Goal: Information Seeking & Learning: Learn about a topic

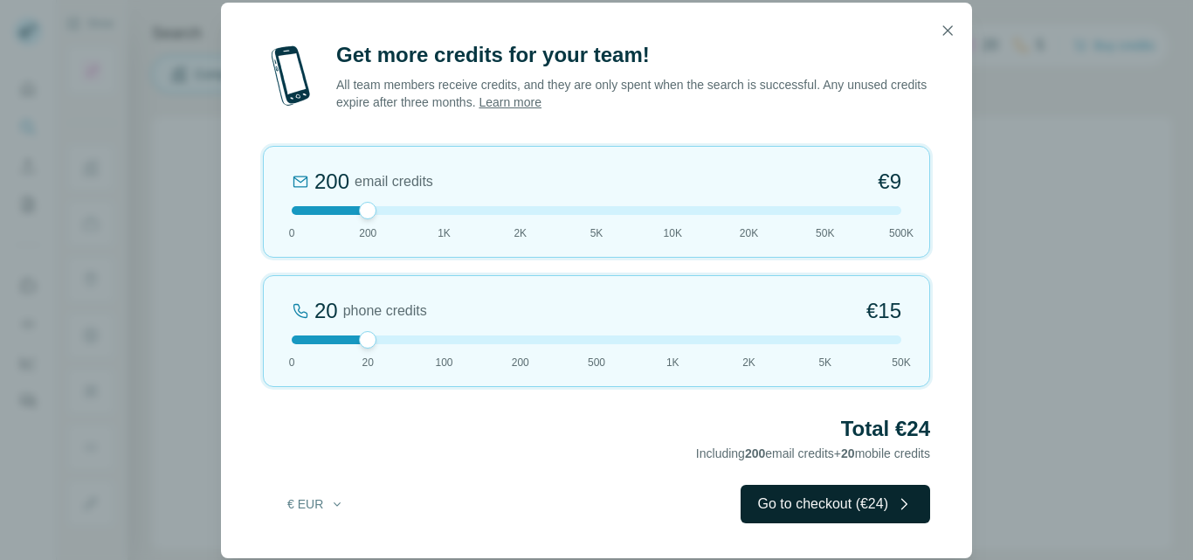
click at [821, 496] on button "Go to checkout (€24)" at bounding box center [836, 504] width 190 height 38
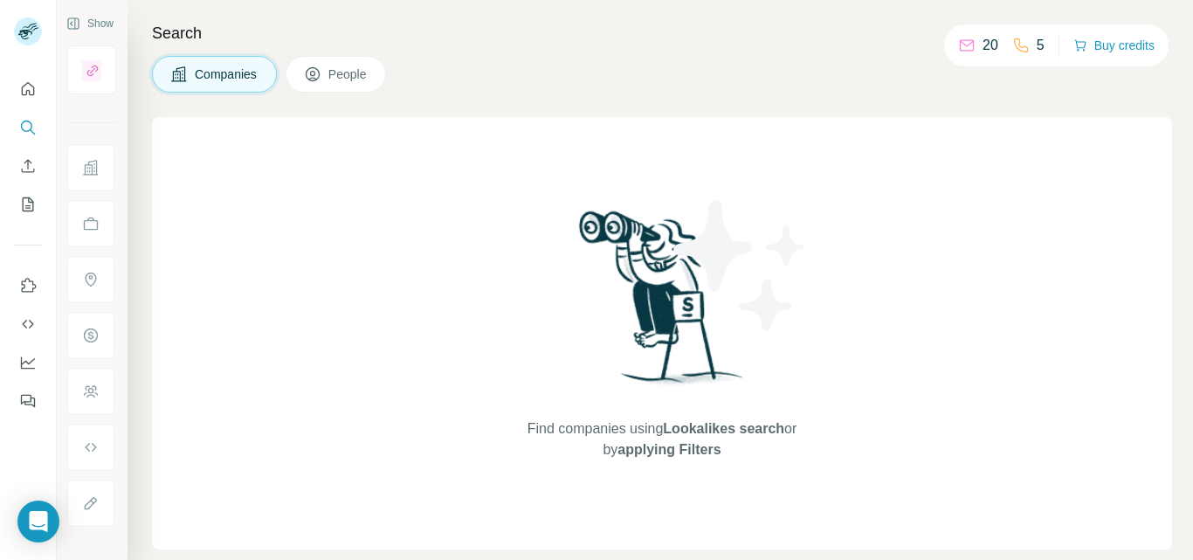
click at [329, 75] on span "People" at bounding box center [348, 74] width 40 height 17
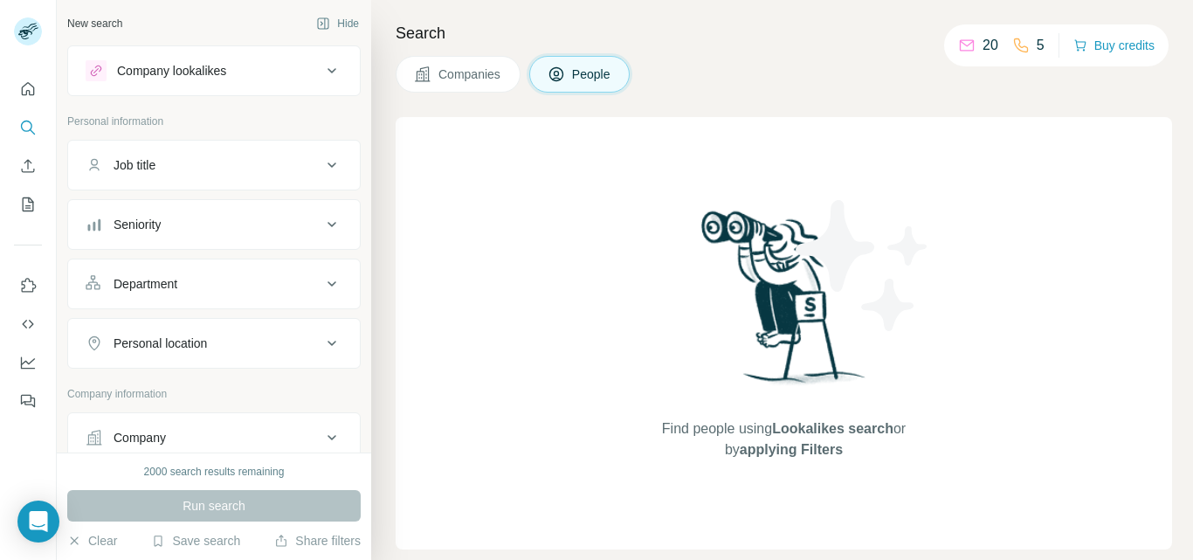
click at [288, 72] on div "Company lookalikes" at bounding box center [204, 70] width 236 height 21
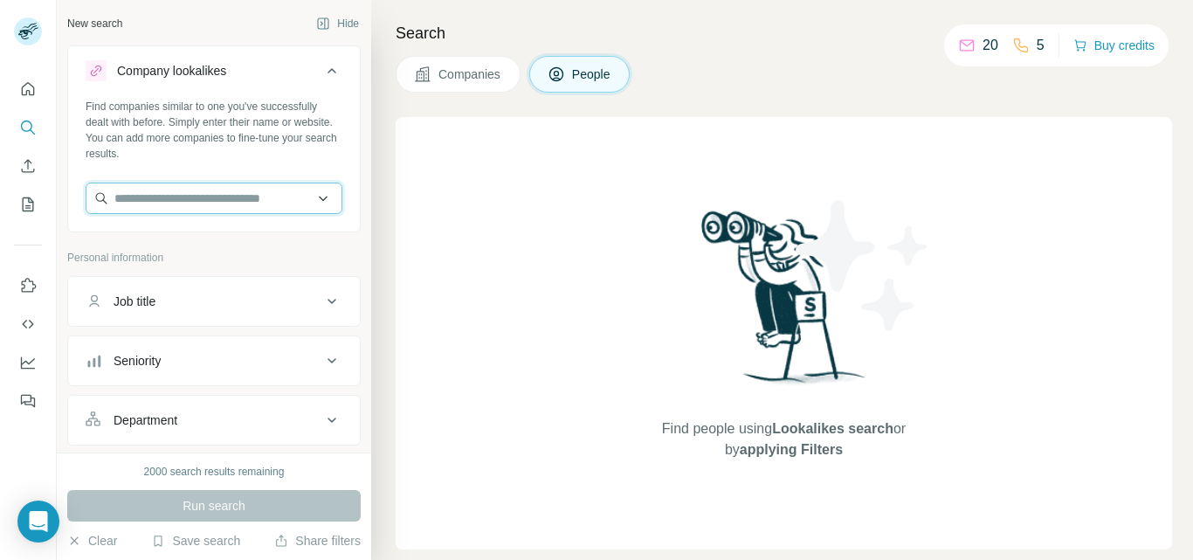
click at [314, 201] on input "text" at bounding box center [214, 198] width 257 height 31
click at [337, 225] on div "Find companies similar to one you've successfully dealt with before. Simply ent…" at bounding box center [214, 163] width 292 height 129
click at [321, 71] on icon at bounding box center [331, 70] width 21 height 21
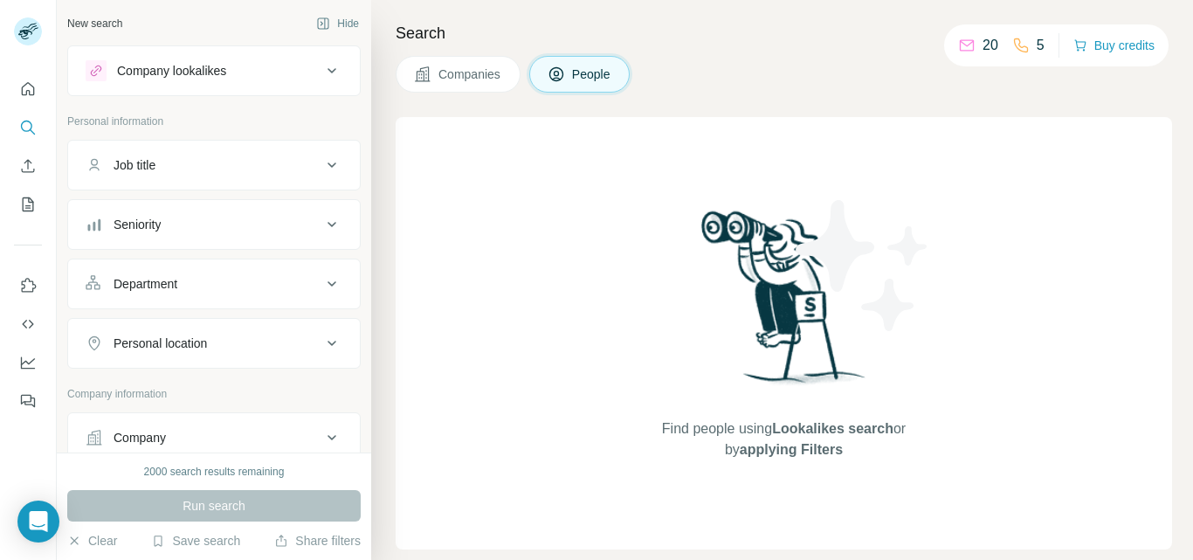
click at [321, 169] on icon at bounding box center [331, 165] width 21 height 21
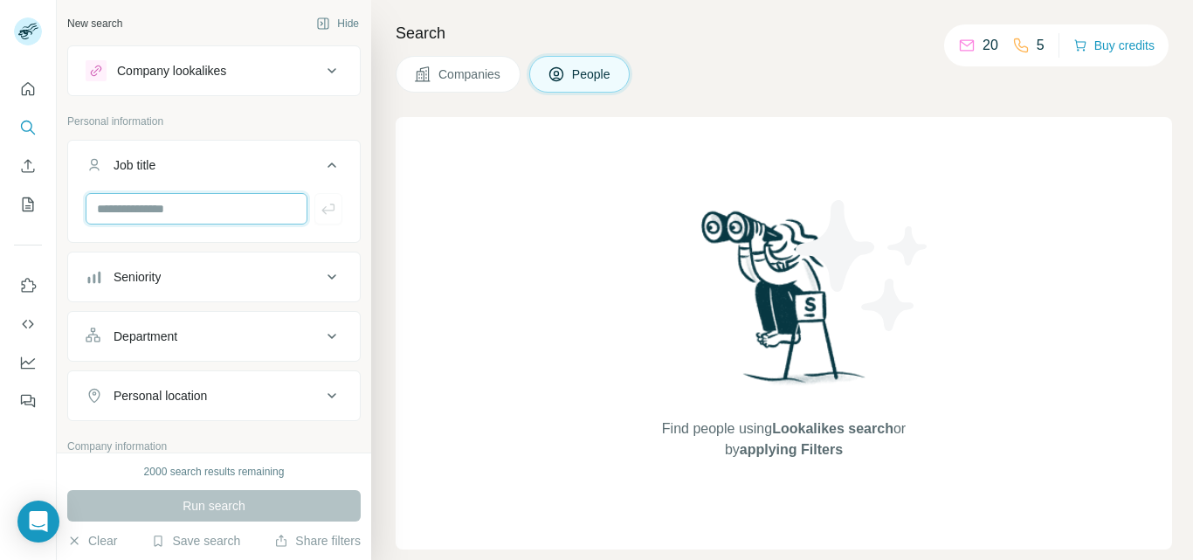
click at [248, 213] on input "text" at bounding box center [197, 208] width 222 height 31
type input "*****"
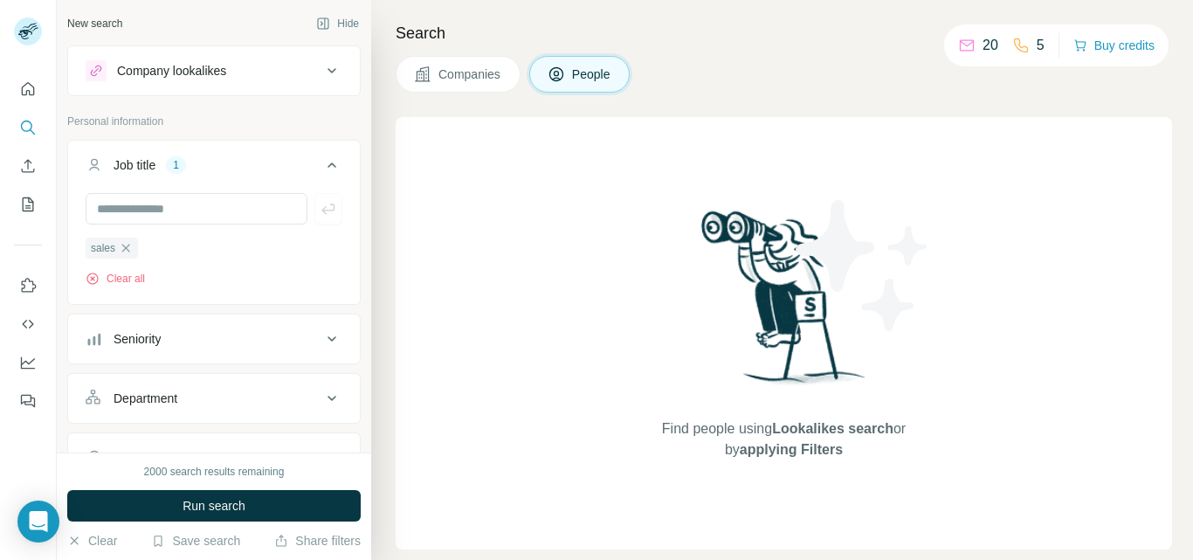
click at [245, 343] on div "Seniority" at bounding box center [204, 338] width 236 height 17
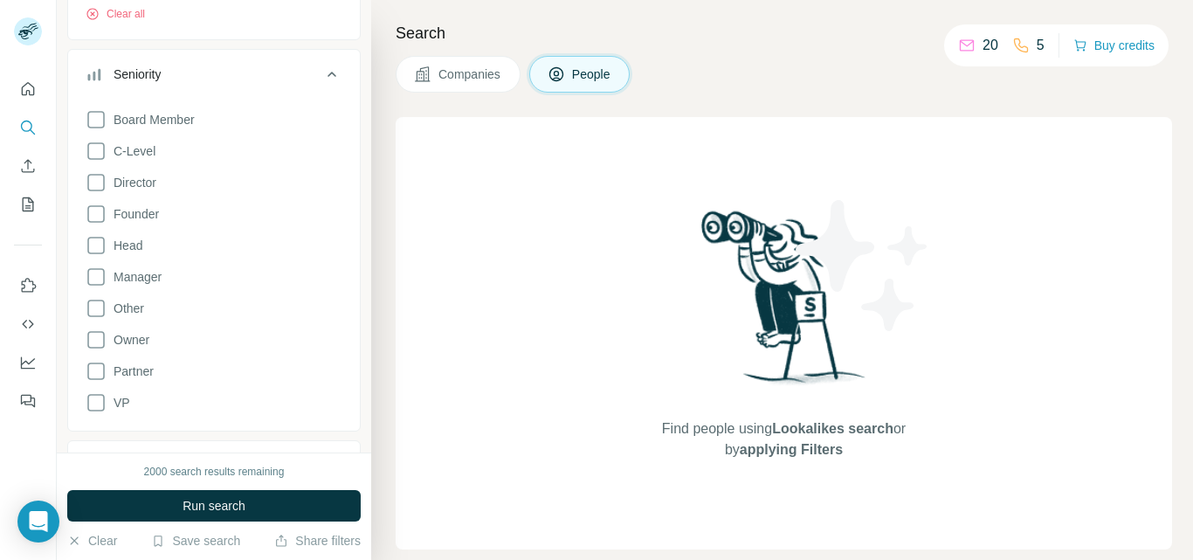
scroll to position [240, 0]
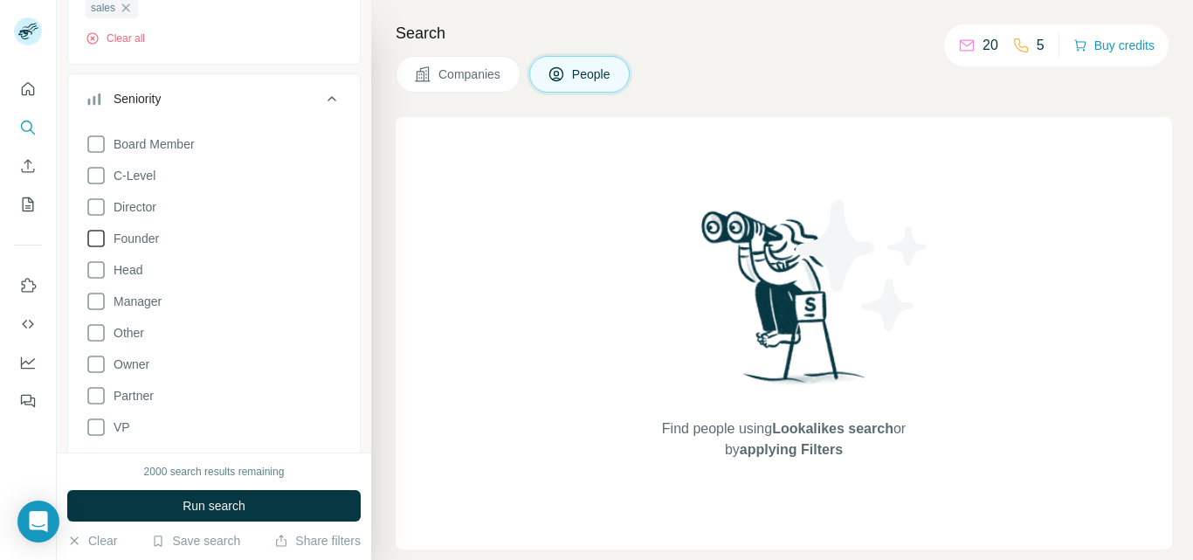
click at [96, 238] on icon at bounding box center [96, 238] width 21 height 21
click at [130, 6] on icon "button" at bounding box center [126, 8] width 14 height 14
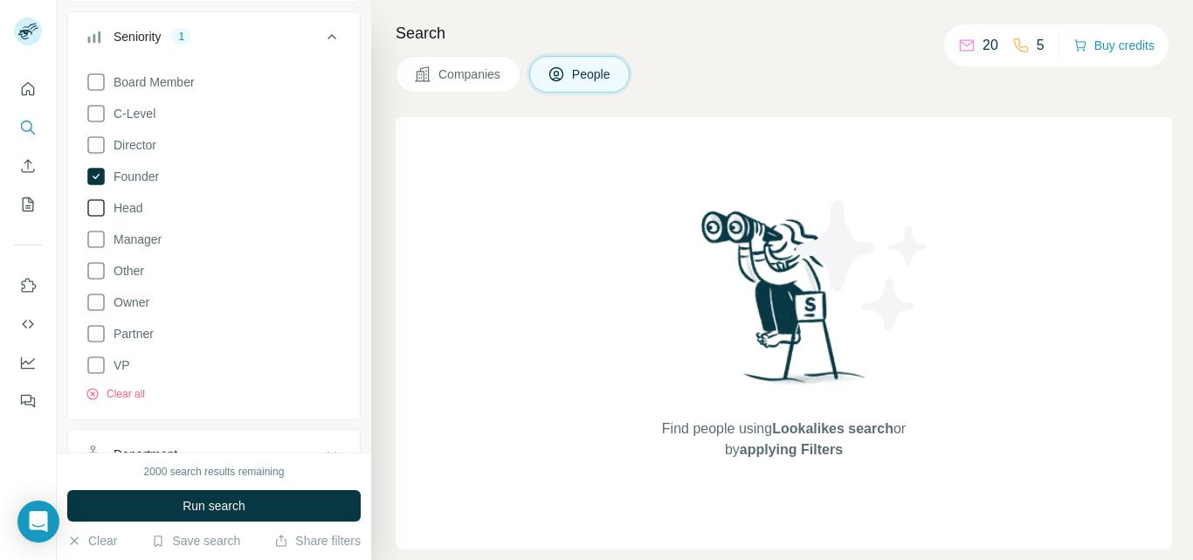
click at [91, 209] on icon at bounding box center [96, 207] width 21 height 21
click at [101, 298] on icon at bounding box center [96, 302] width 21 height 21
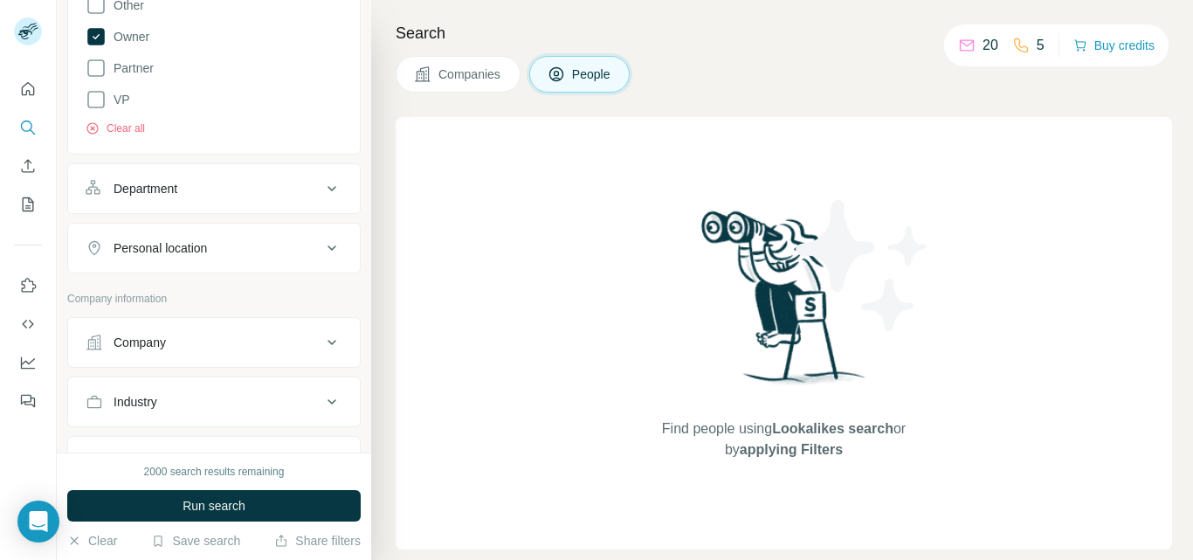
scroll to position [519, 0]
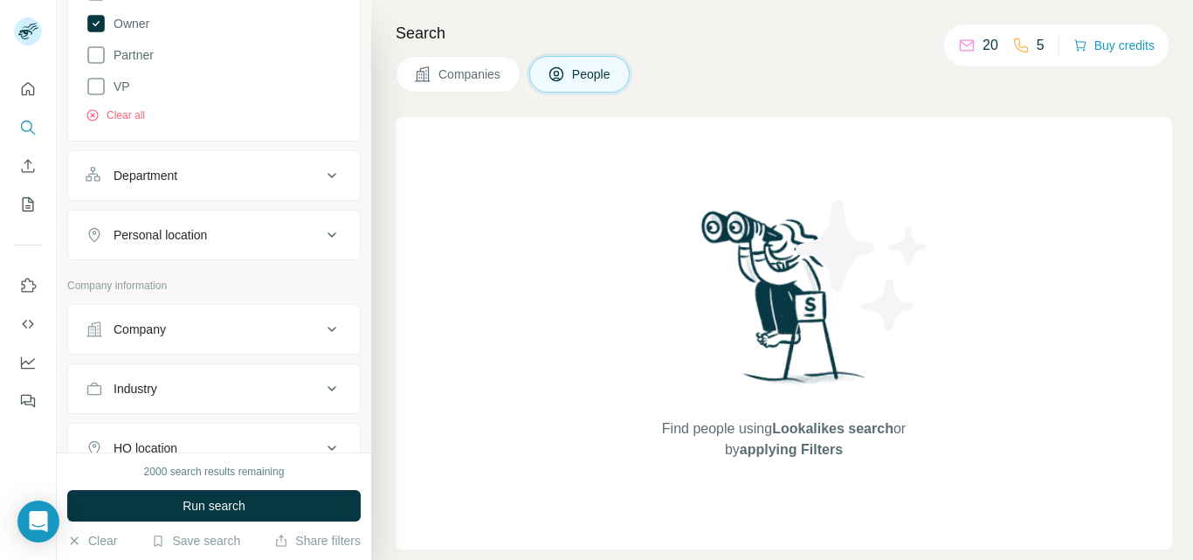
click at [284, 229] on div "Personal location" at bounding box center [204, 234] width 236 height 17
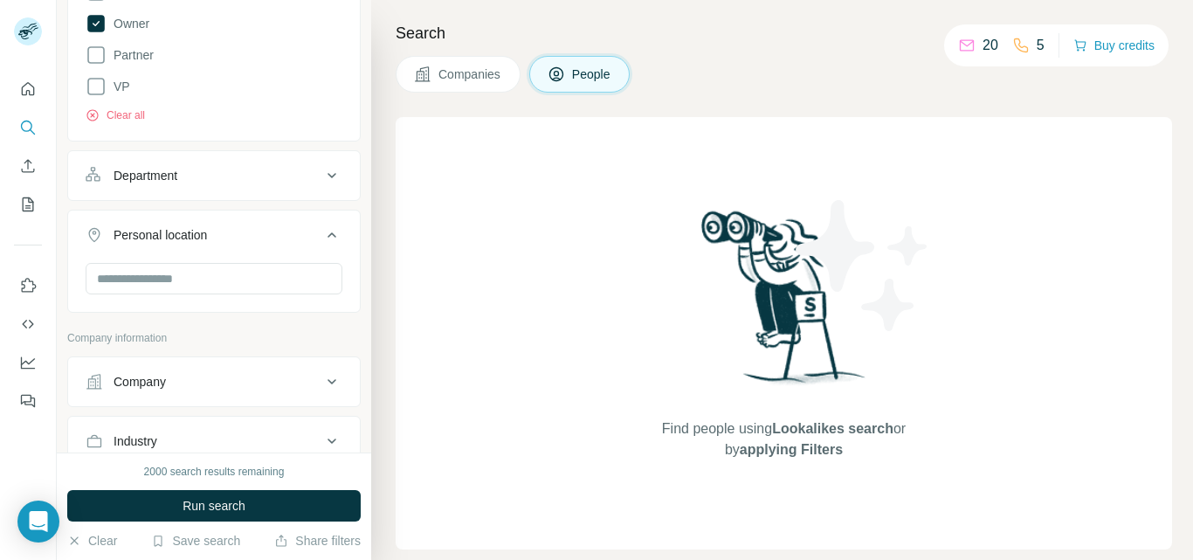
click at [328, 234] on icon at bounding box center [332, 234] width 9 height 5
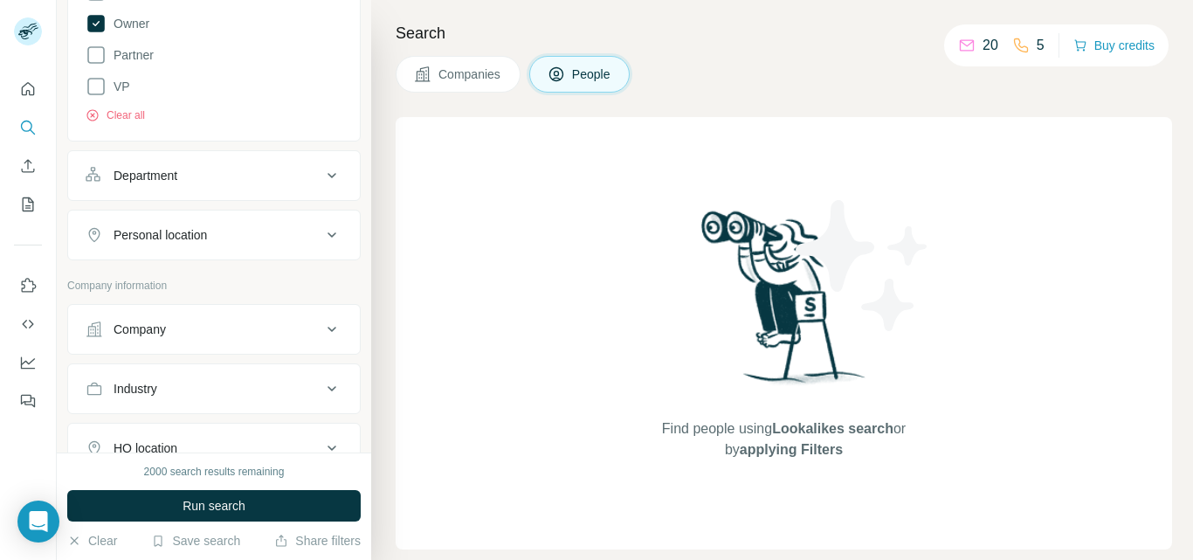
click at [302, 240] on div "Personal location" at bounding box center [204, 234] width 236 height 17
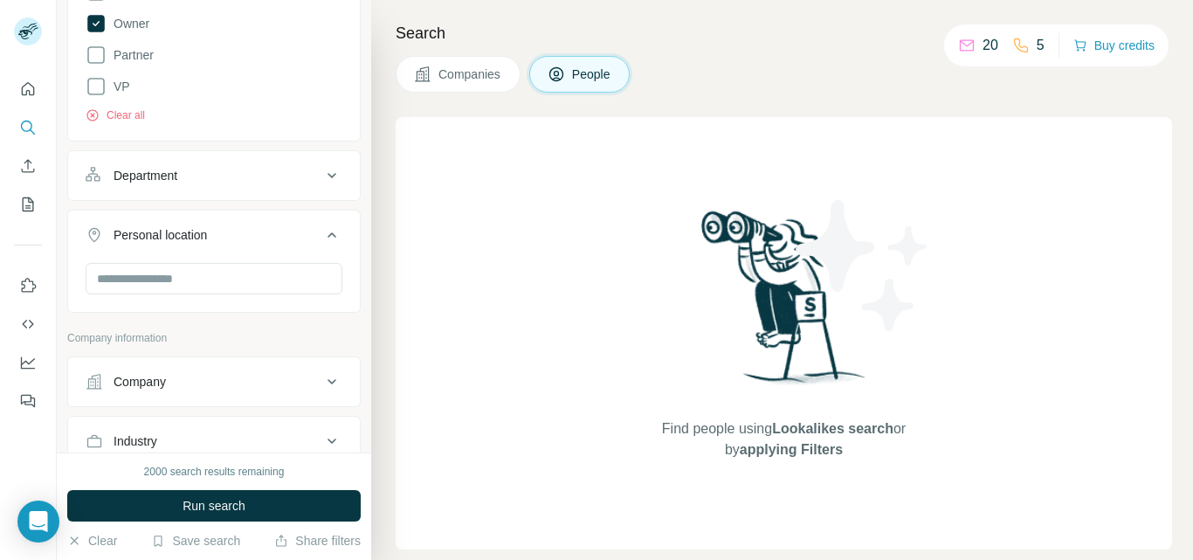
click at [321, 236] on icon at bounding box center [331, 235] width 21 height 21
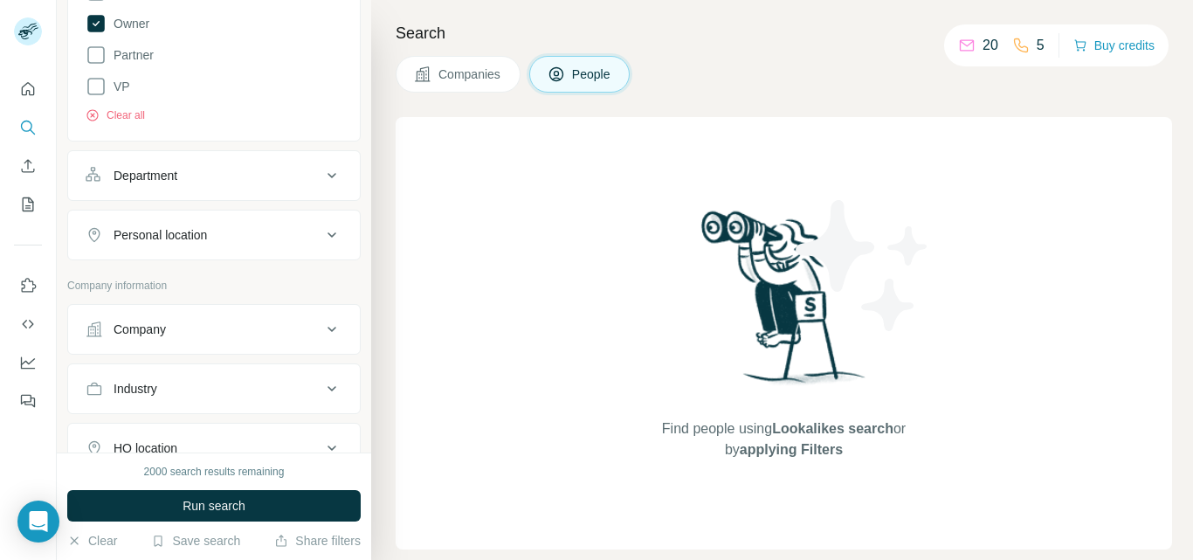
click at [328, 236] on icon at bounding box center [332, 234] width 9 height 5
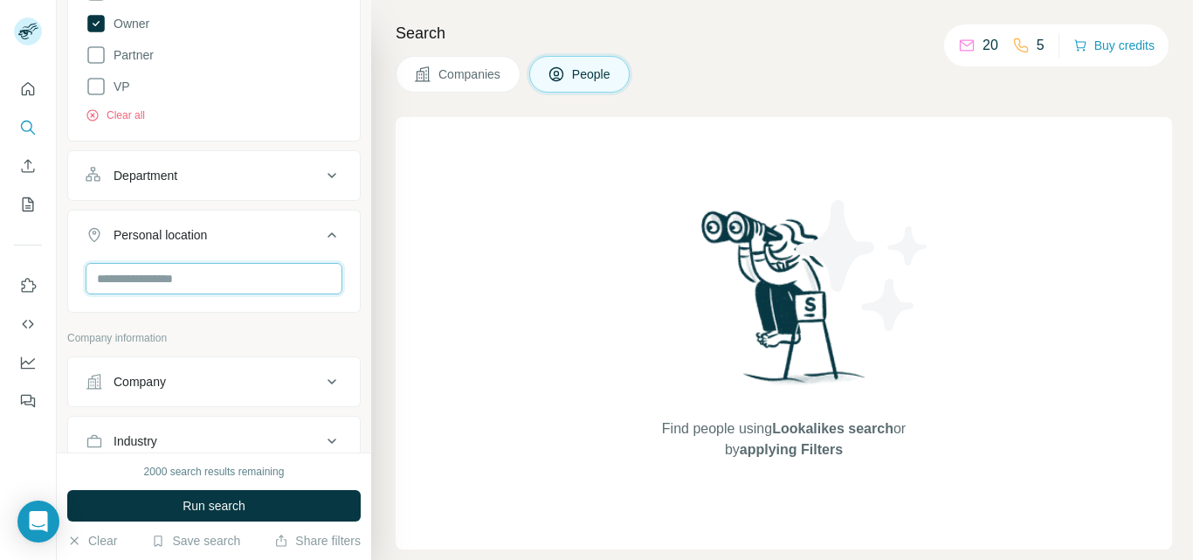
click at [264, 281] on input "text" at bounding box center [214, 278] width 257 height 31
click at [263, 280] on input "text" at bounding box center [214, 278] width 257 height 31
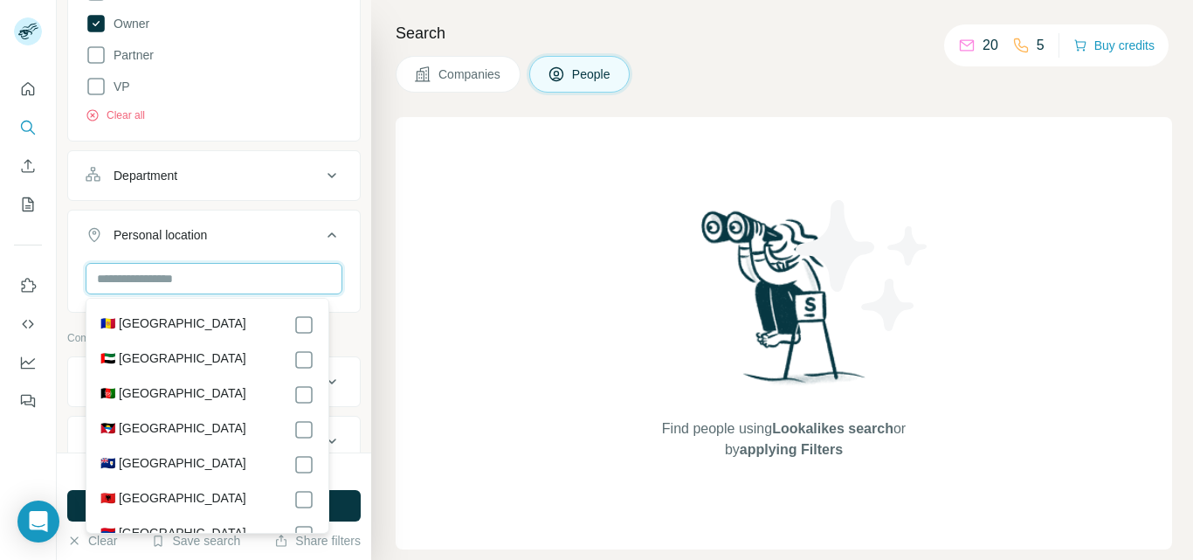
click at [263, 280] on input "text" at bounding box center [214, 278] width 257 height 31
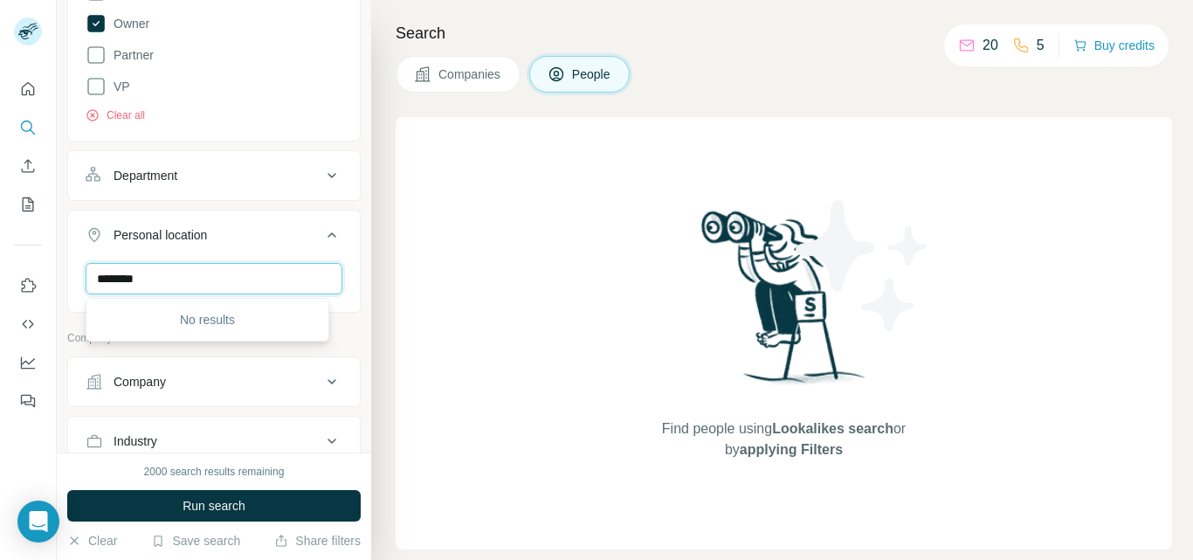
click at [198, 283] on input "*******" at bounding box center [214, 278] width 257 height 31
type input "*"
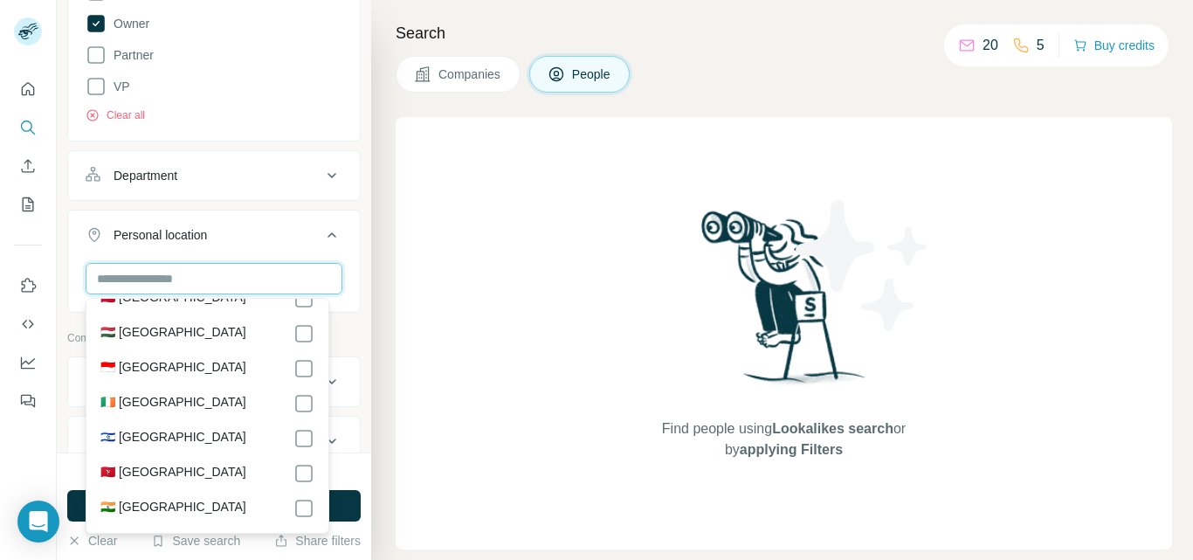
scroll to position [3538, 0]
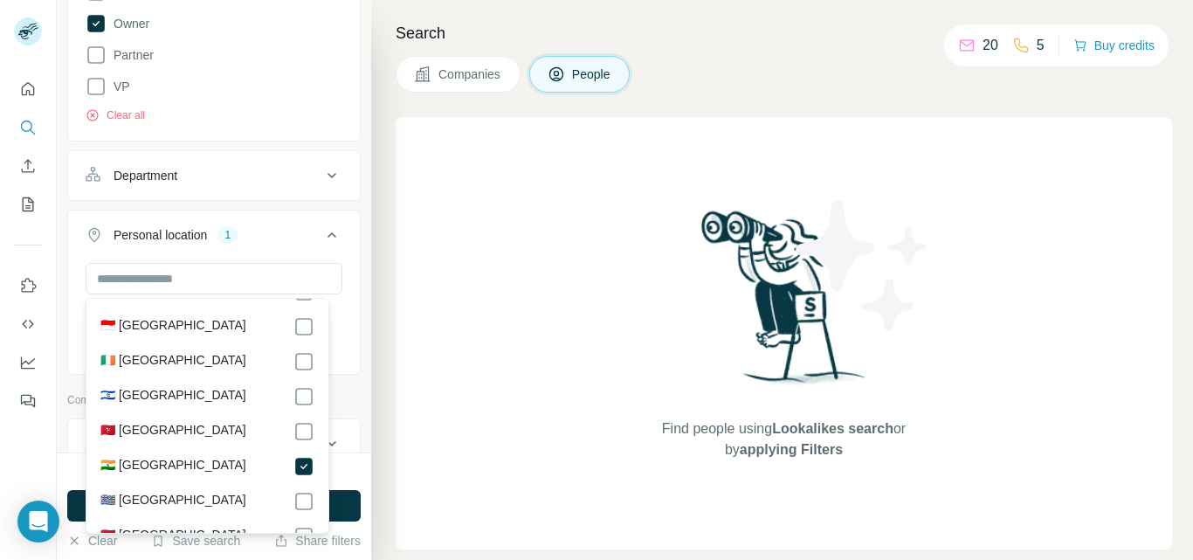
click at [353, 337] on div "New search Hide Company lookalikes Personal information Job title Seniority 3 B…" at bounding box center [214, 226] width 314 height 453
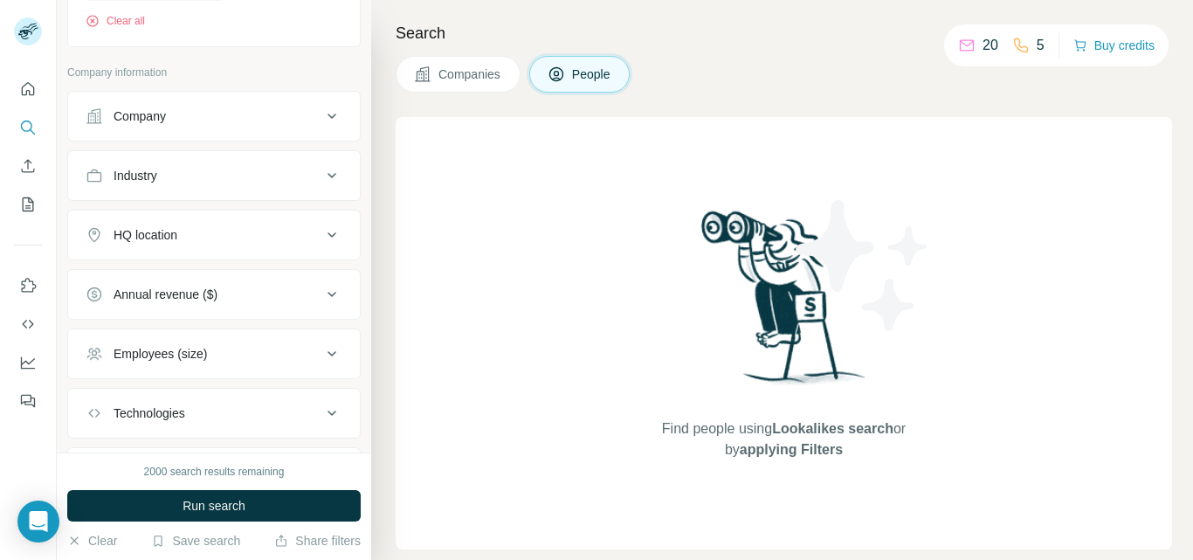
scroll to position [889, 0]
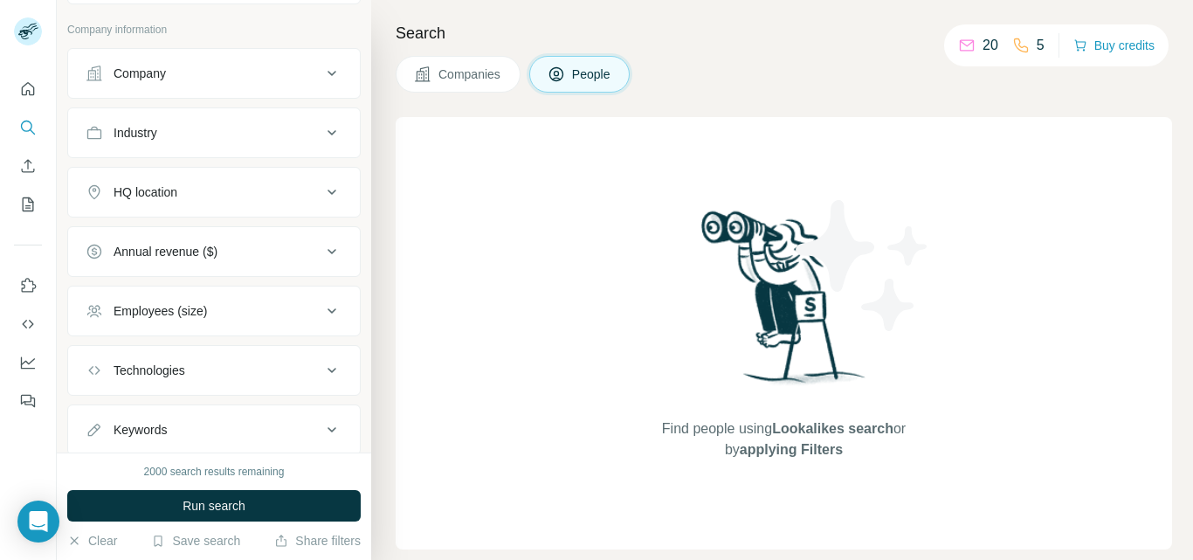
click at [242, 187] on div "HQ location" at bounding box center [204, 191] width 236 height 17
click at [322, 195] on icon at bounding box center [331, 192] width 21 height 21
click at [321, 71] on icon at bounding box center [331, 73] width 21 height 21
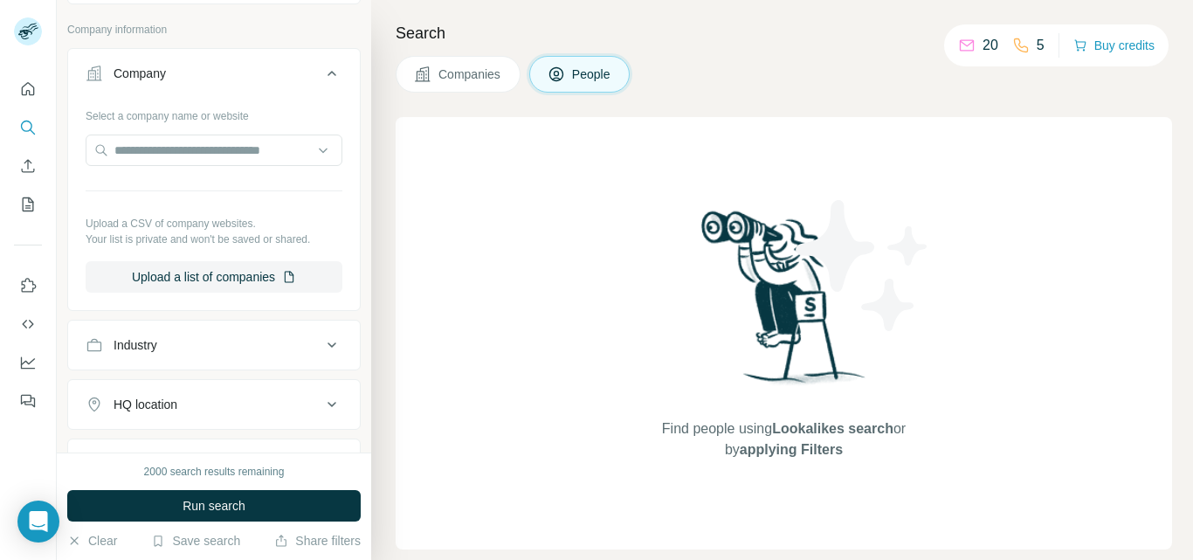
click at [321, 71] on icon at bounding box center [331, 73] width 21 height 21
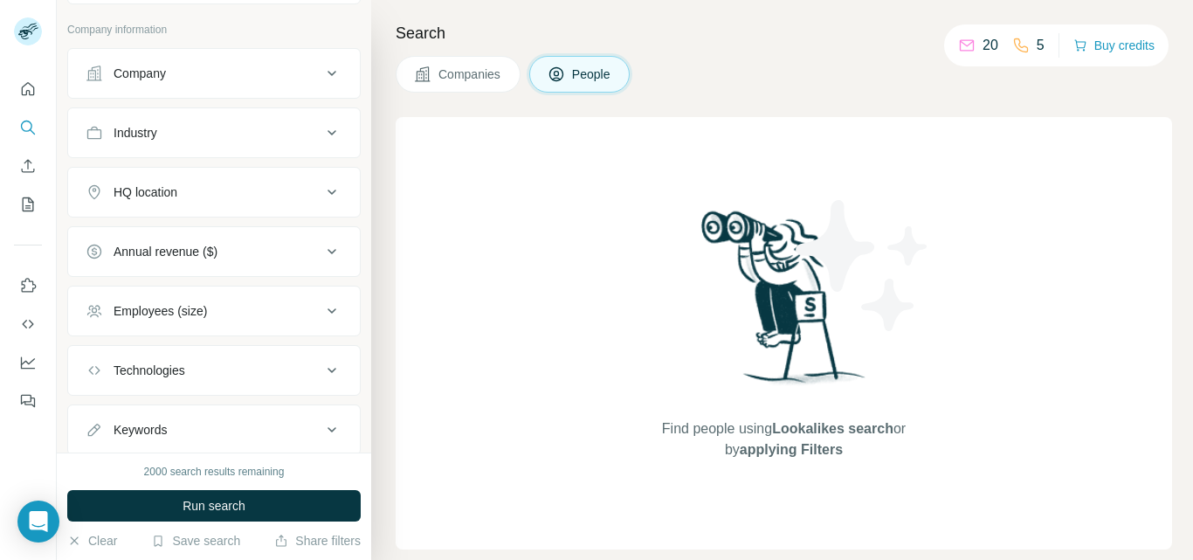
click at [321, 138] on icon at bounding box center [331, 132] width 21 height 21
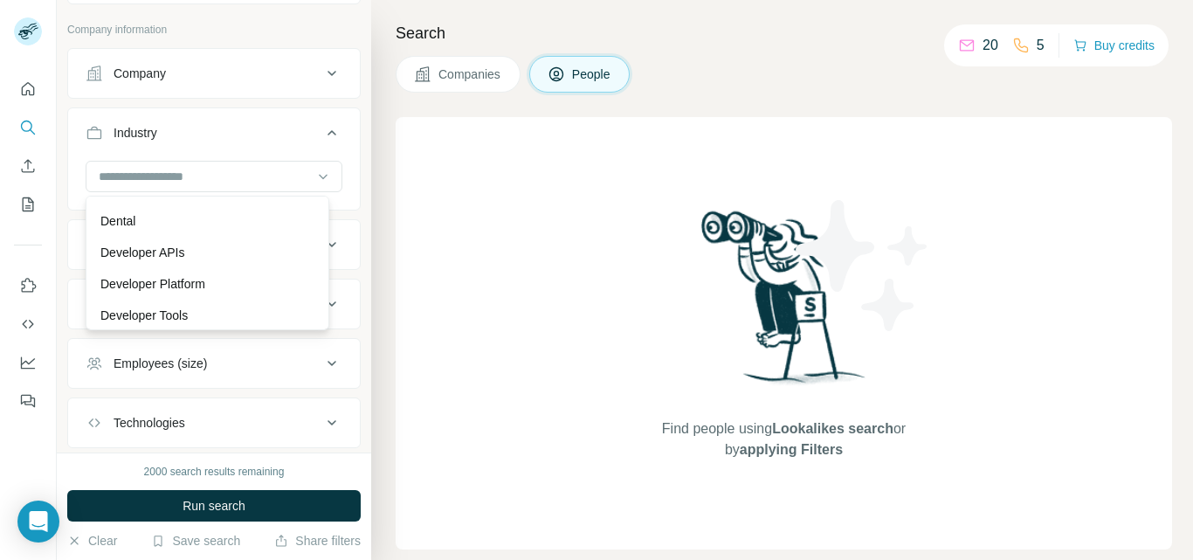
scroll to position [5130, 0]
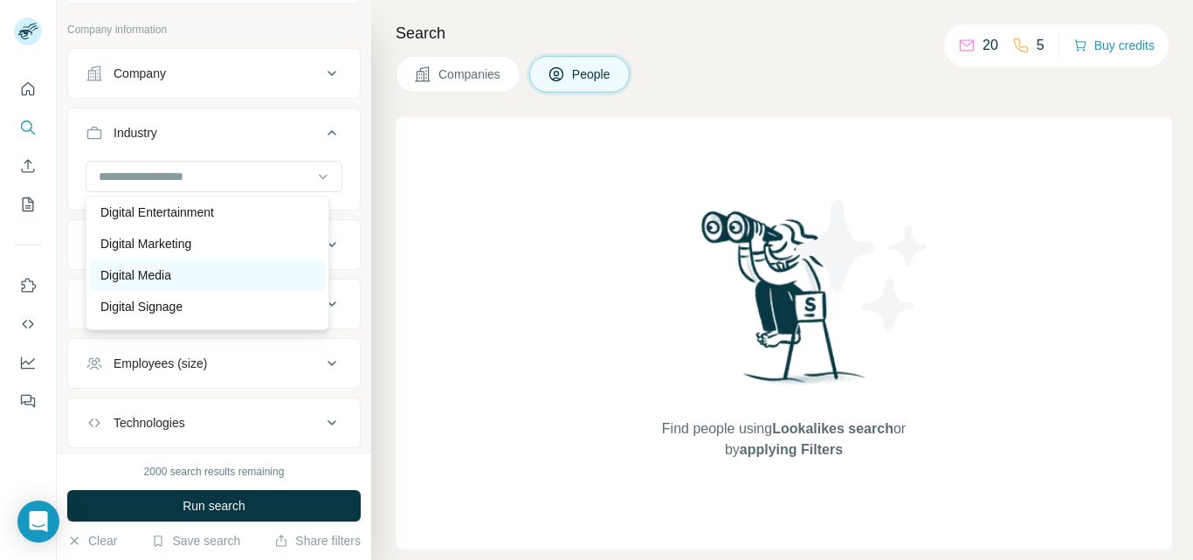
click at [179, 283] on div "Digital Media" at bounding box center [207, 274] width 235 height 31
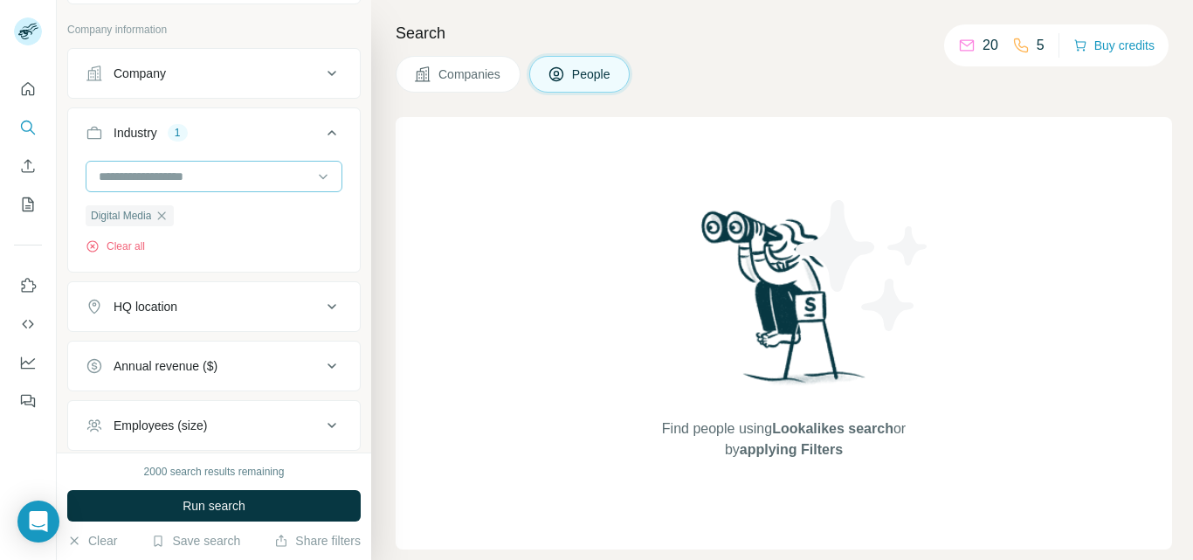
click at [255, 178] on input at bounding box center [205, 176] width 216 height 19
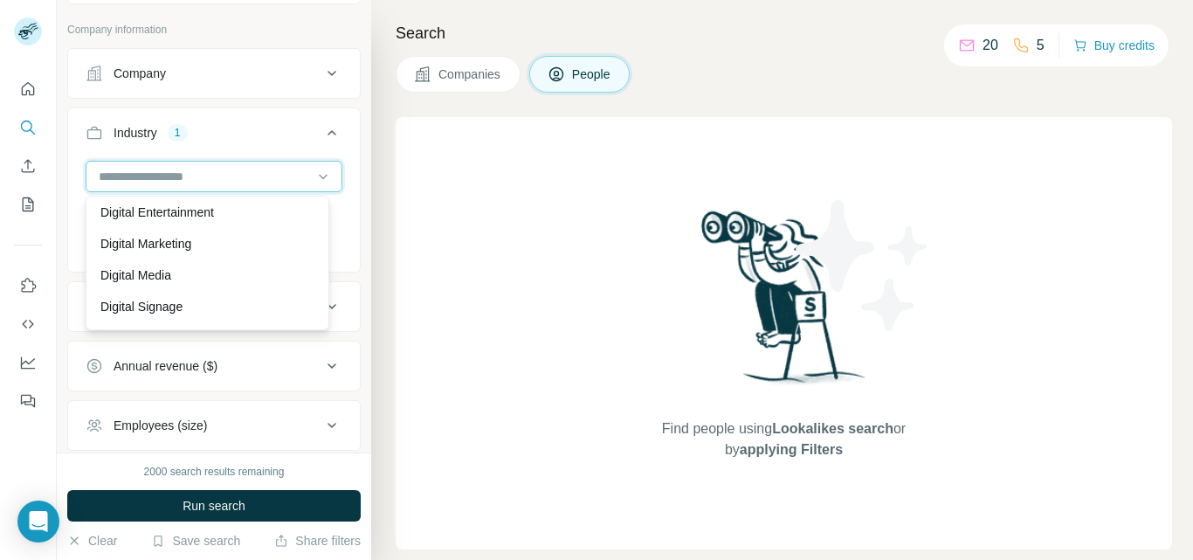
scroll to position [5919, 0]
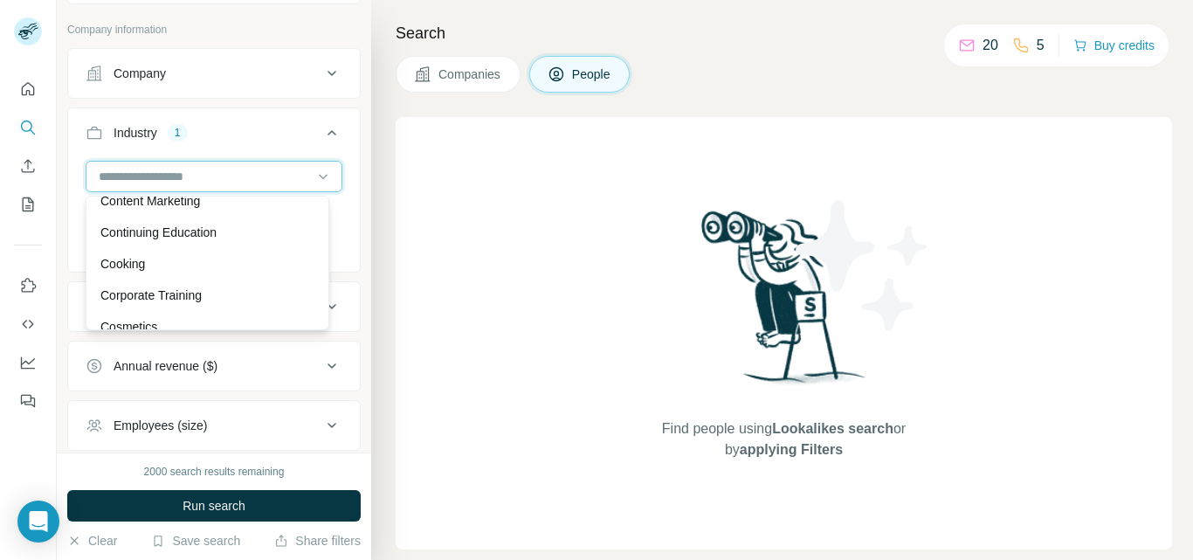
scroll to position [3748, 0]
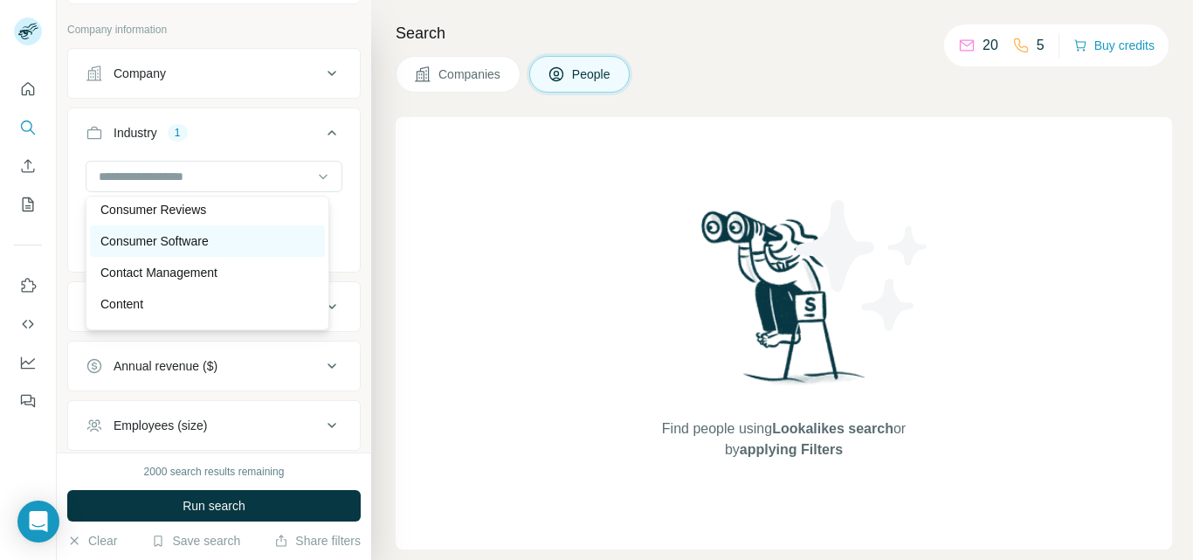
click at [174, 250] on p "Consumer Software" at bounding box center [154, 240] width 108 height 17
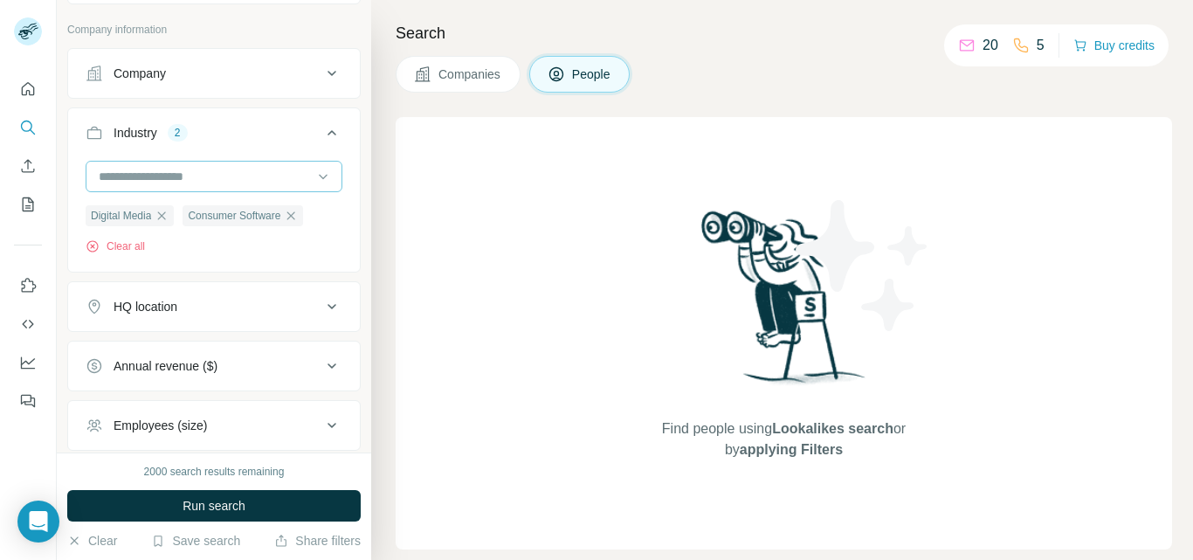
click at [301, 176] on div at bounding box center [214, 176] width 257 height 31
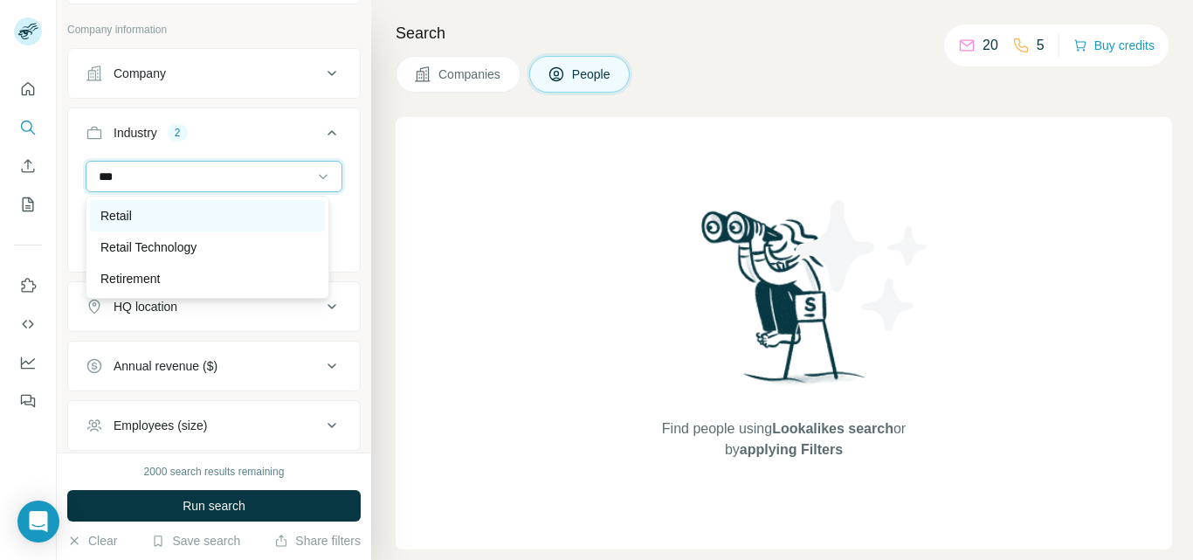
drag, startPoint x: 277, startPoint y: 169, endPoint x: 163, endPoint y: 221, distance: 124.7
click at [163, 221] on body "New search Hide Company lookalikes Personal information Job title Seniority 3 B…" at bounding box center [596, 280] width 1193 height 560
type input "***"
click at [163, 221] on div "Retail" at bounding box center [207, 215] width 214 height 17
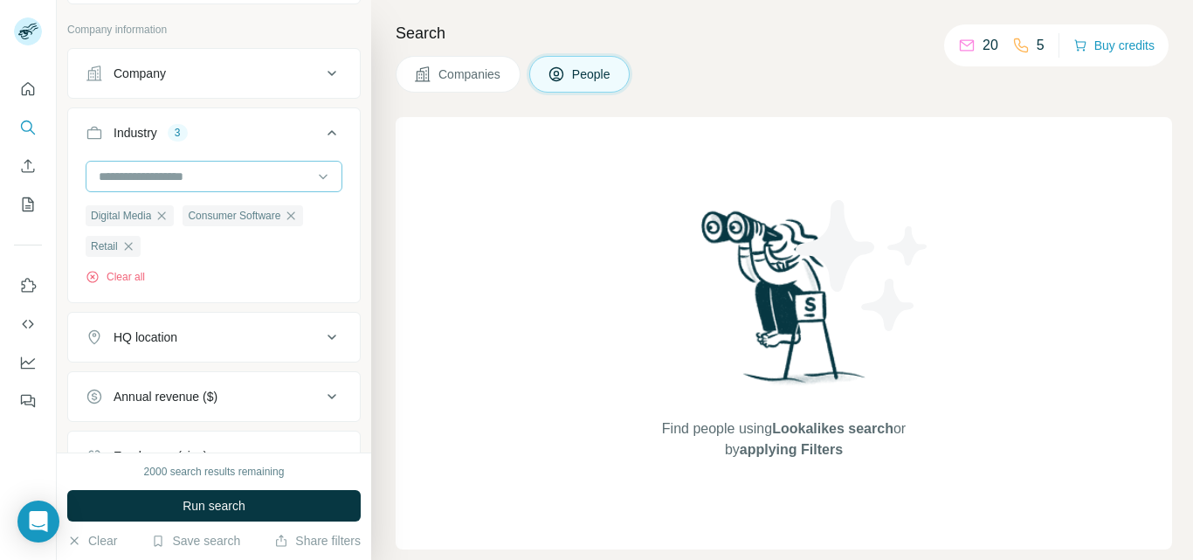
click at [199, 171] on input at bounding box center [205, 176] width 216 height 19
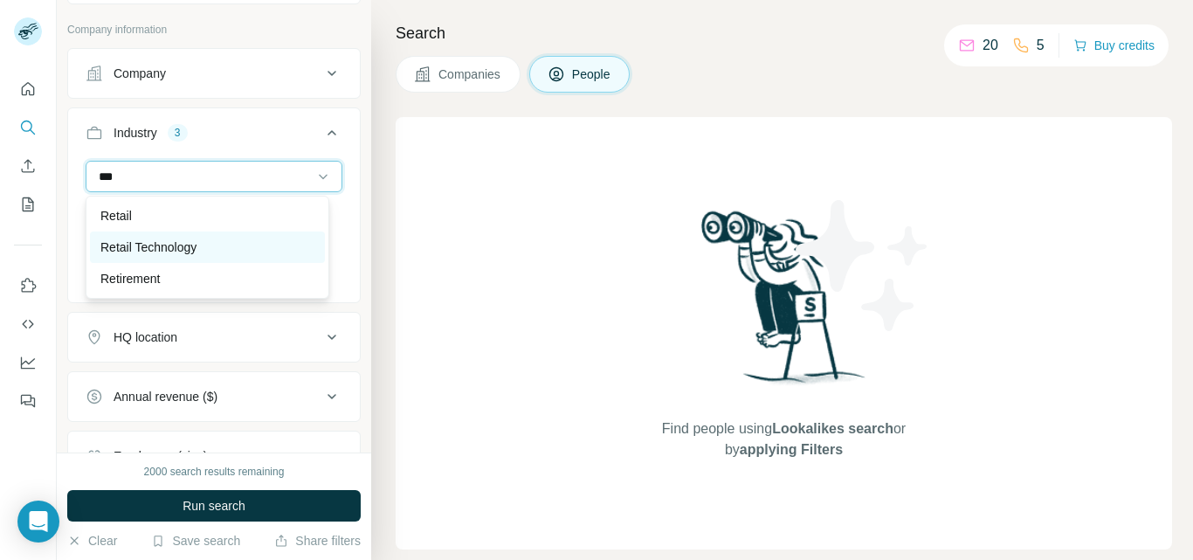
type input "***"
click at [169, 245] on p "Retail Technology" at bounding box center [148, 246] width 96 height 17
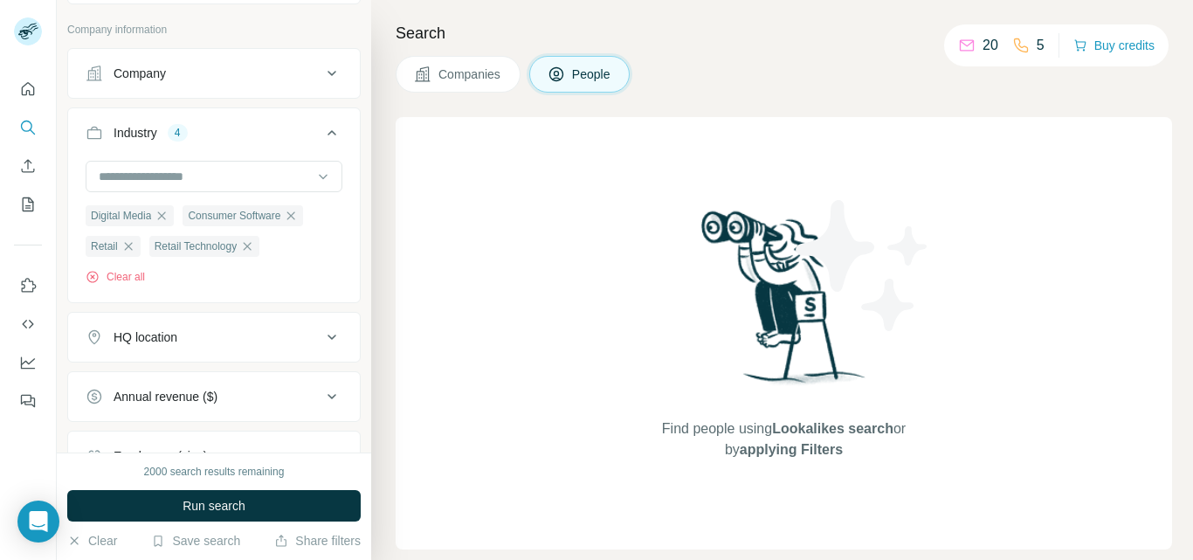
scroll to position [1086, 0]
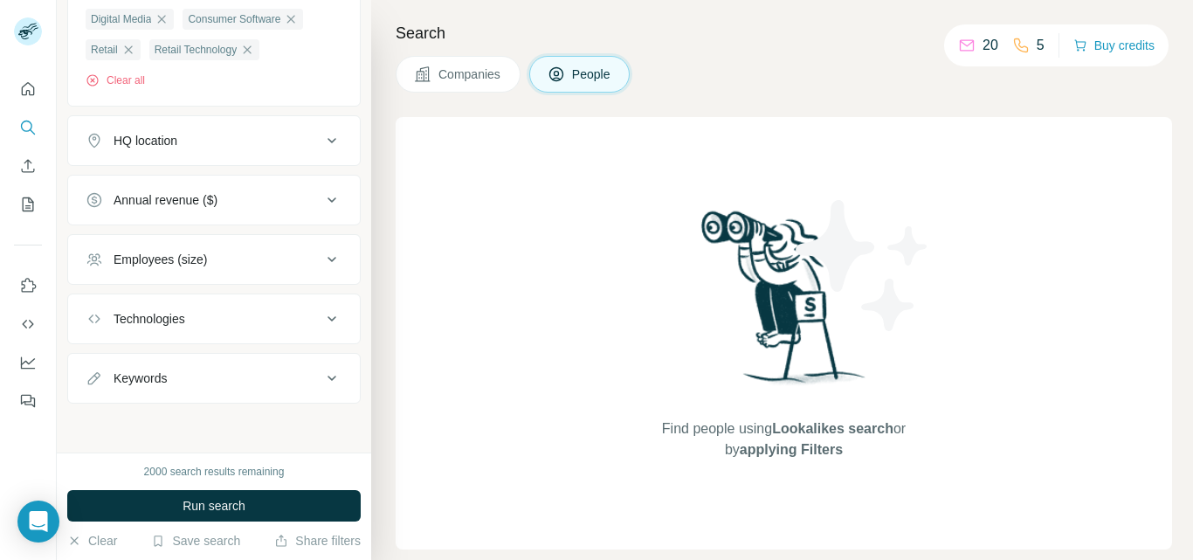
click at [316, 247] on button "Employees (size)" at bounding box center [214, 259] width 292 height 42
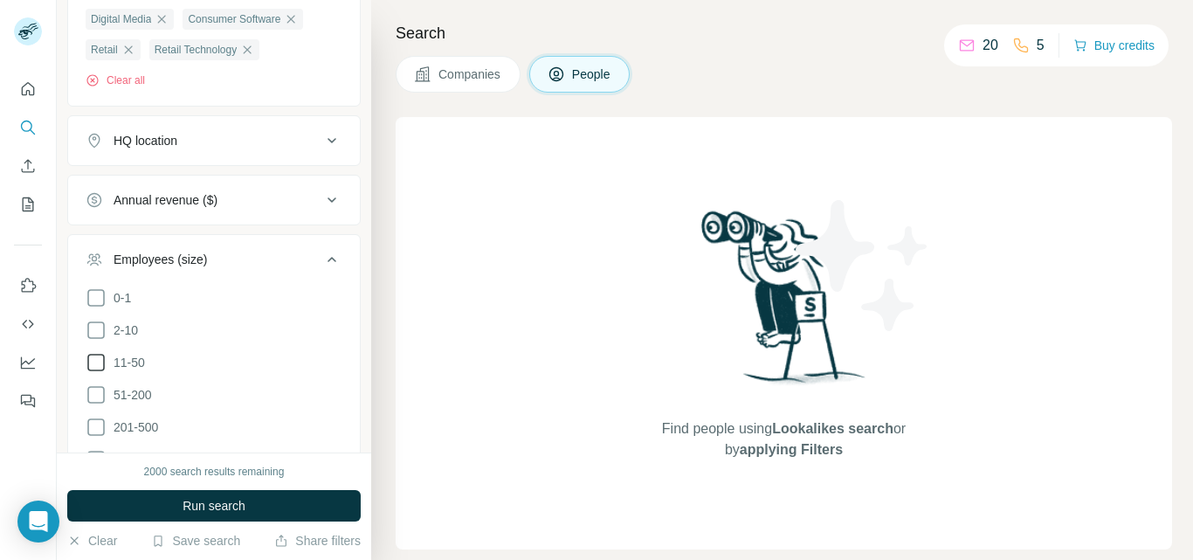
click at [99, 365] on icon at bounding box center [96, 362] width 21 height 21
click at [96, 400] on icon at bounding box center [96, 394] width 21 height 21
click at [96, 422] on icon at bounding box center [96, 427] width 21 height 21
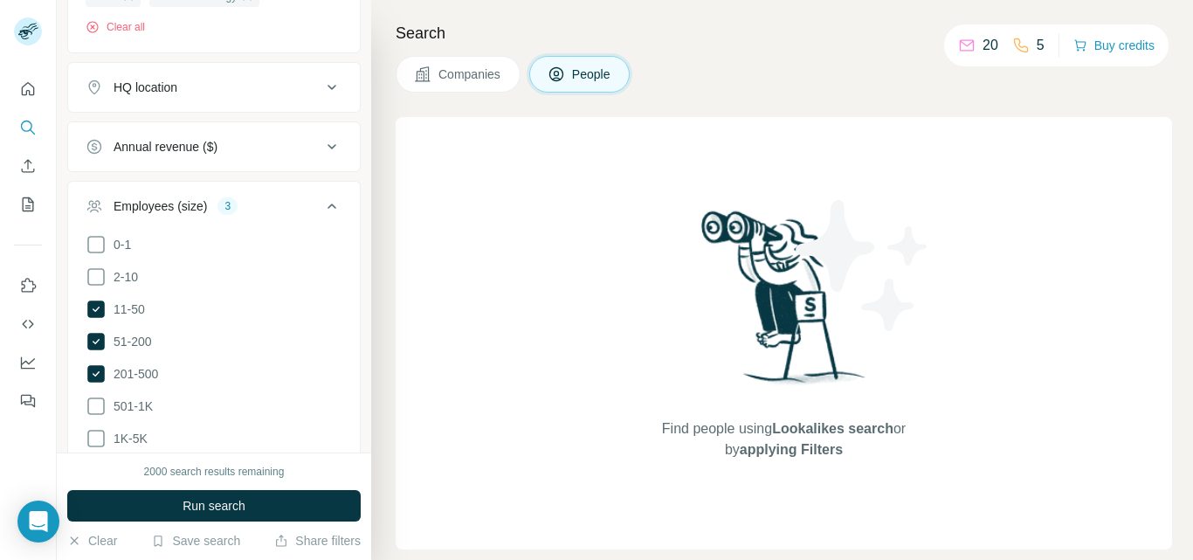
scroll to position [1228, 0]
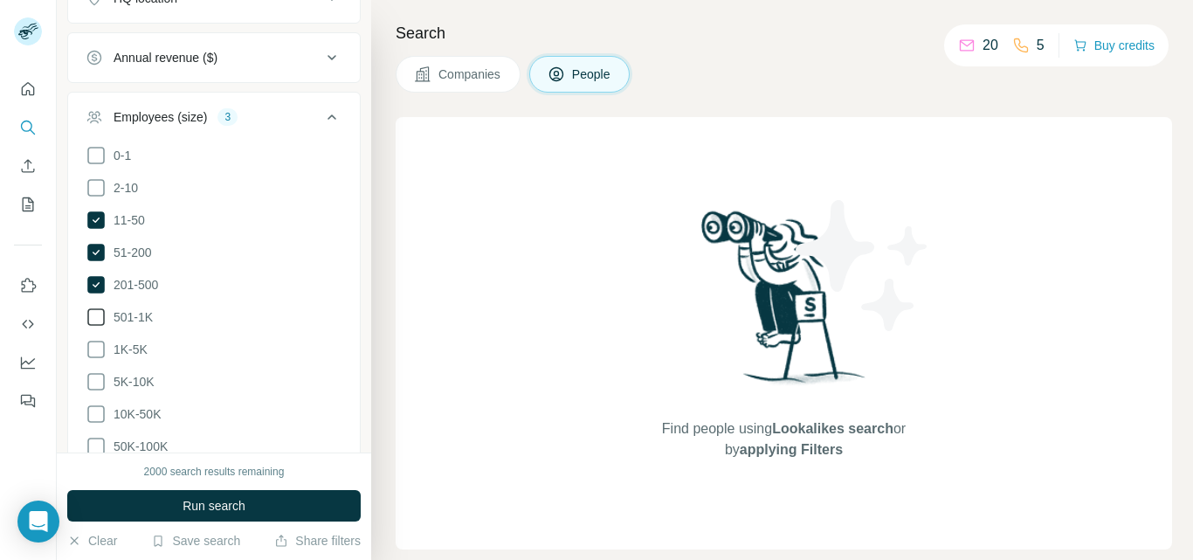
click at [149, 320] on span "501-1K" at bounding box center [130, 316] width 46 height 17
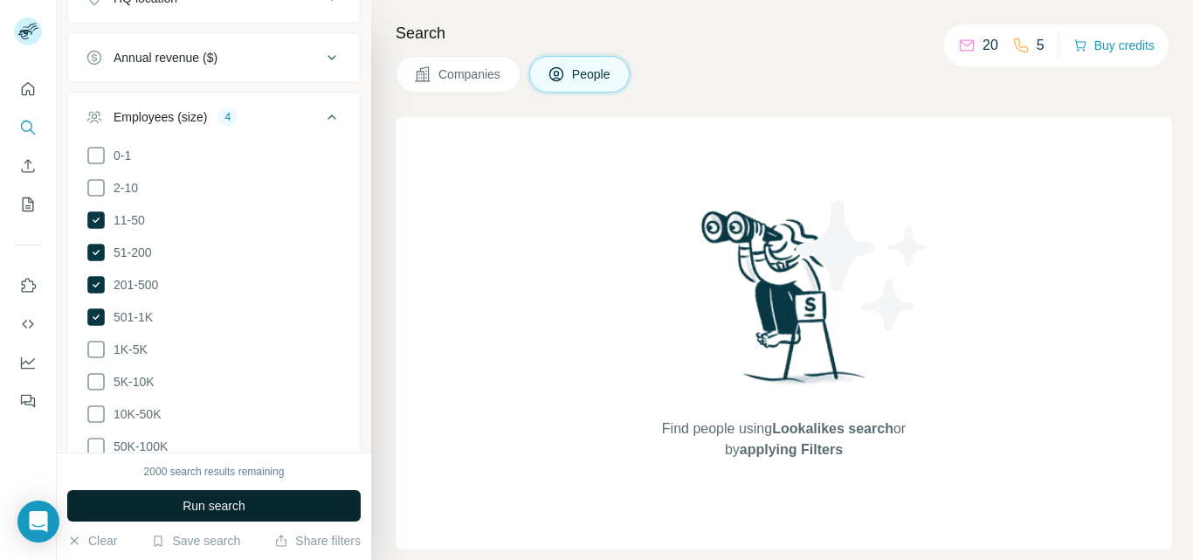
click at [190, 512] on span "Run search" at bounding box center [214, 505] width 63 height 17
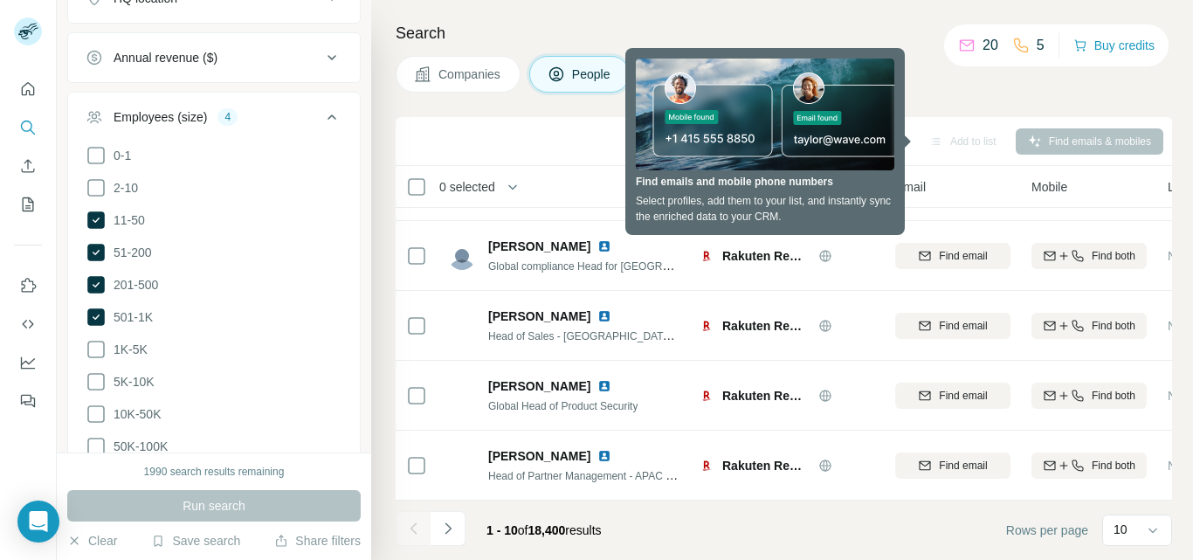
scroll to position [415, 0]
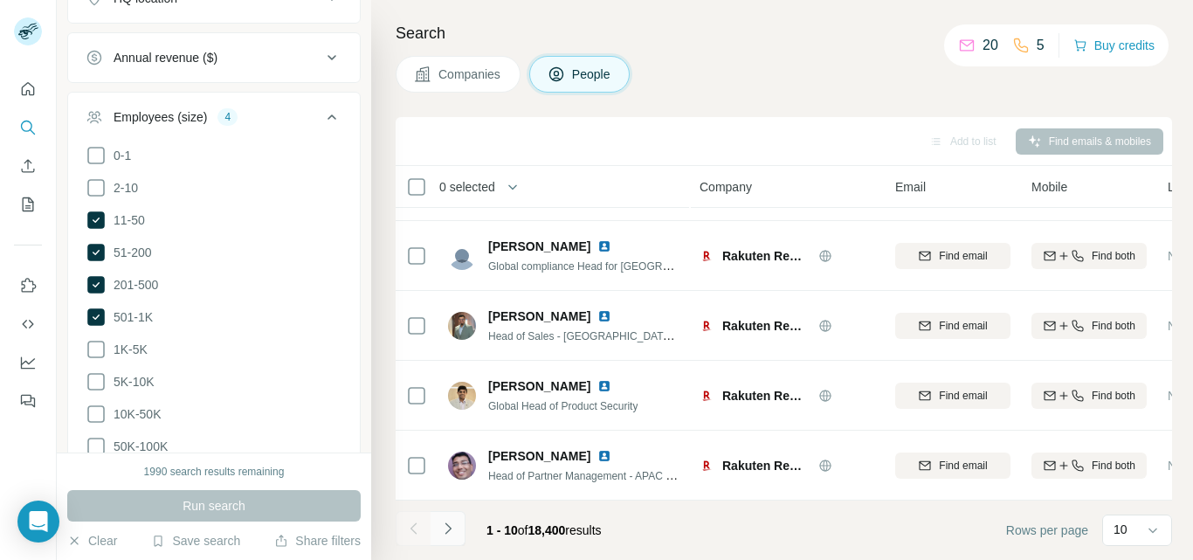
click at [447, 524] on icon "Navigate to next page" at bounding box center [447, 528] width 17 height 17
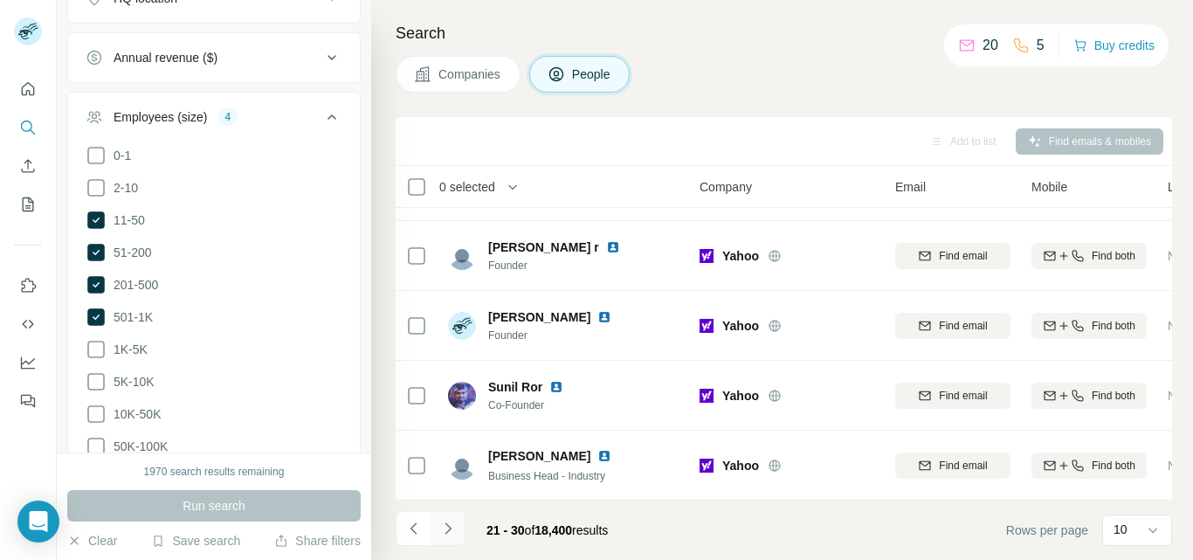
click at [447, 524] on icon "Navigate to next page" at bounding box center [447, 528] width 17 height 17
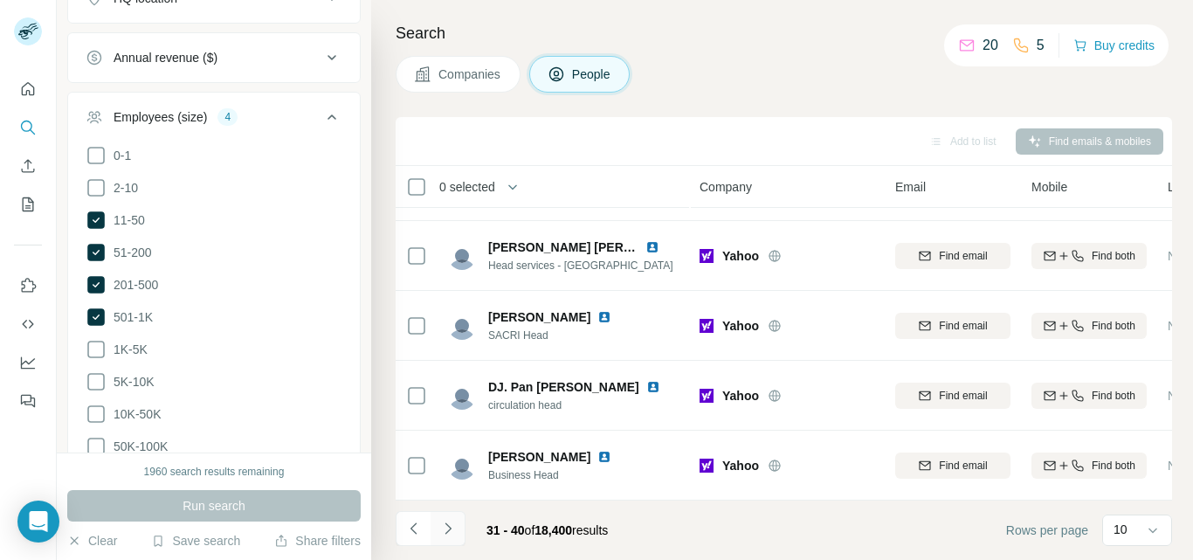
click at [447, 524] on icon "Navigate to next page" at bounding box center [447, 528] width 17 height 17
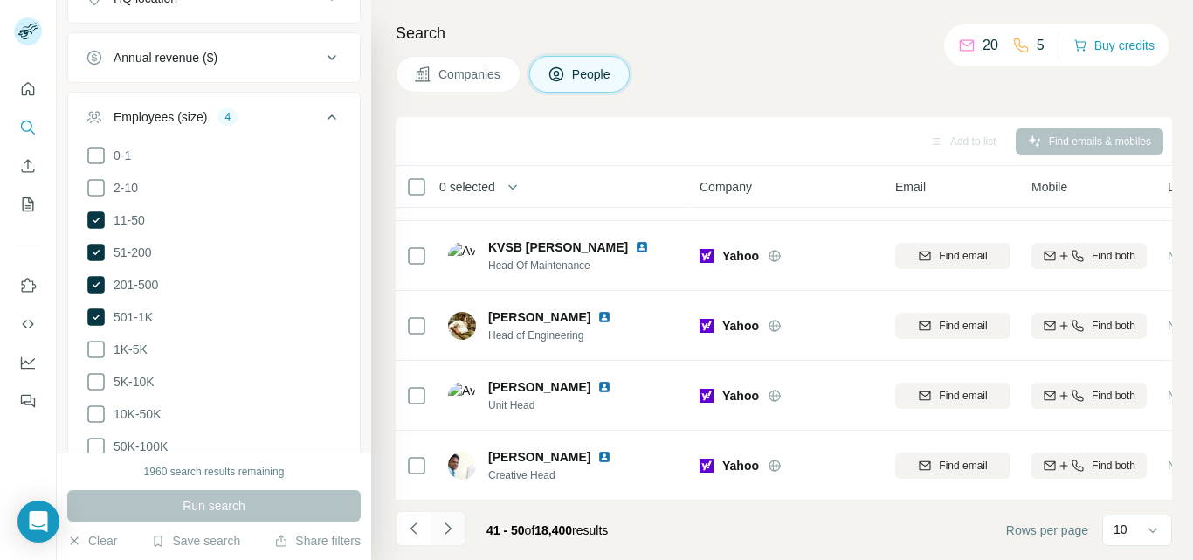
click at [447, 524] on icon "Navigate to next page" at bounding box center [447, 528] width 17 height 17
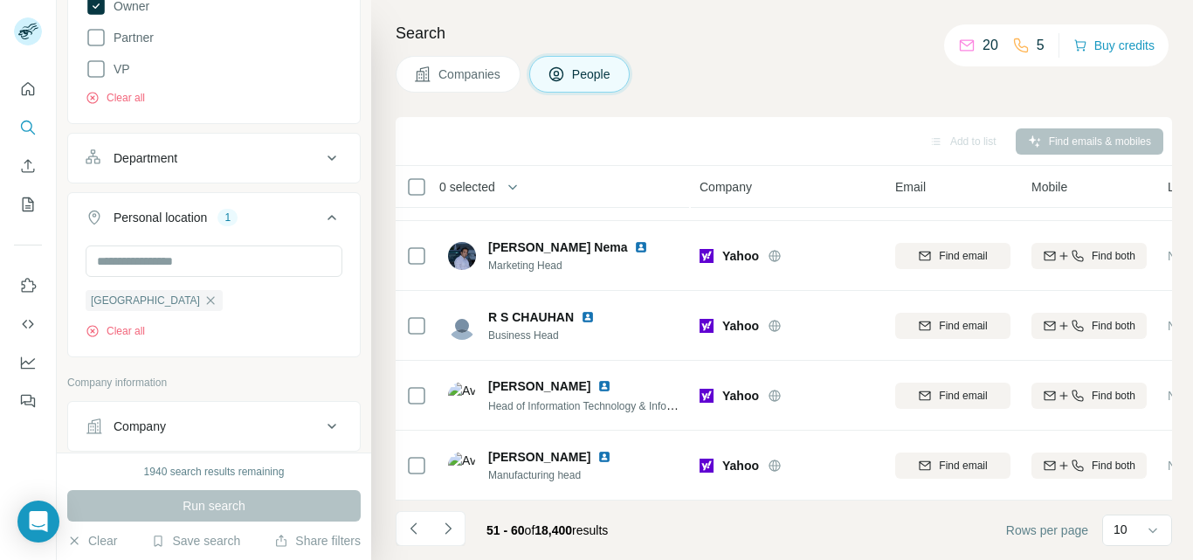
scroll to position [292, 0]
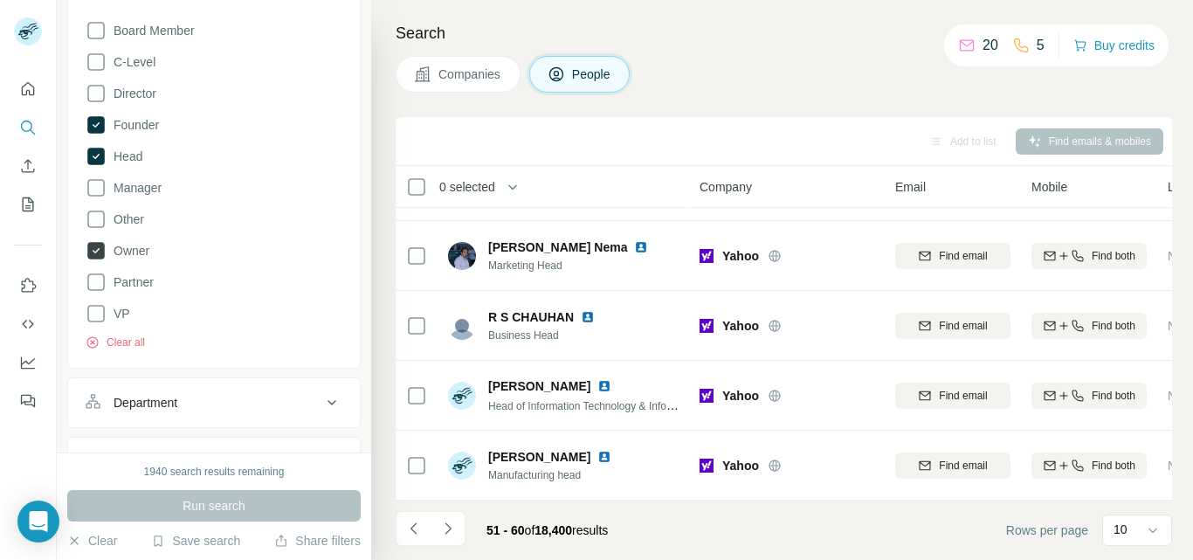
click at [99, 250] on icon at bounding box center [96, 250] width 7 height 5
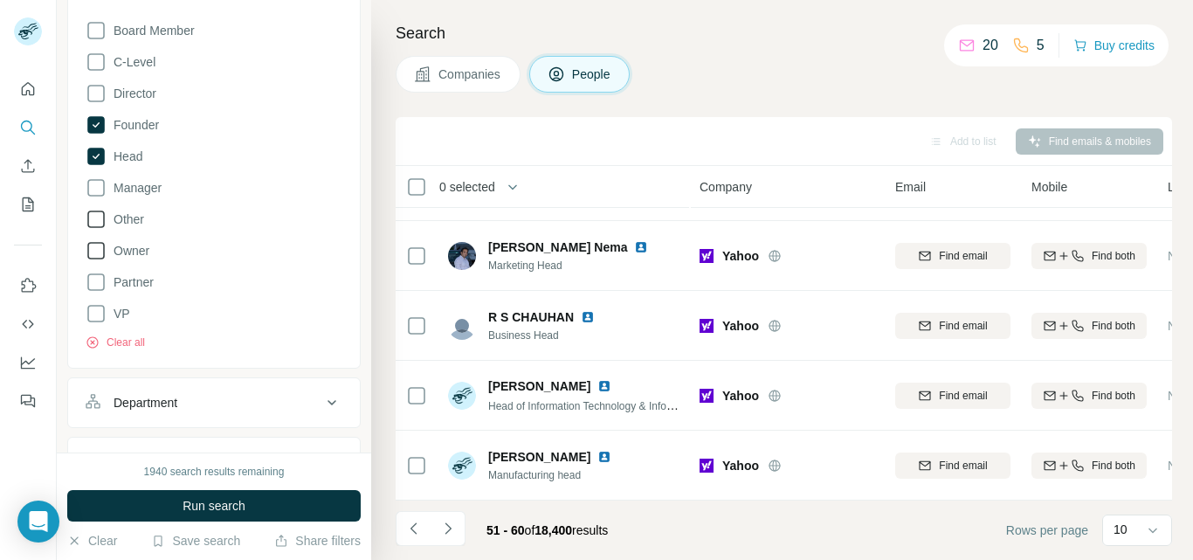
click at [100, 221] on icon at bounding box center [96, 219] width 21 height 21
click at [101, 156] on icon at bounding box center [95, 156] width 17 height 17
click at [100, 122] on icon at bounding box center [95, 124] width 17 height 17
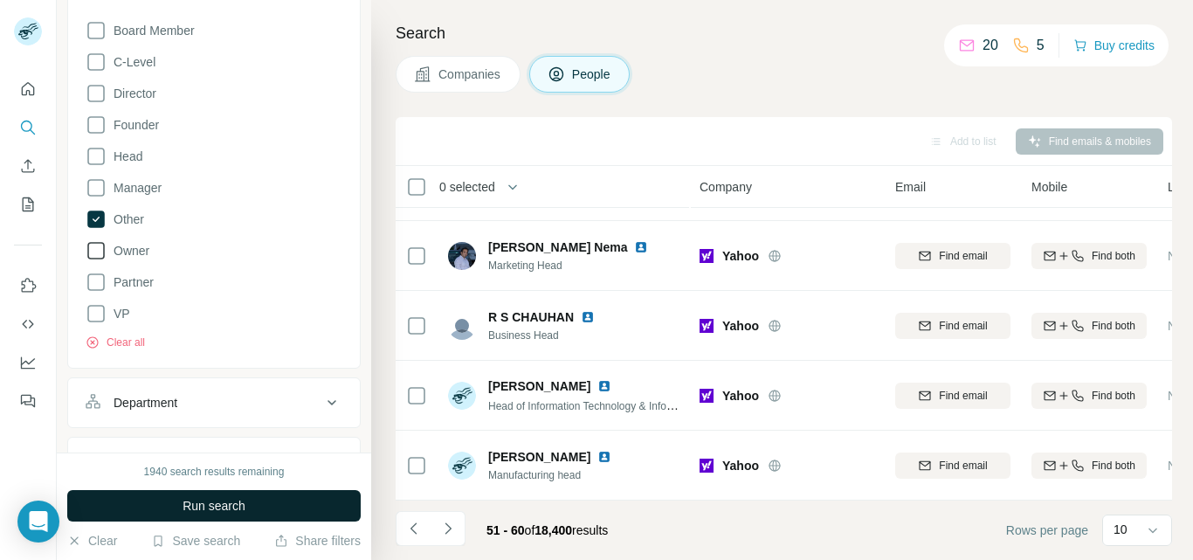
click at [198, 515] on button "Run search" at bounding box center [214, 505] width 294 height 31
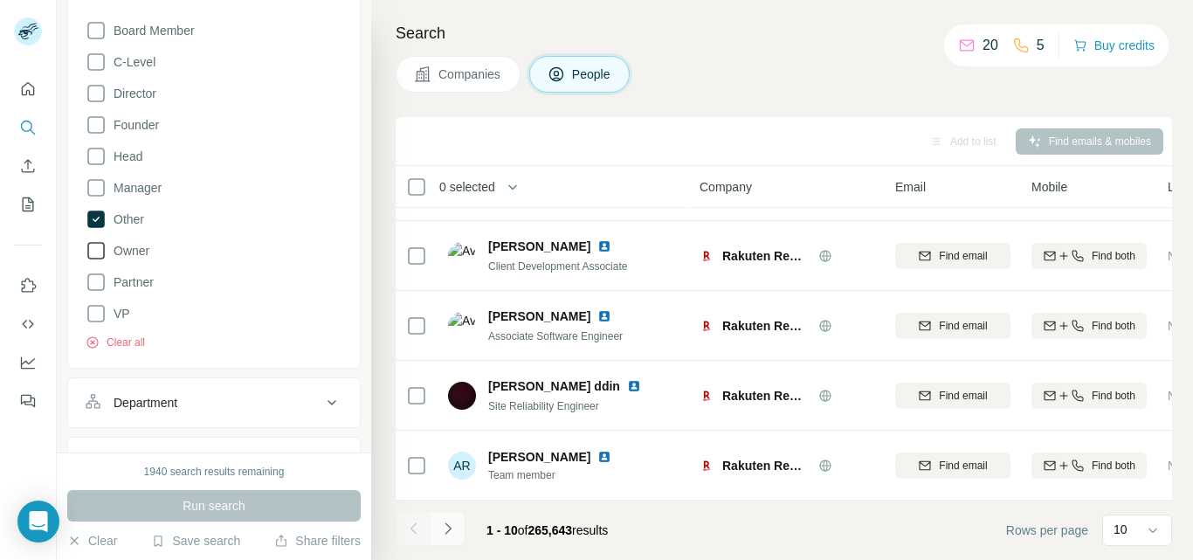
click at [458, 524] on button "Navigate to next page" at bounding box center [448, 528] width 35 height 35
click at [465, 79] on span "Companies" at bounding box center [471, 74] width 64 height 17
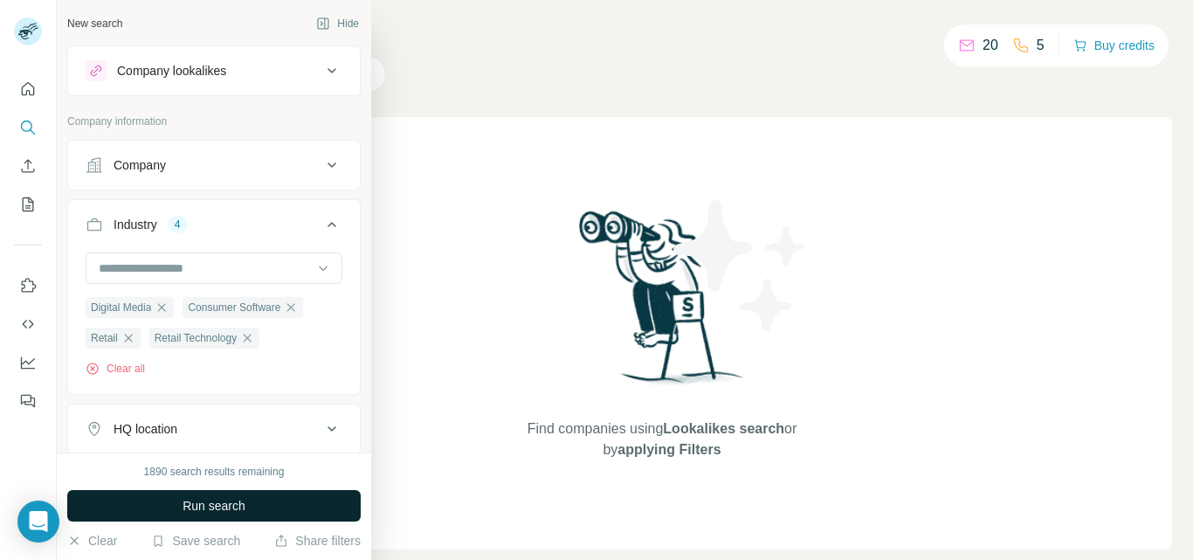
click at [160, 503] on button "Run search" at bounding box center [214, 505] width 294 height 31
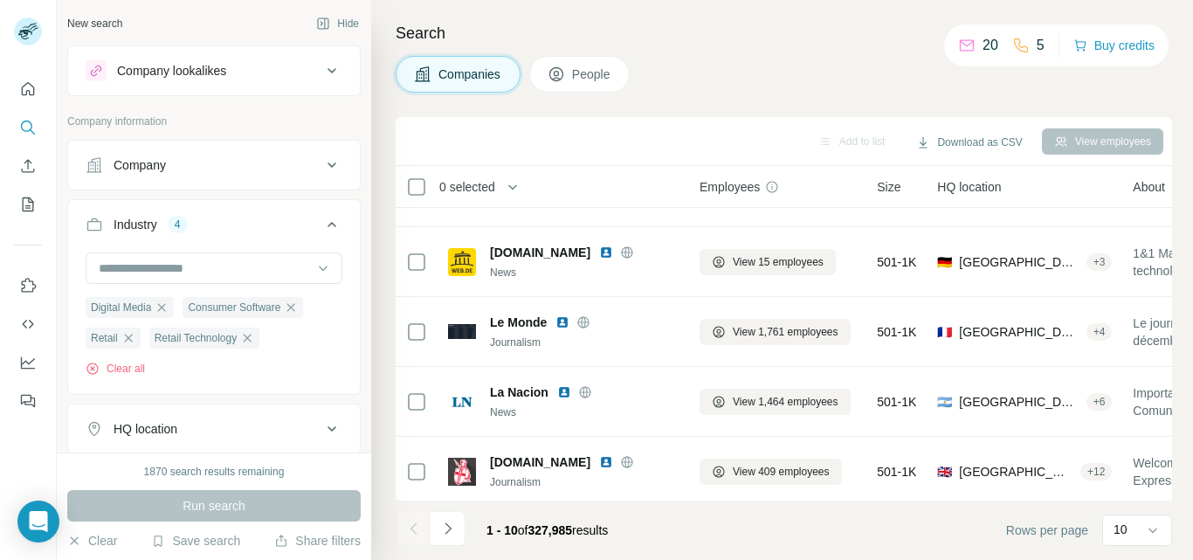
scroll to position [396, 0]
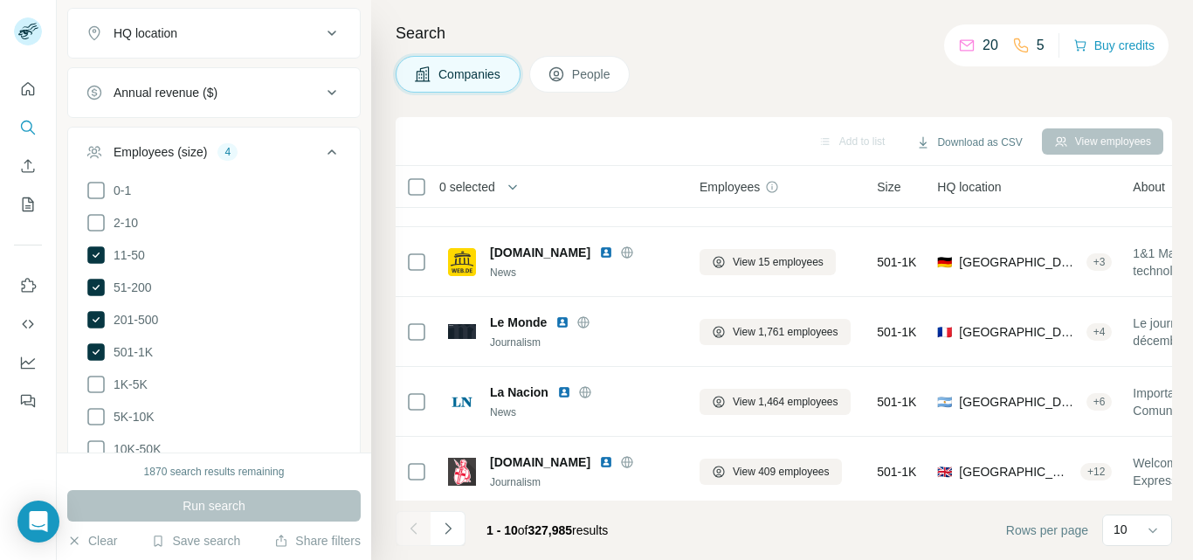
click at [287, 43] on button "HQ location" at bounding box center [214, 33] width 292 height 42
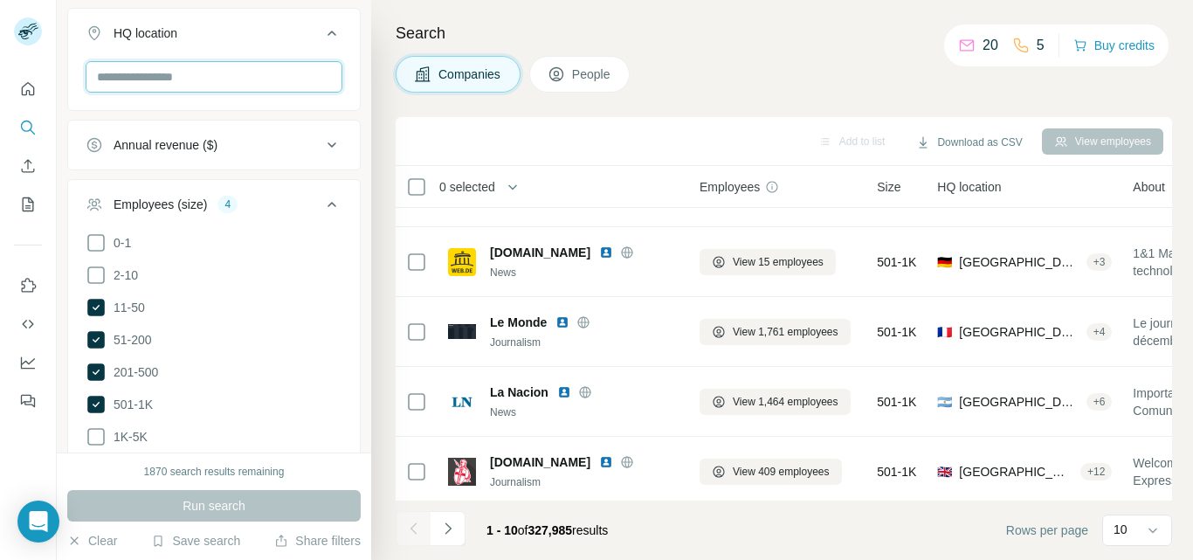
click at [262, 76] on input "text" at bounding box center [214, 76] width 257 height 31
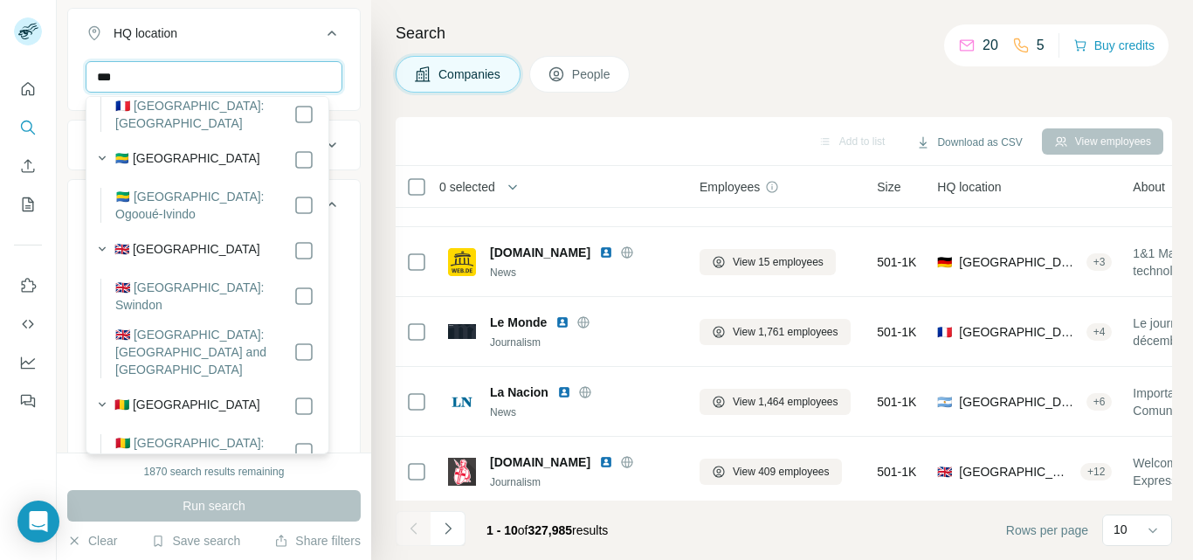
scroll to position [559, 0]
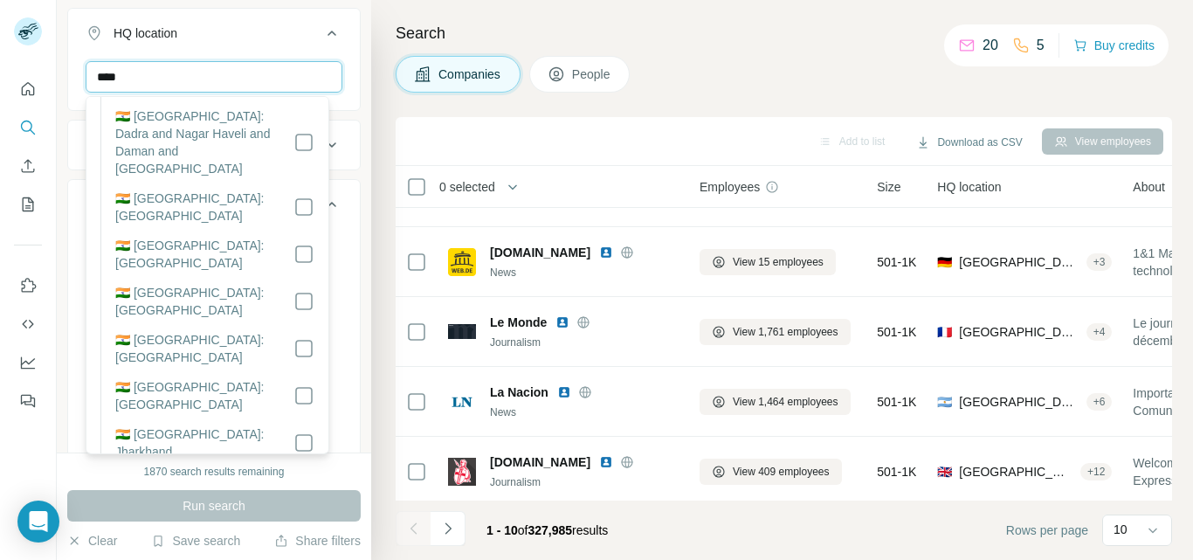
type input "****"
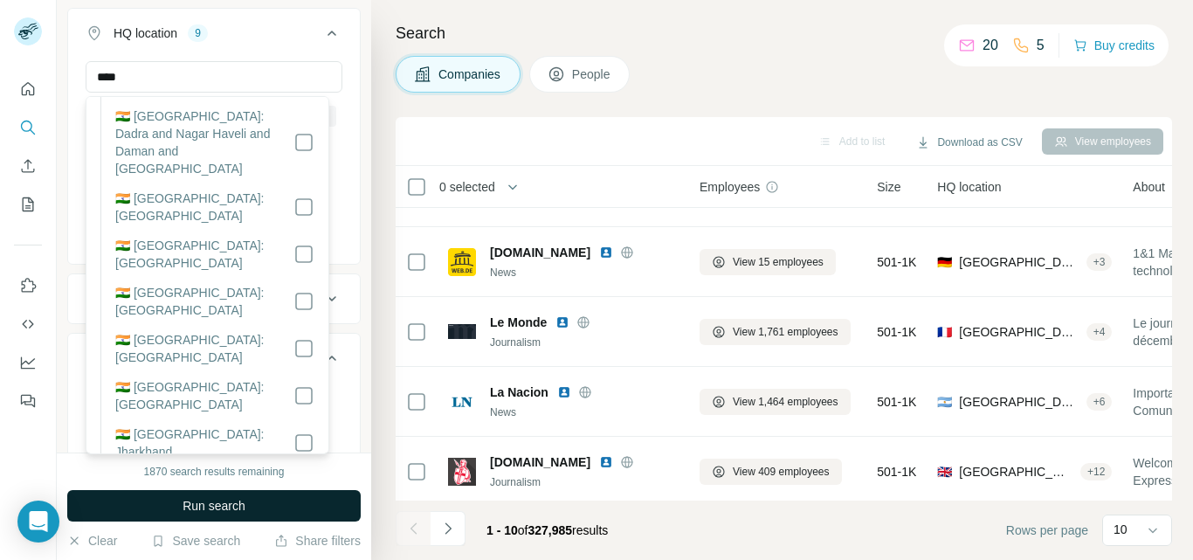
click at [212, 504] on span "Run search" at bounding box center [214, 505] width 63 height 17
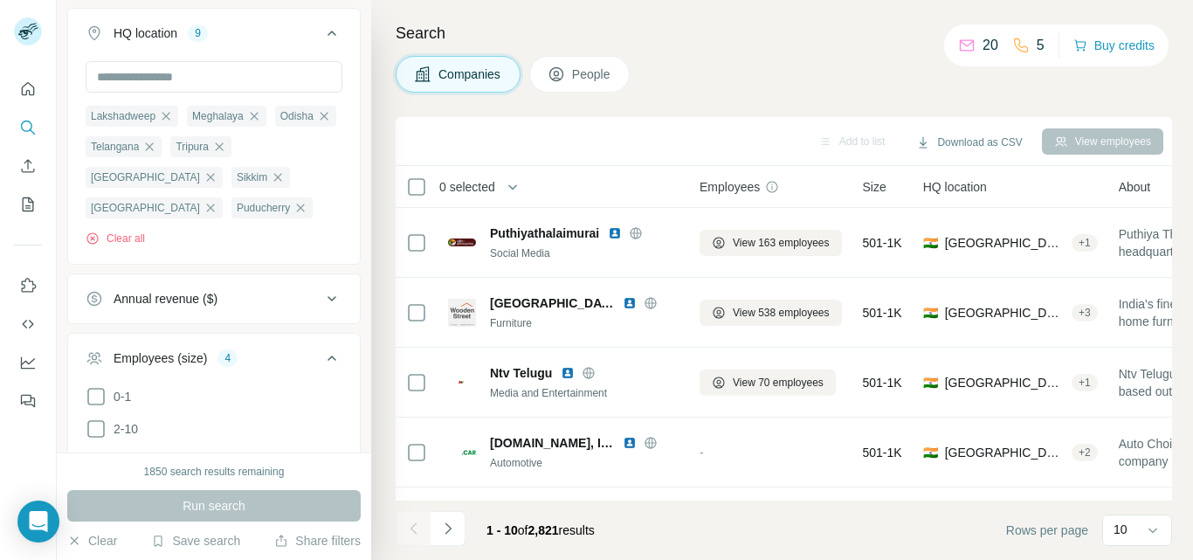
scroll to position [2, 0]
click at [448, 519] on button "Navigate to next page" at bounding box center [448, 528] width 35 height 35
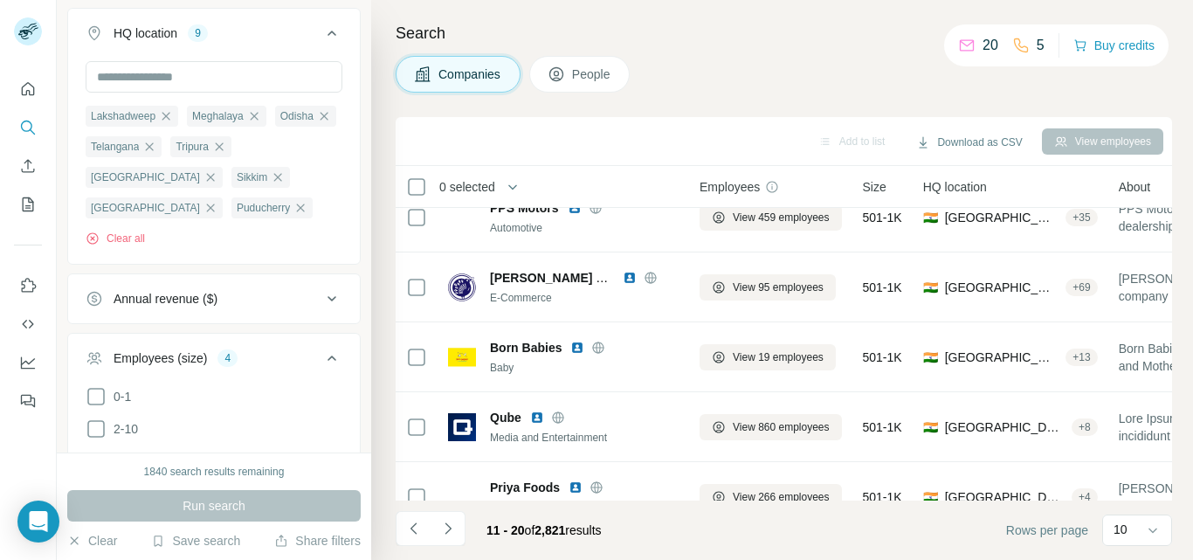
scroll to position [415, 0]
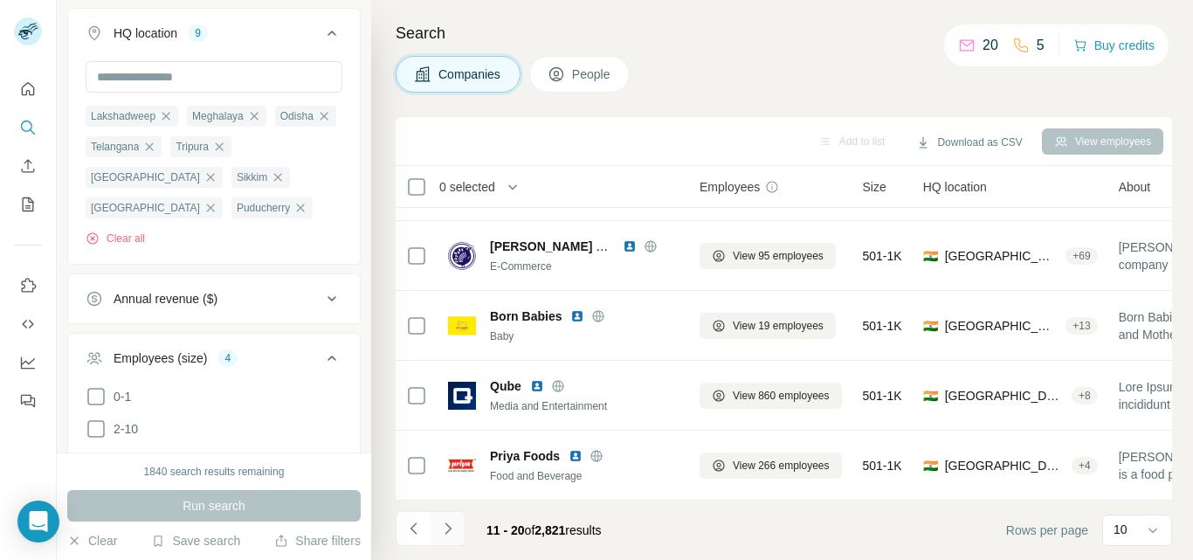
click at [449, 530] on icon "Navigate to next page" at bounding box center [448, 527] width 6 height 11
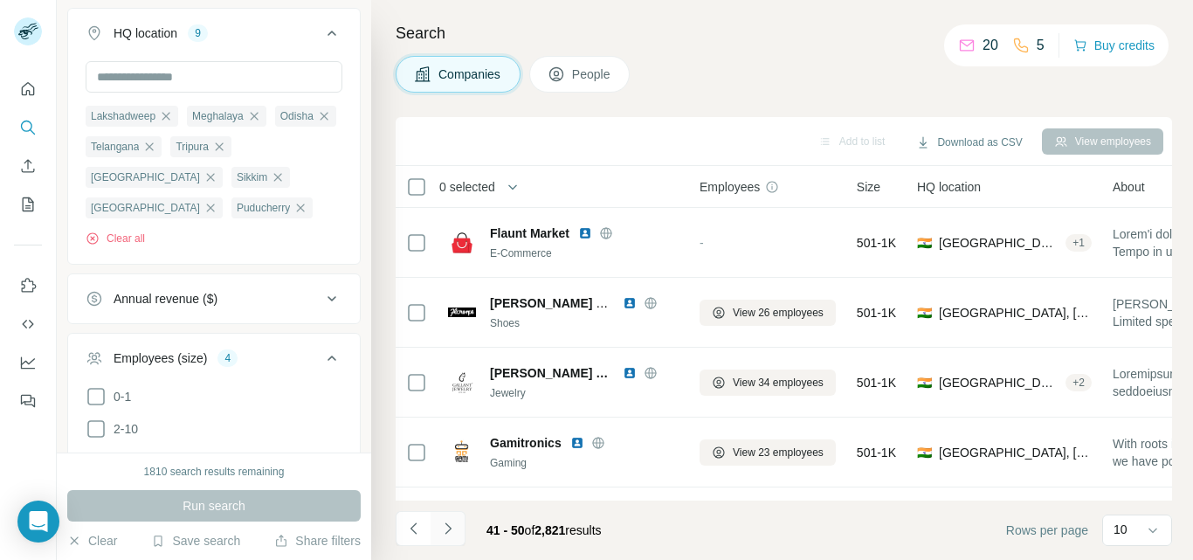
click at [453, 529] on icon "Navigate to next page" at bounding box center [447, 528] width 17 height 17
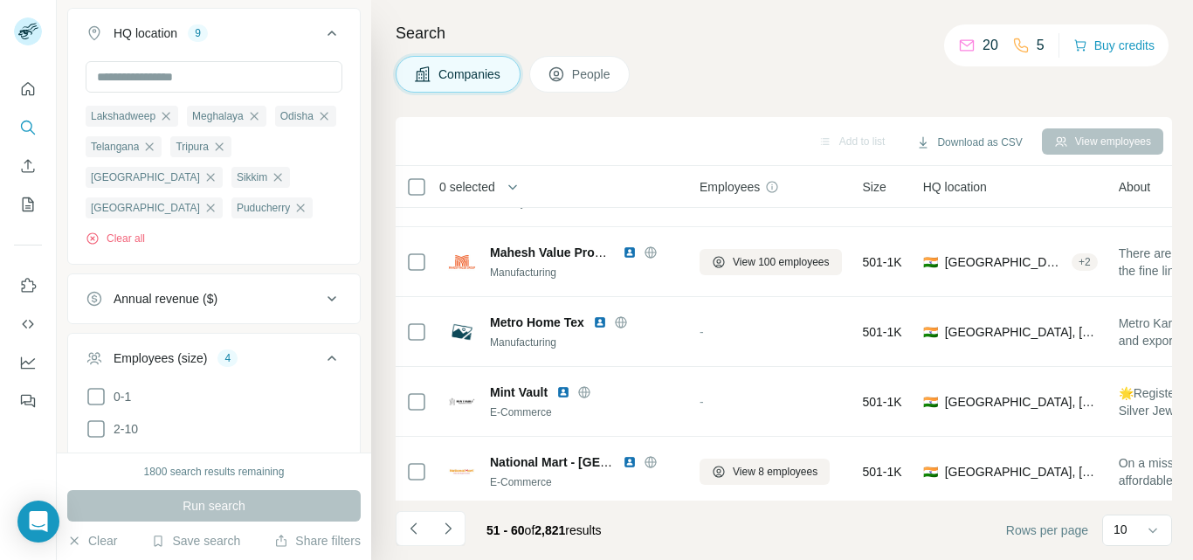
scroll to position [415, 0]
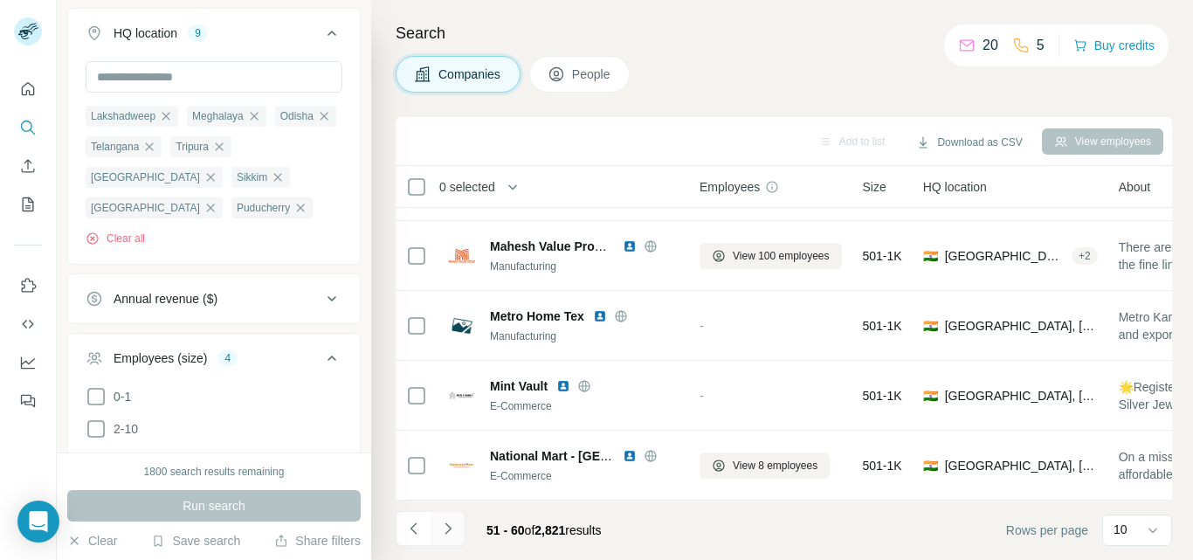
click at [443, 529] on icon "Navigate to next page" at bounding box center [447, 528] width 17 height 17
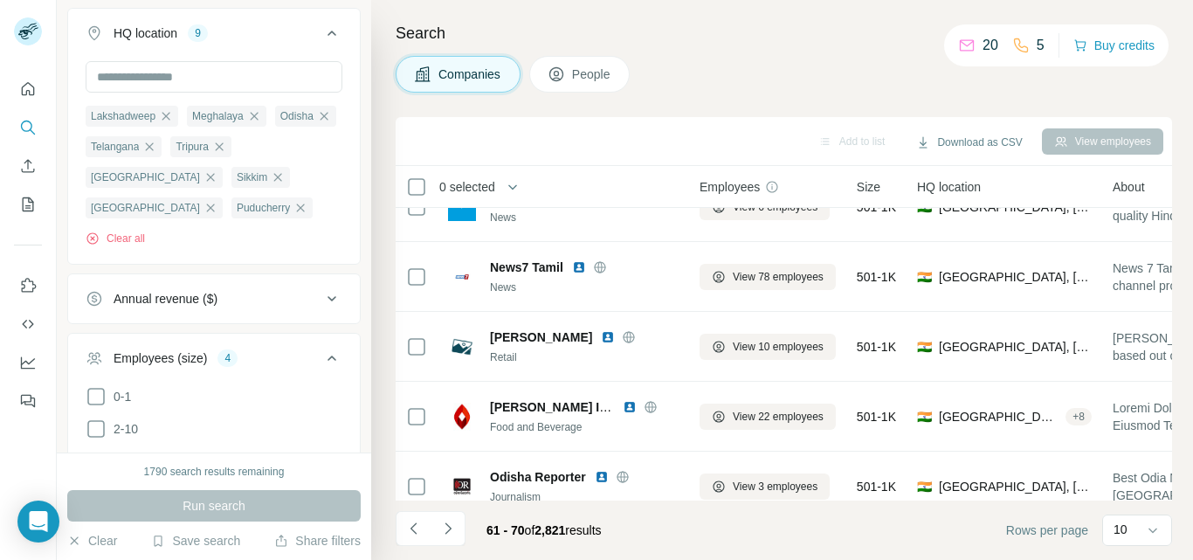
scroll to position [0, 0]
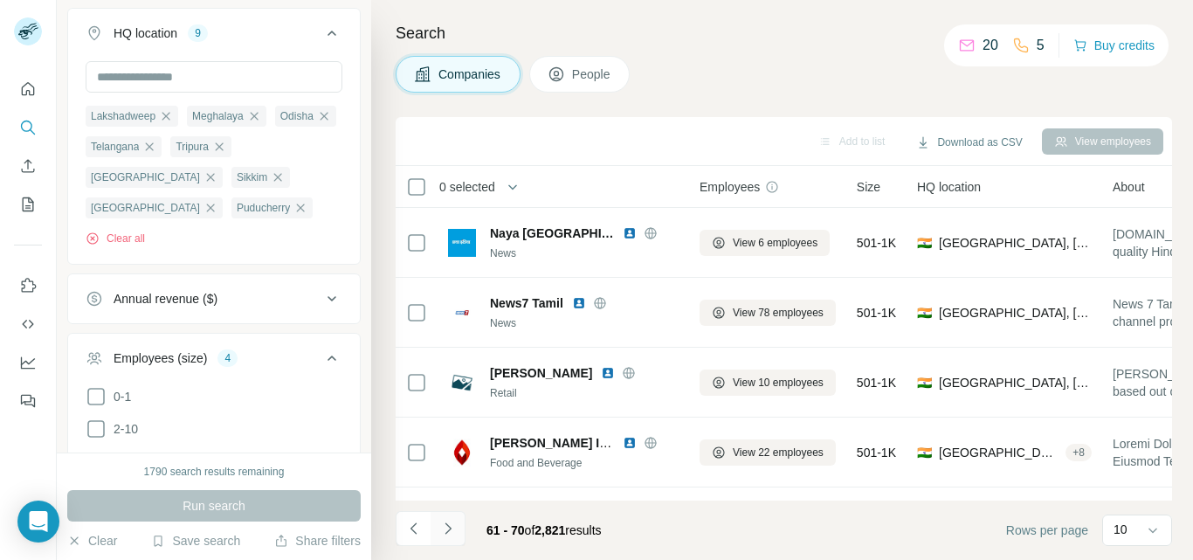
click at [444, 525] on icon "Navigate to next page" at bounding box center [447, 528] width 17 height 17
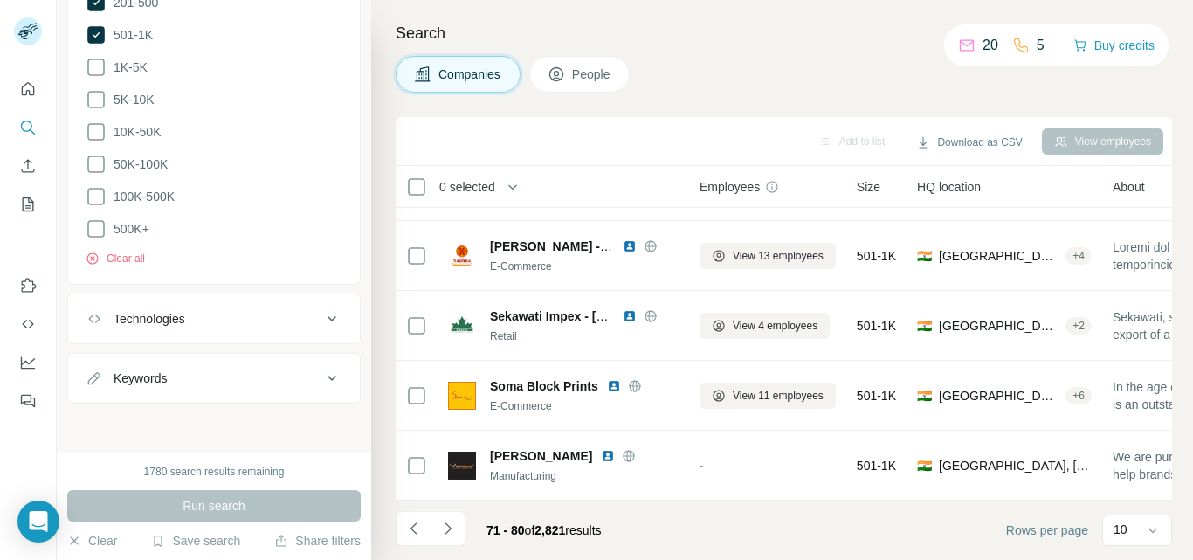
scroll to position [108, 0]
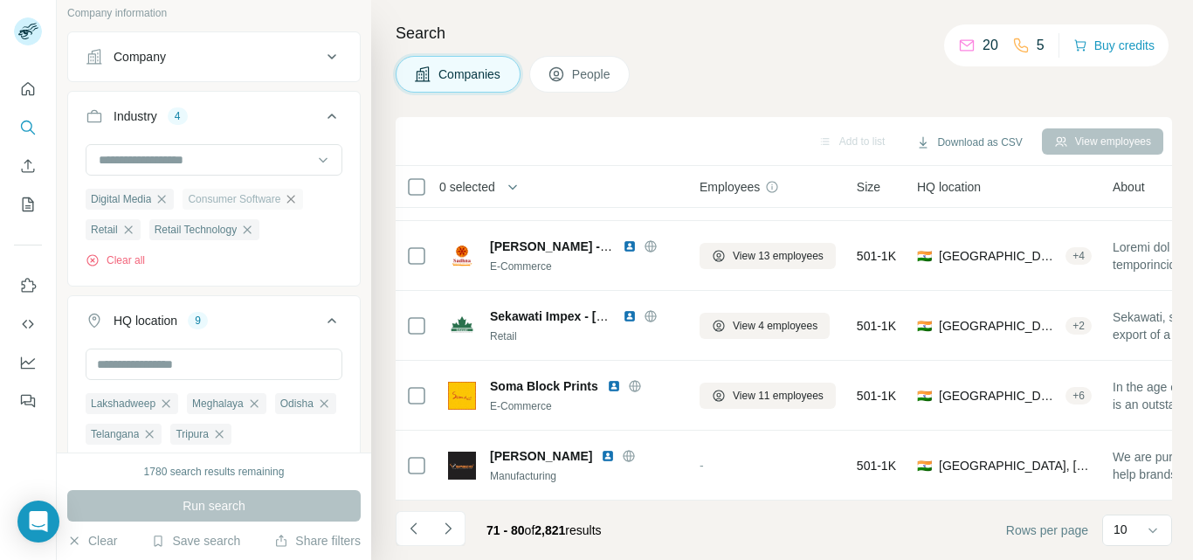
click at [286, 197] on icon "button" at bounding box center [291, 199] width 14 height 14
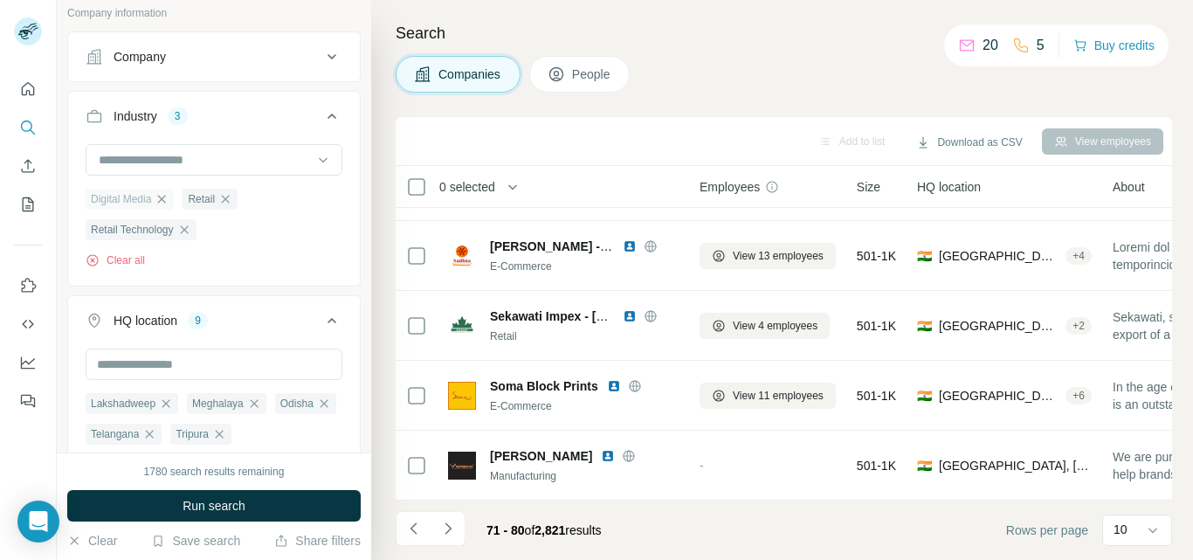
click at [162, 197] on icon "button" at bounding box center [162, 199] width 14 height 14
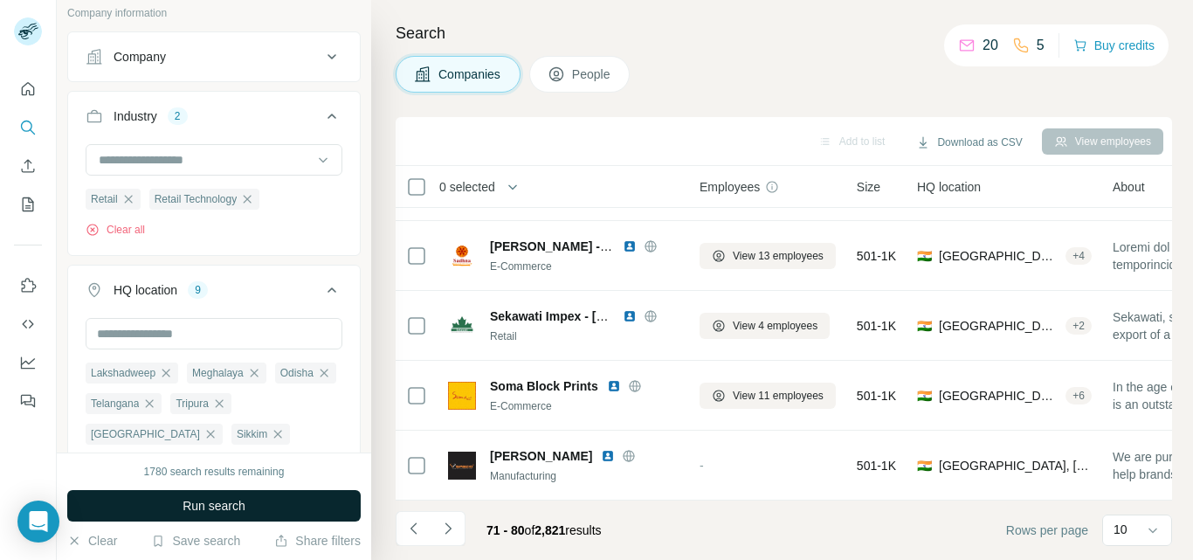
click at [238, 199] on div "Retail Technology" at bounding box center [204, 199] width 111 height 21
click at [170, 501] on button "Run search" at bounding box center [214, 505] width 294 height 31
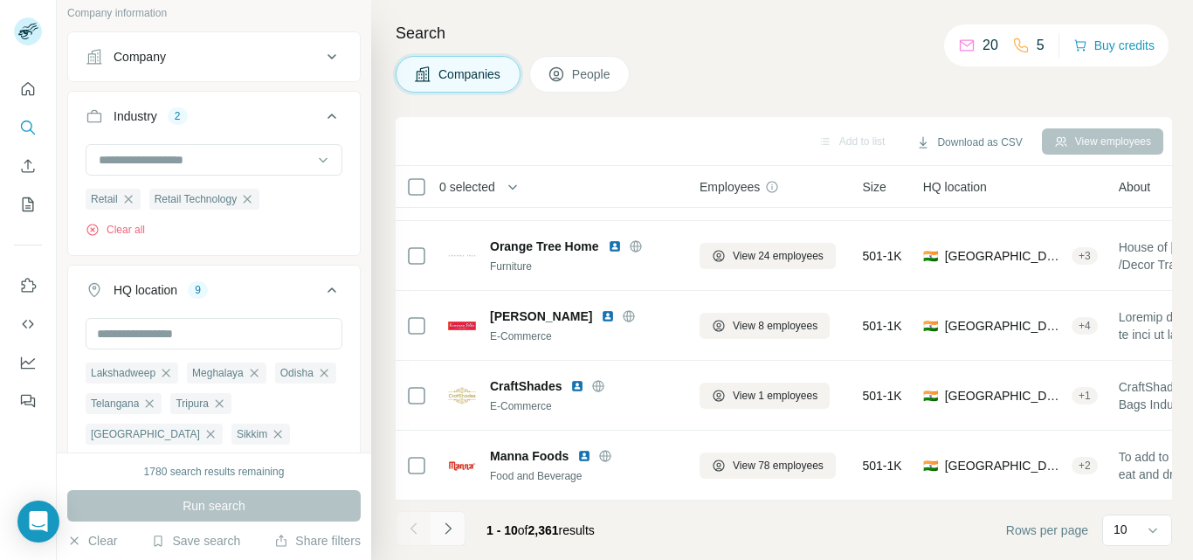
click at [453, 529] on icon "Navigate to next page" at bounding box center [447, 528] width 17 height 17
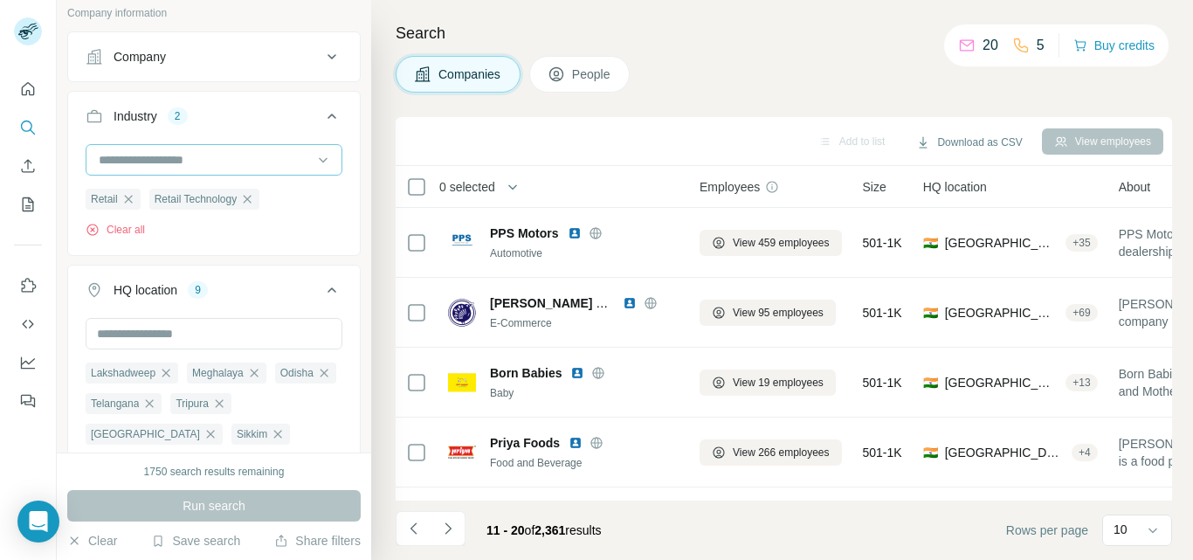
click at [259, 155] on input at bounding box center [205, 159] width 216 height 19
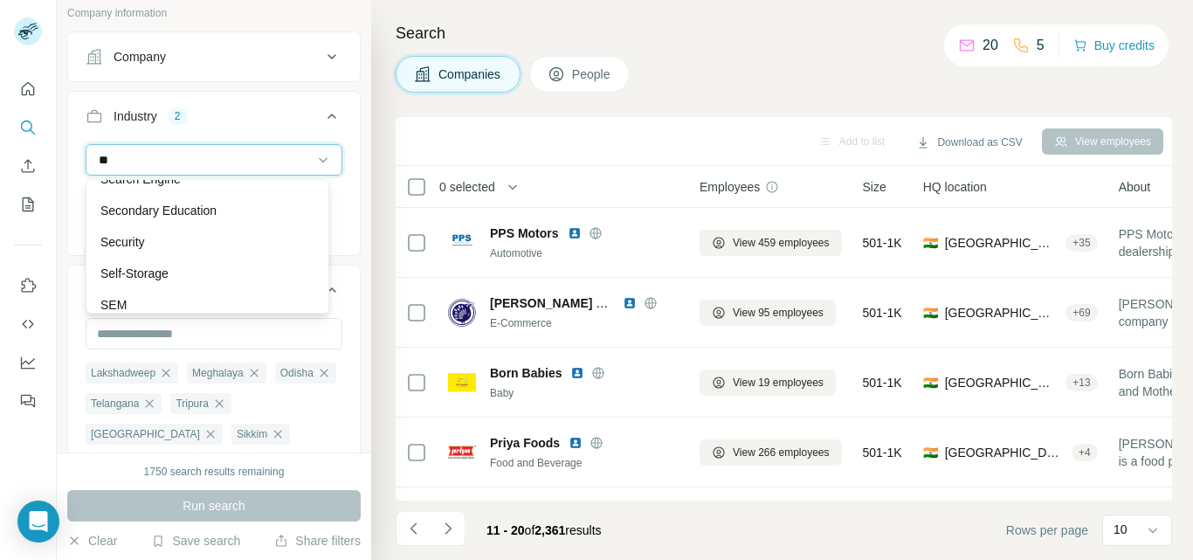
scroll to position [1231, 0]
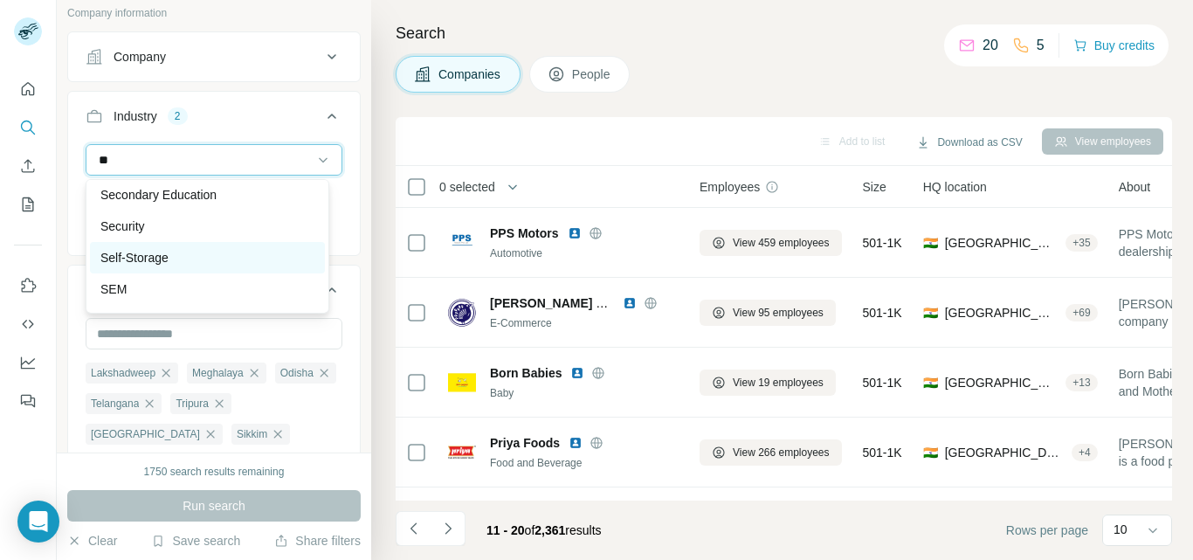
type input "**"
click at [146, 255] on p "Self-Storage" at bounding box center [134, 257] width 68 height 17
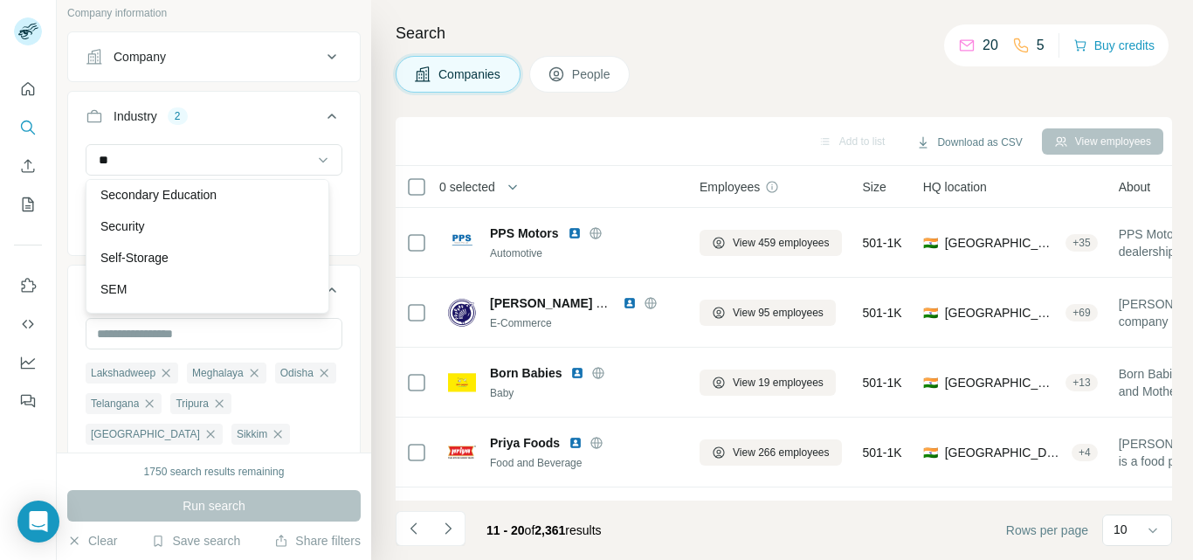
click at [345, 252] on div "** Retail Retail Technology Clear all" at bounding box center [214, 197] width 292 height 107
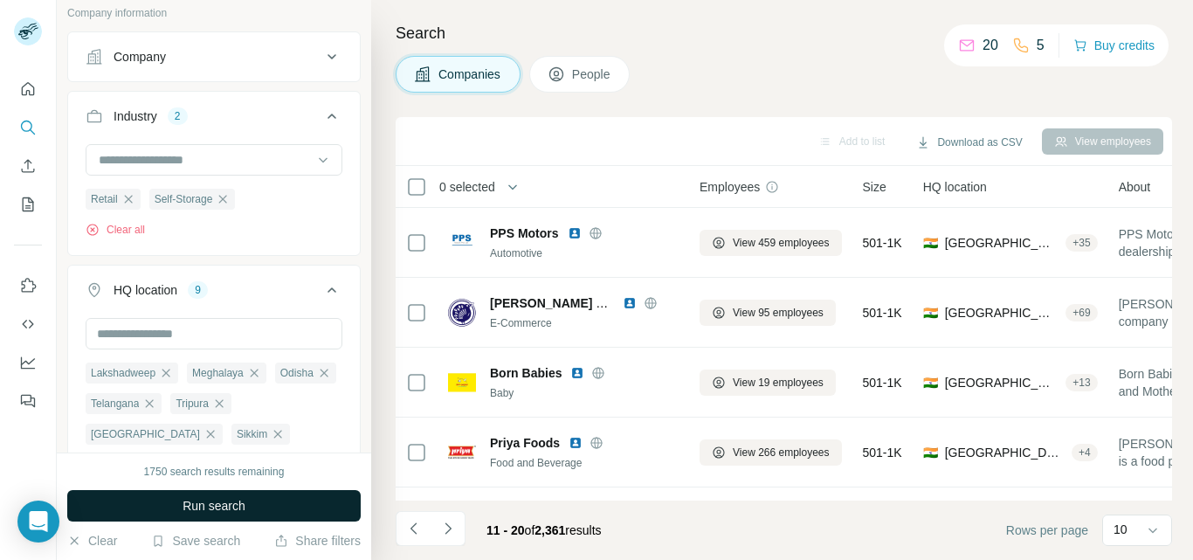
click at [128, 197] on div "Retail Self-Storage Clear all" at bounding box center [214, 190] width 257 height 93
click at [128, 197] on icon "button" at bounding box center [128, 199] width 14 height 14
click at [155, 499] on button "Run search" at bounding box center [214, 505] width 294 height 31
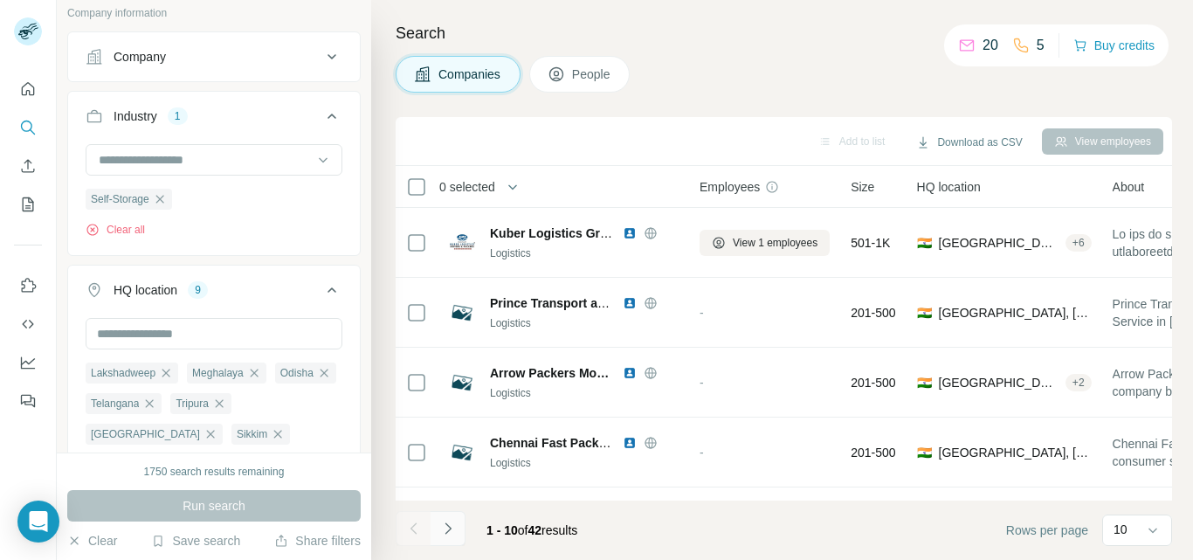
click at [446, 526] on icon "Navigate to next page" at bounding box center [447, 528] width 17 height 17
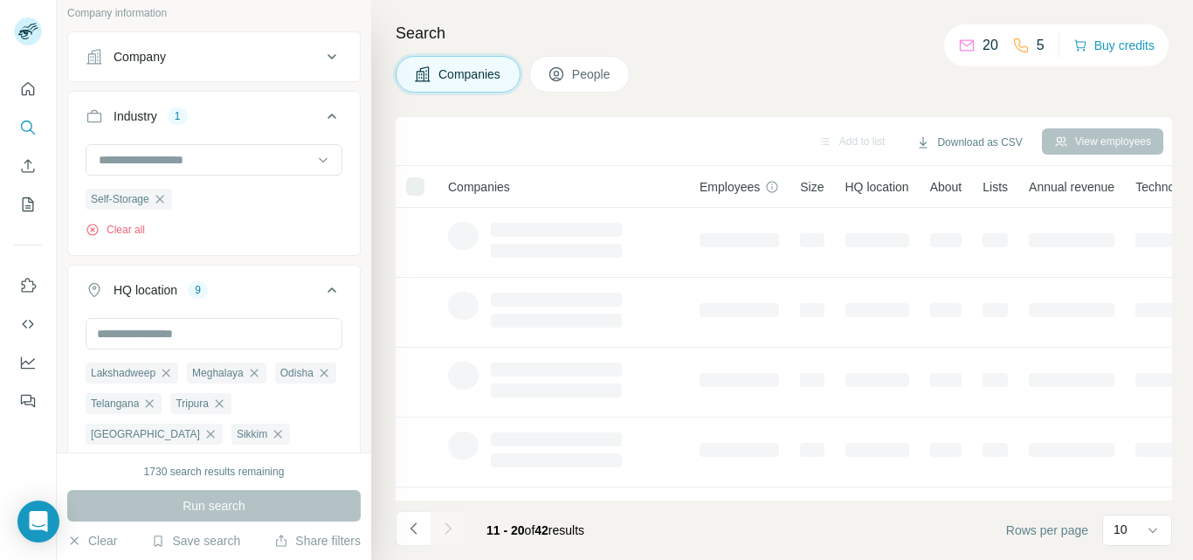
scroll to position [415, 0]
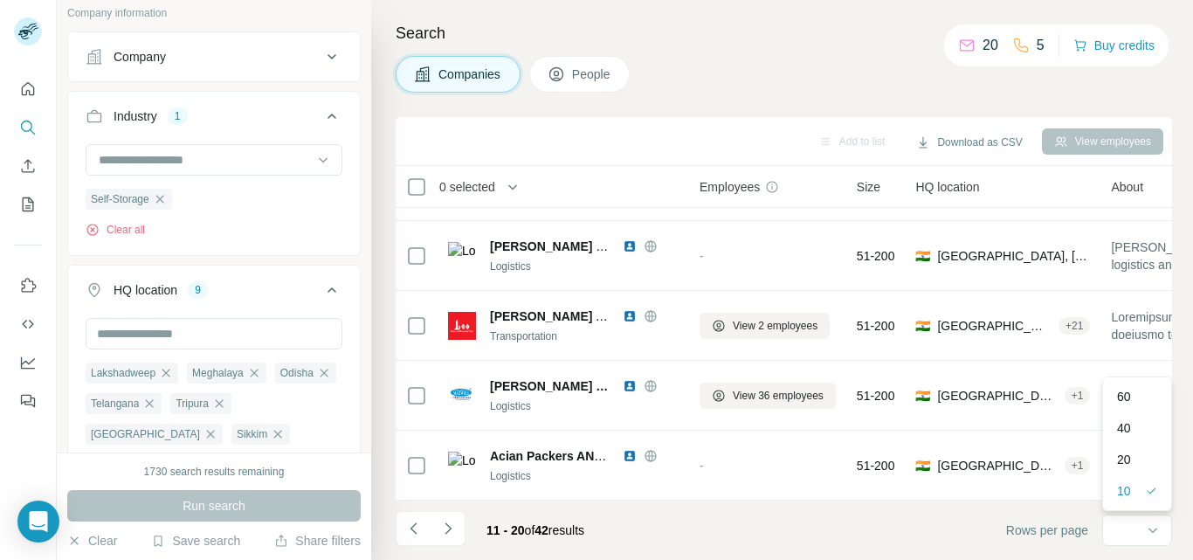
click at [1127, 456] on p "20" at bounding box center [1124, 459] width 14 height 17
click at [448, 529] on icon "Navigate to next page" at bounding box center [447, 528] width 17 height 17
click at [448, 529] on div at bounding box center [448, 528] width 35 height 35
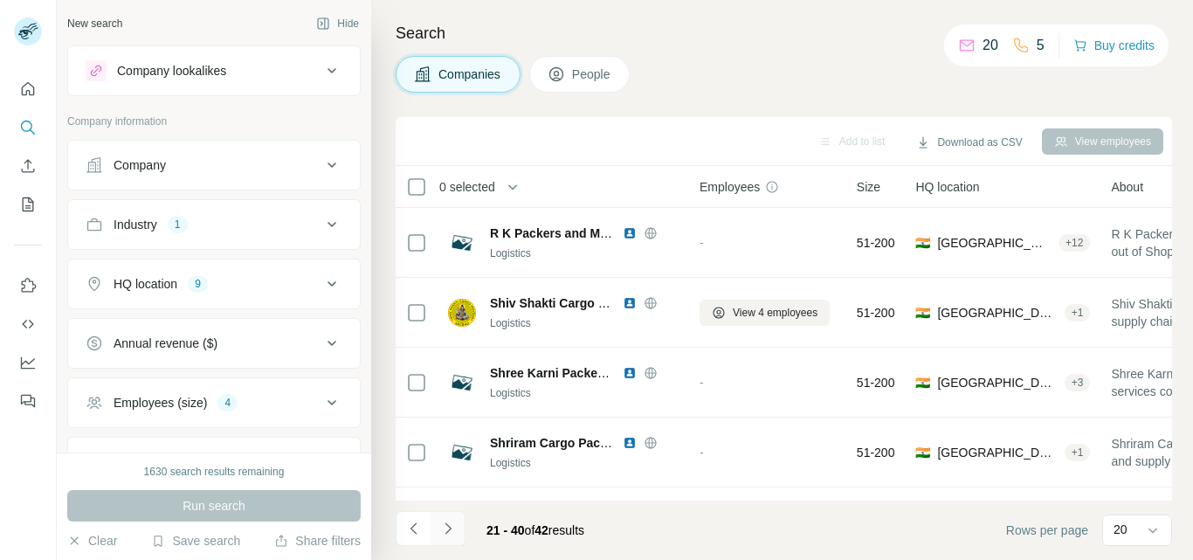
click at [447, 526] on icon "Navigate to next page" at bounding box center [448, 527] width 6 height 11
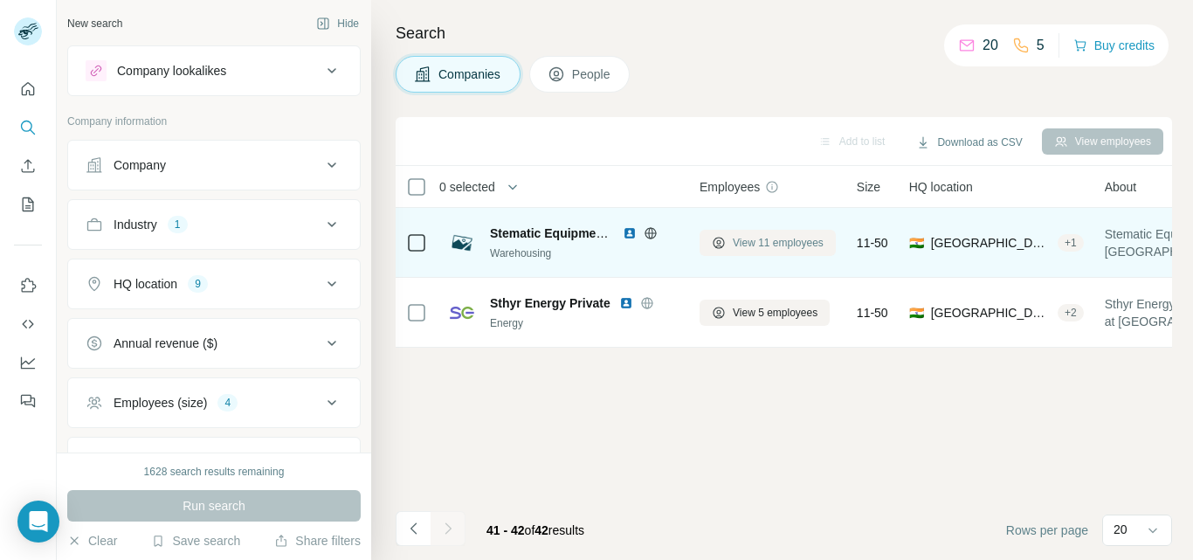
click at [761, 238] on span "View 11 employees" at bounding box center [778, 243] width 91 height 16
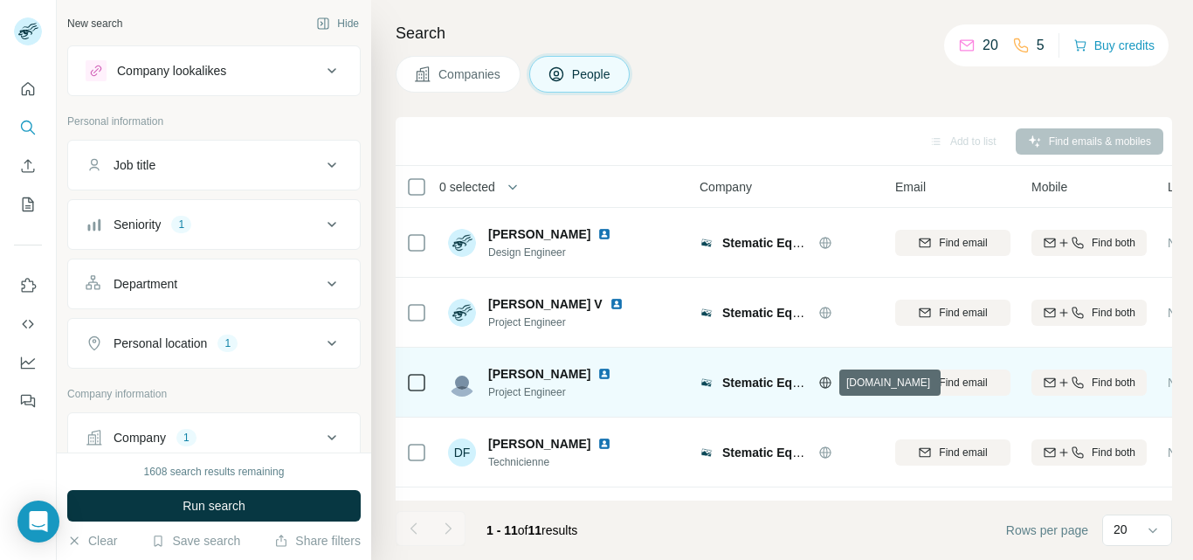
click at [821, 378] on icon at bounding box center [826, 383] width 14 height 14
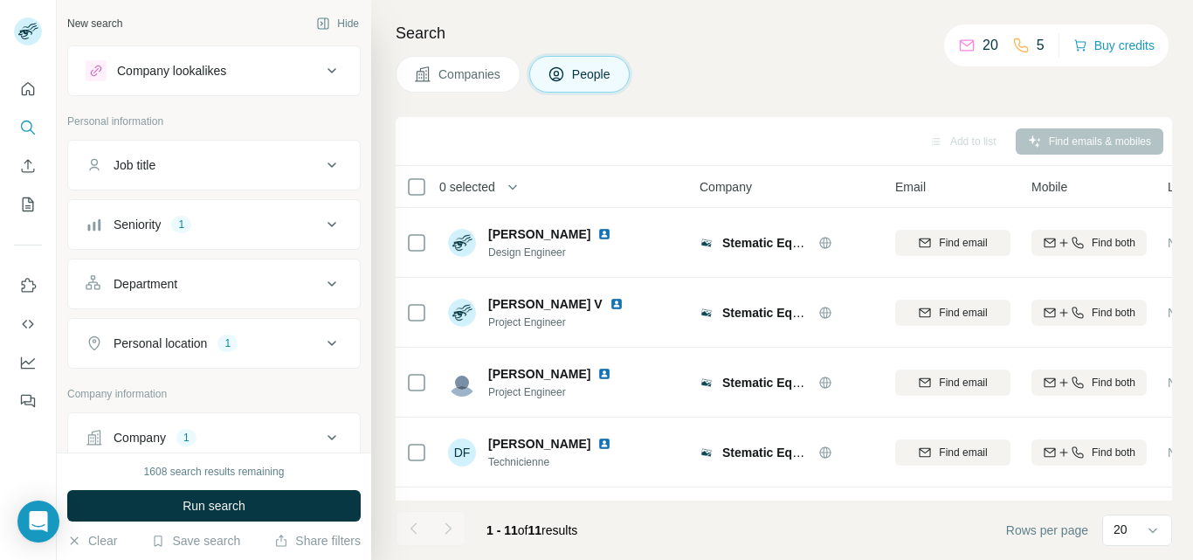
click at [475, 75] on span "Companies" at bounding box center [471, 74] width 64 height 17
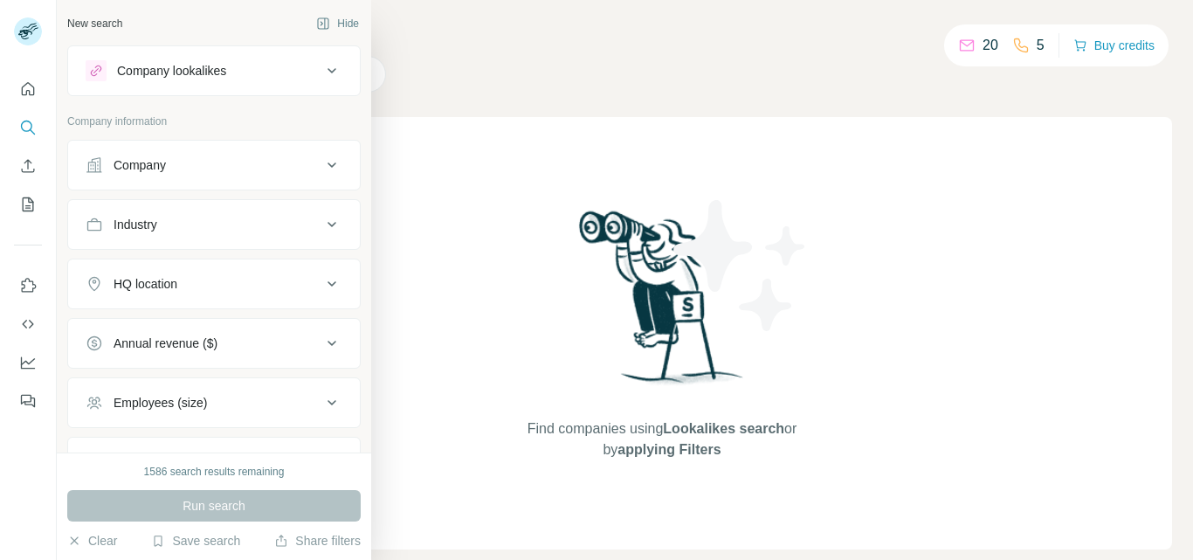
click at [200, 85] on button "Company lookalikes" at bounding box center [214, 71] width 292 height 42
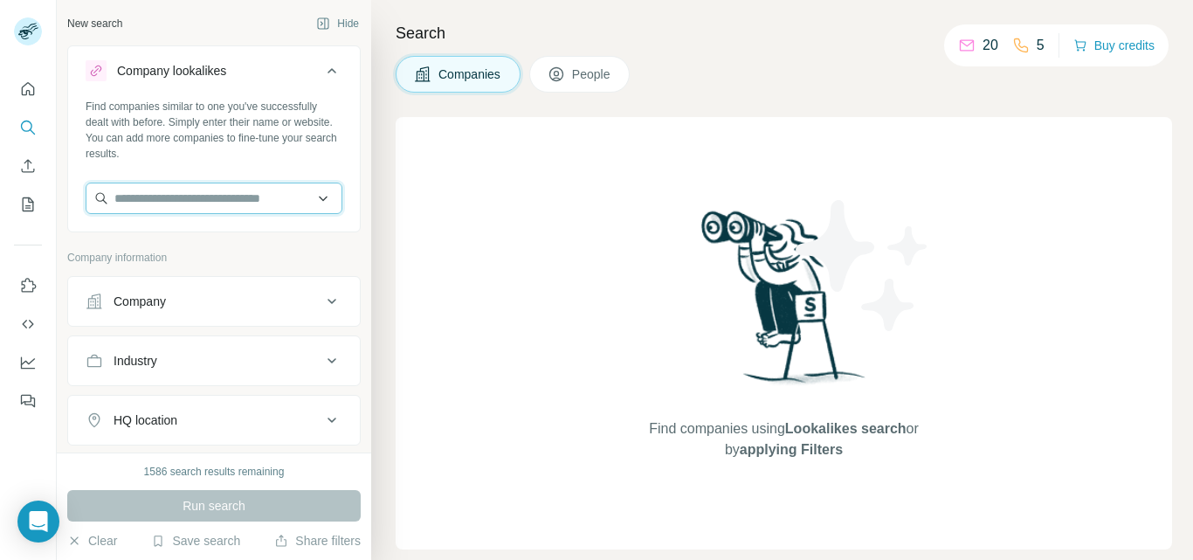
click at [177, 199] on input "text" at bounding box center [214, 198] width 257 height 31
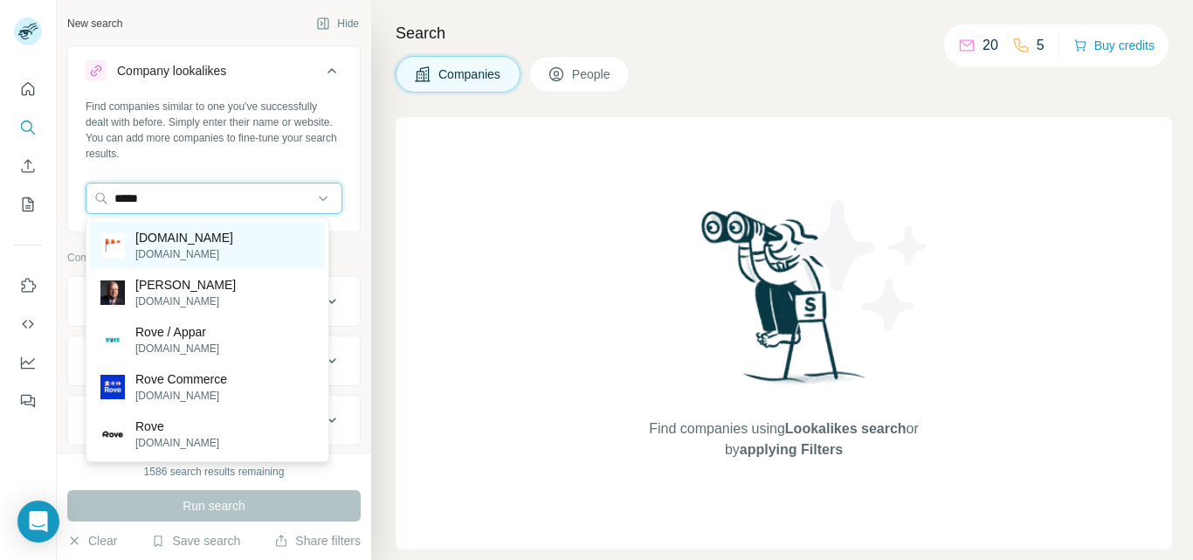
type input "*****"
click at [171, 239] on p "[DOMAIN_NAME]" at bounding box center [184, 237] width 98 height 17
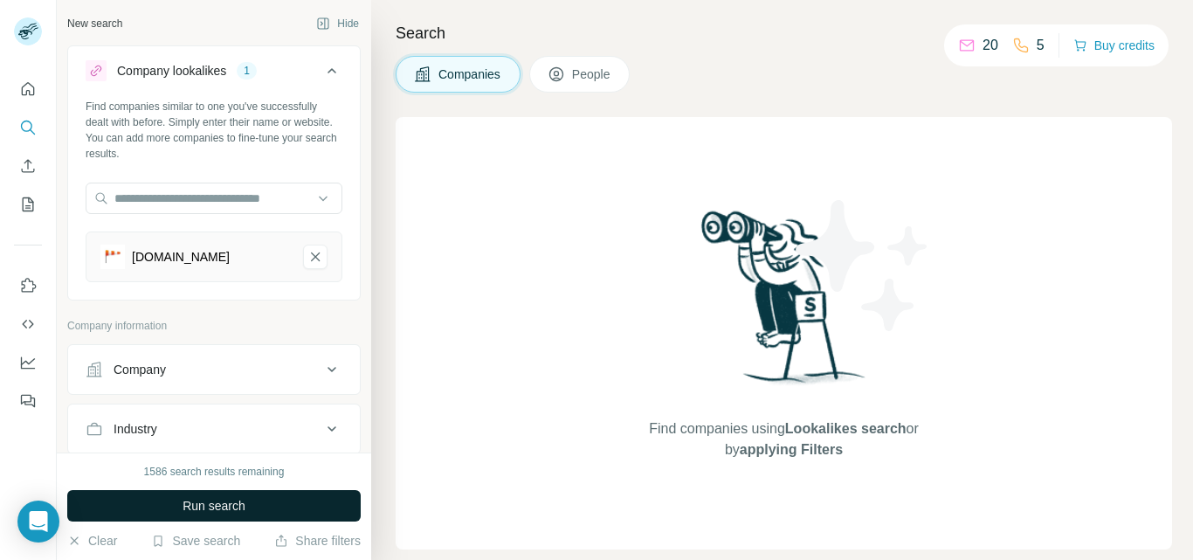
click at [193, 501] on span "Run search" at bounding box center [214, 505] width 63 height 17
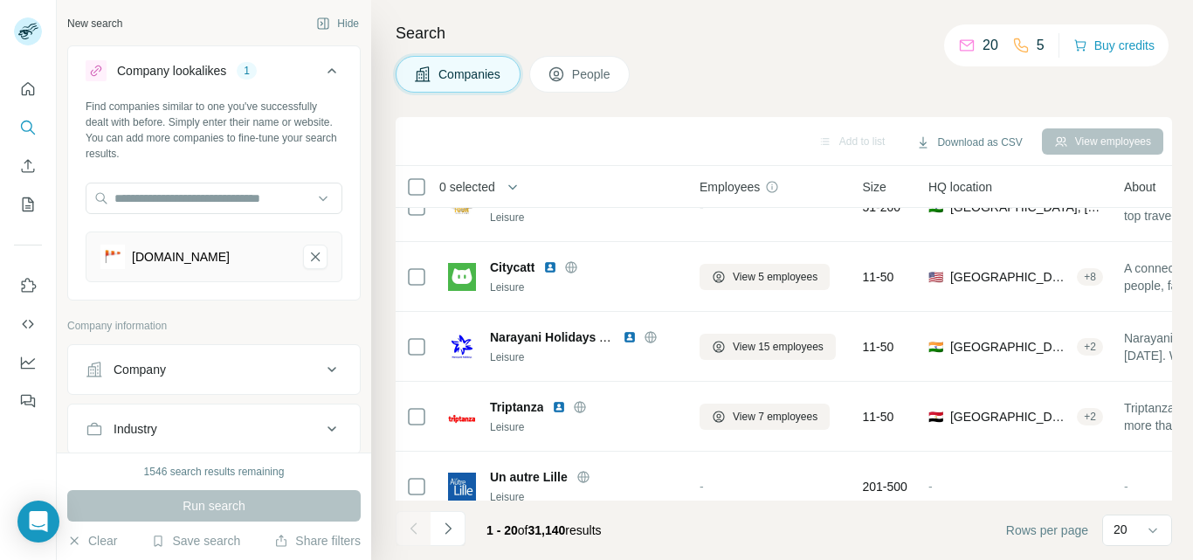
scroll to position [796, 0]
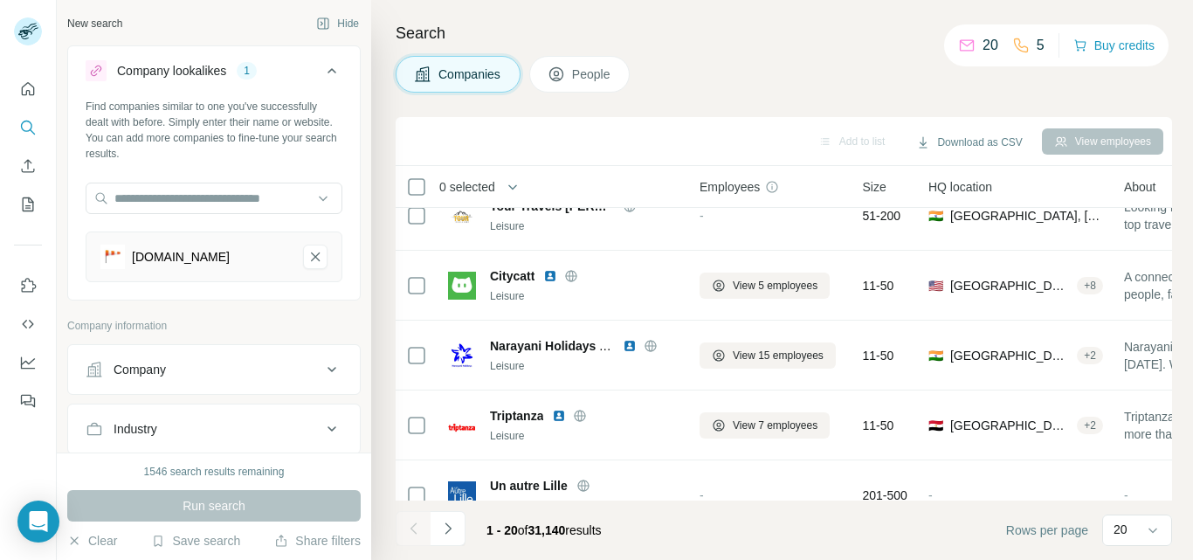
click at [1181, 390] on div "Search Companies People Add to list Download as CSV View employees 0 selected C…" at bounding box center [782, 280] width 822 height 560
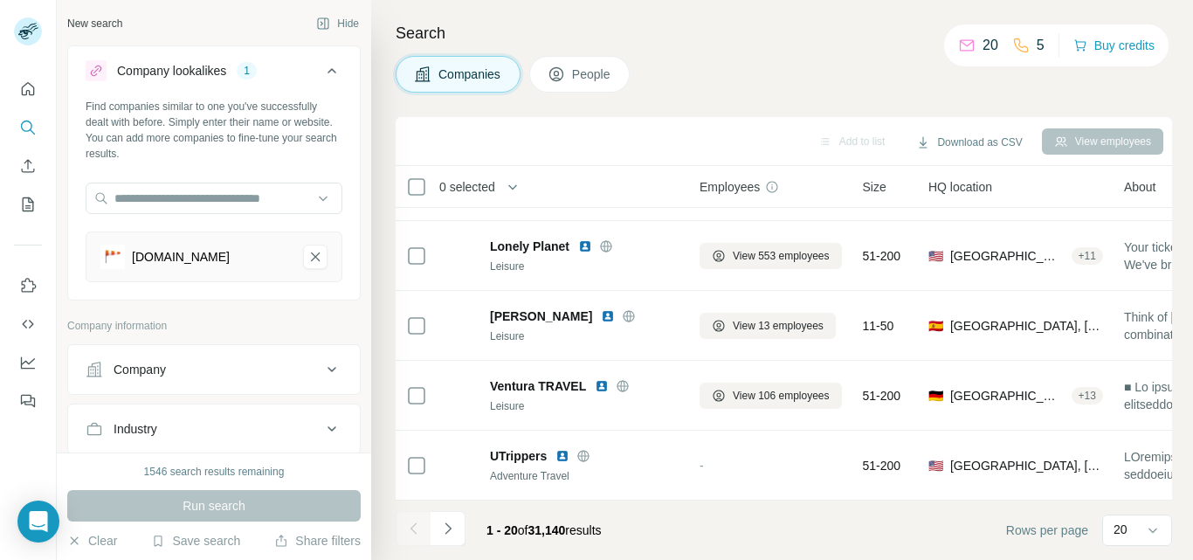
scroll to position [1114, 0]
click at [451, 535] on icon "Navigate to next page" at bounding box center [447, 528] width 17 height 17
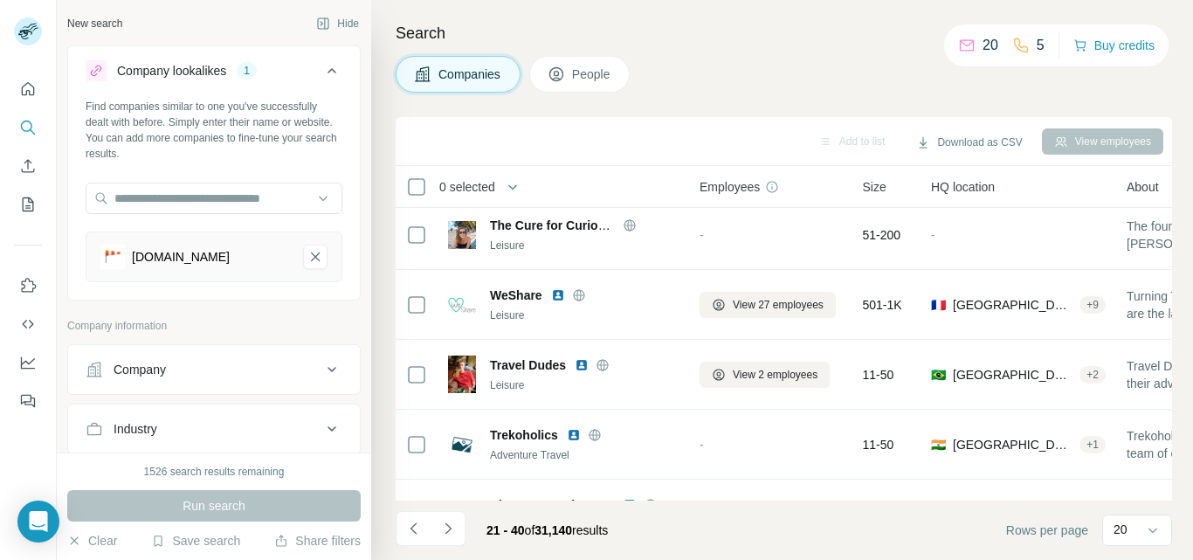
scroll to position [0, 0]
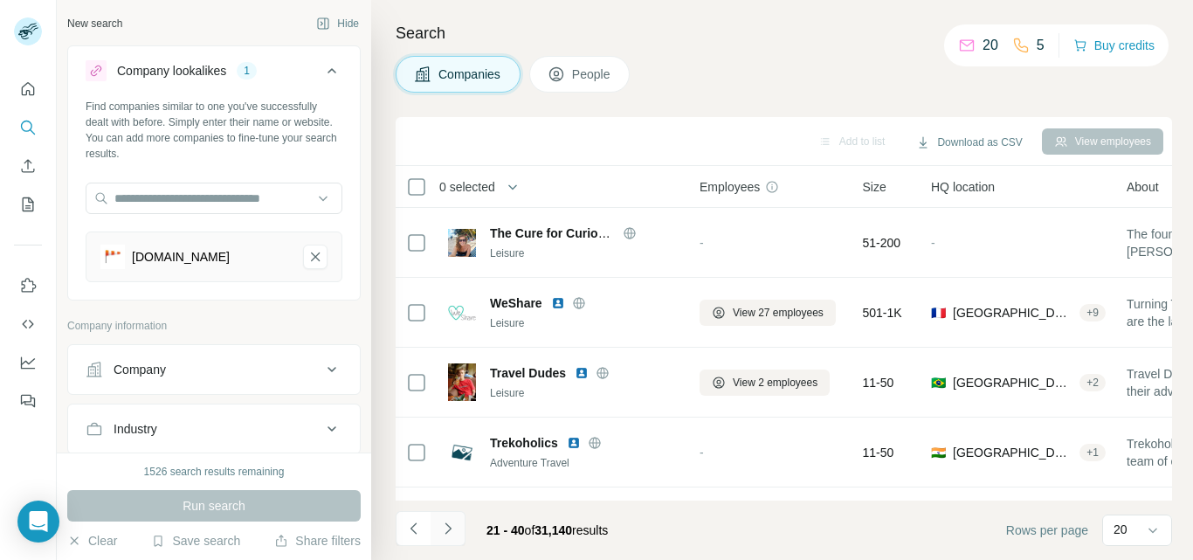
click at [445, 531] on icon "Navigate to next page" at bounding box center [447, 528] width 17 height 17
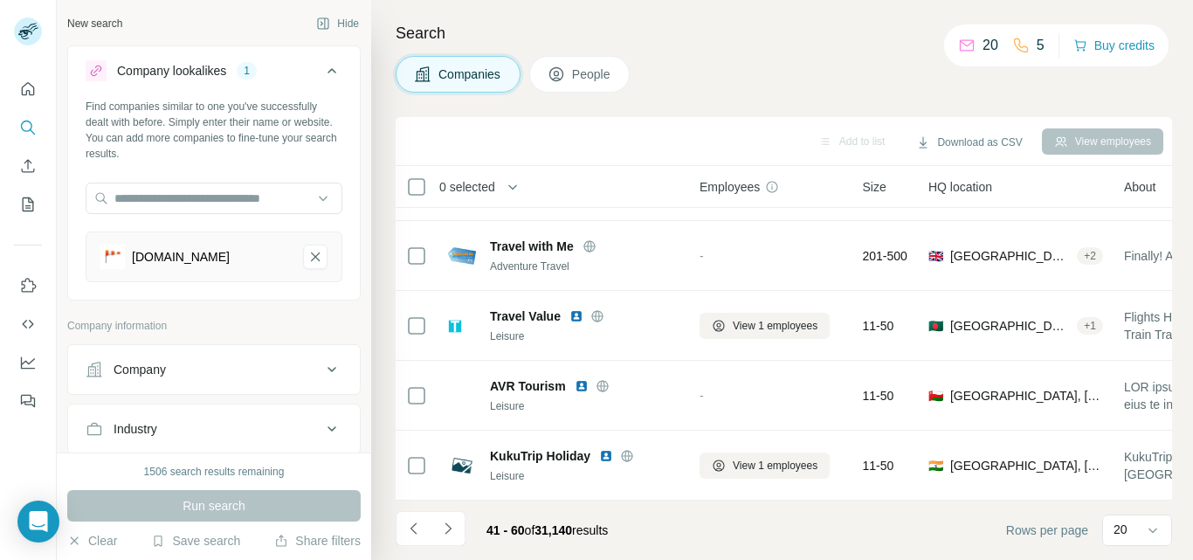
scroll to position [1114, 0]
click at [444, 532] on icon "Navigate to next page" at bounding box center [447, 528] width 17 height 17
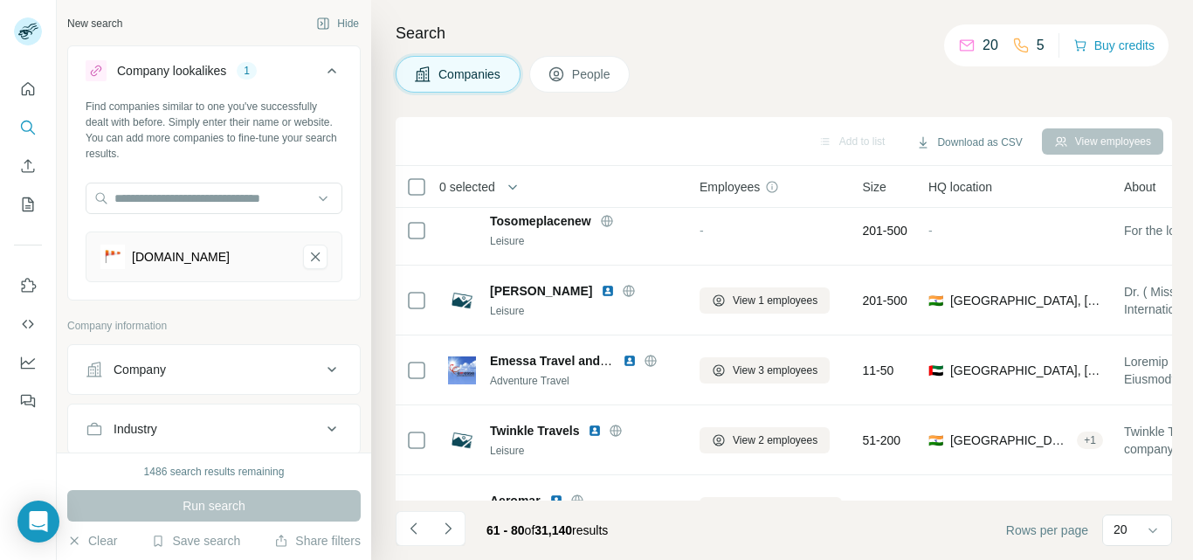
scroll to position [0, 0]
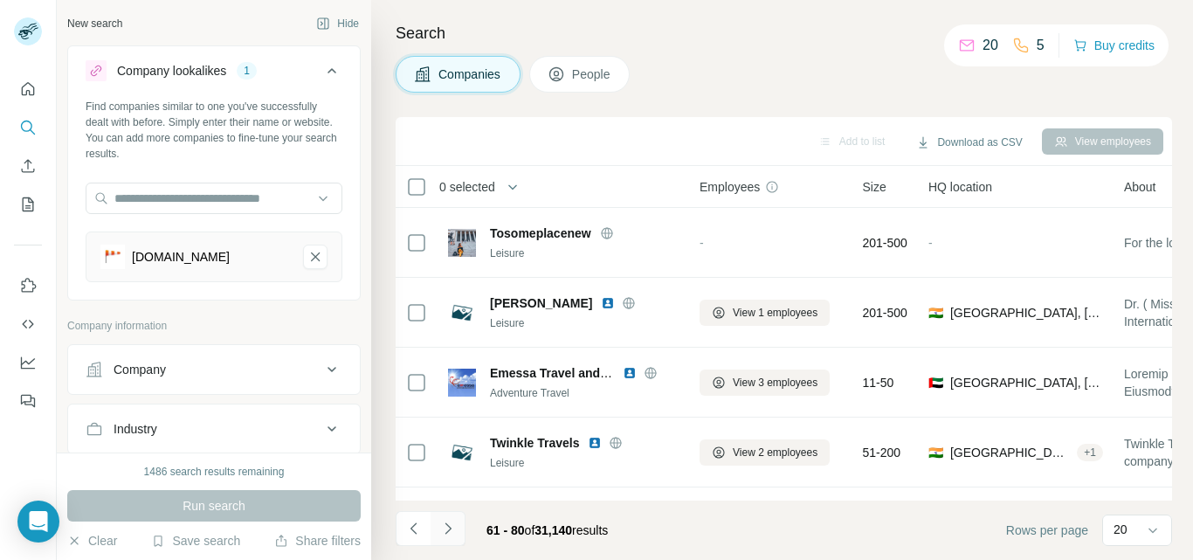
click at [446, 526] on icon "Navigate to next page" at bounding box center [447, 528] width 17 height 17
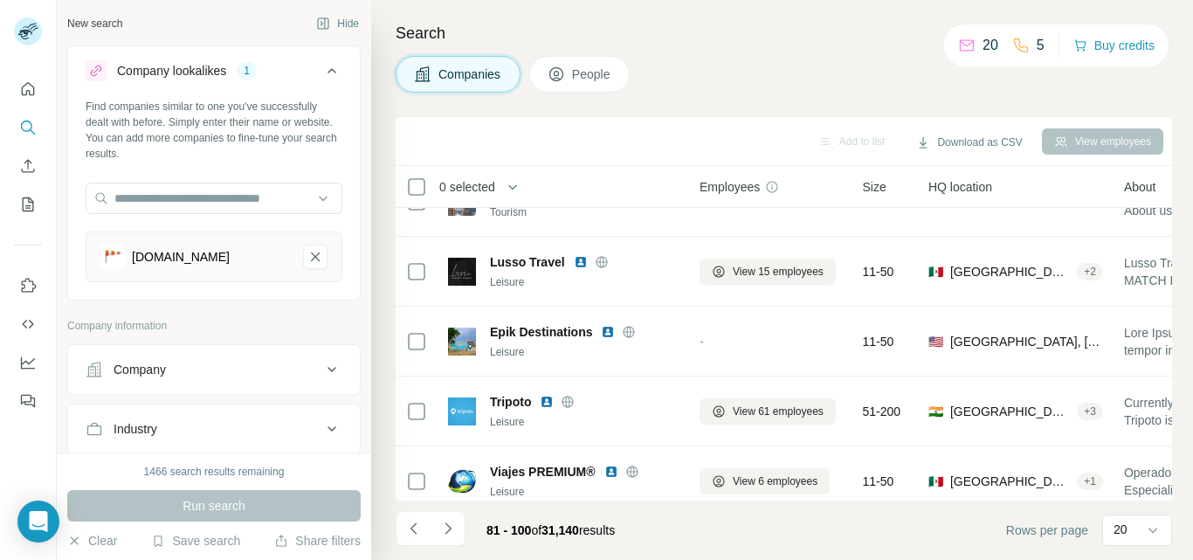
scroll to position [1114, 0]
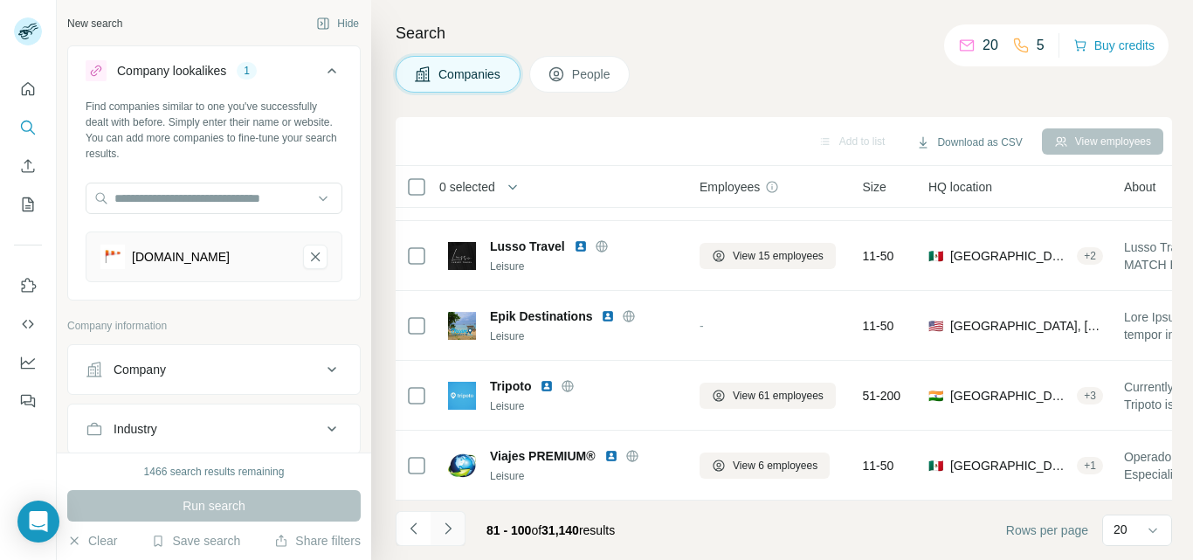
click at [449, 529] on icon "Navigate to next page" at bounding box center [448, 527] width 6 height 11
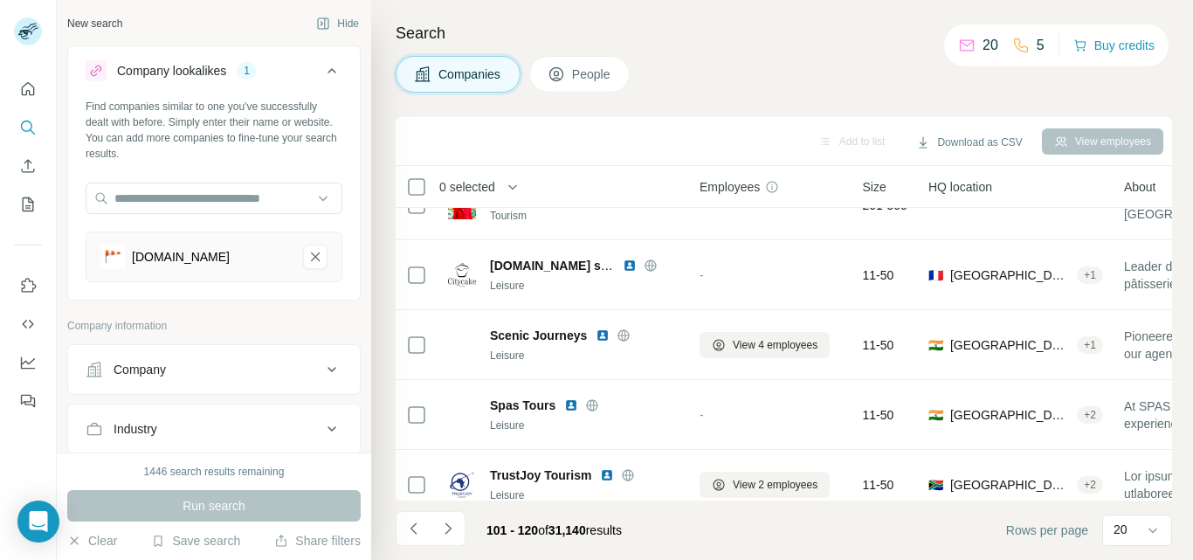
scroll to position [0, 0]
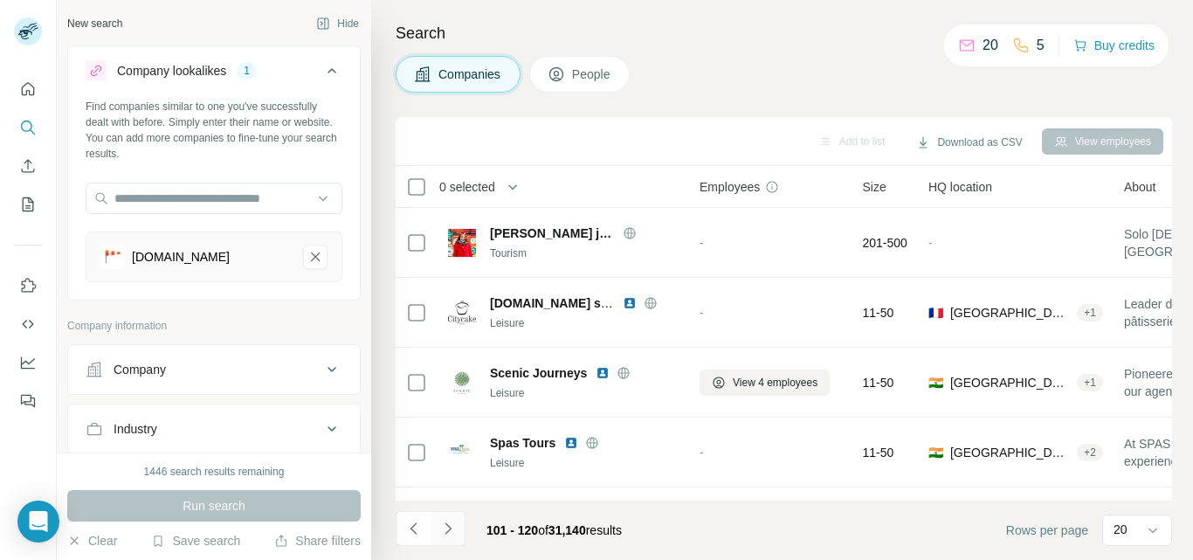
click at [449, 529] on icon "Navigate to next page" at bounding box center [448, 527] width 6 height 11
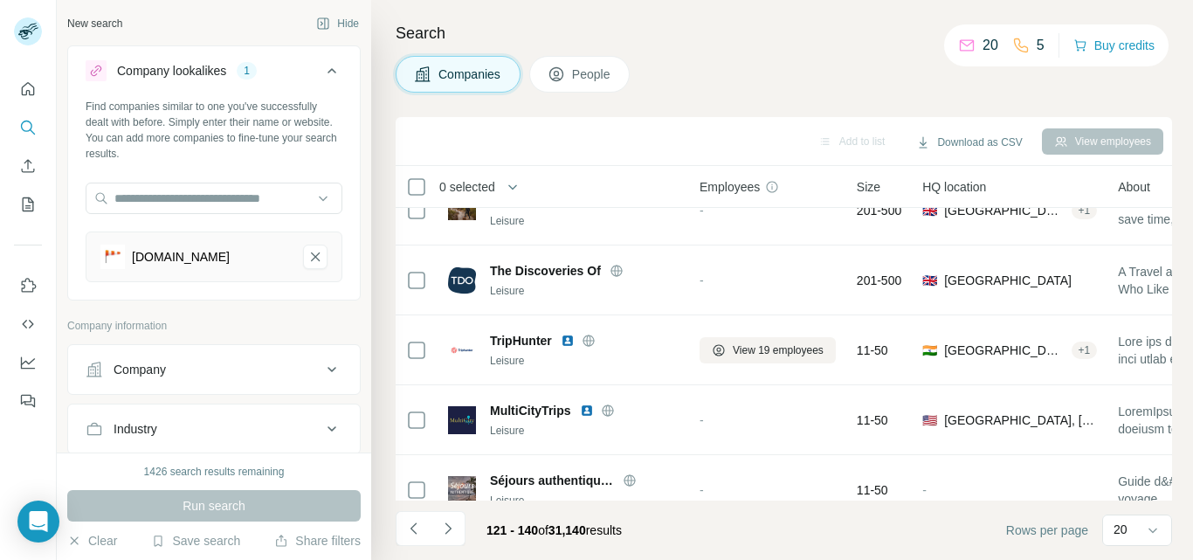
scroll to position [1114, 0]
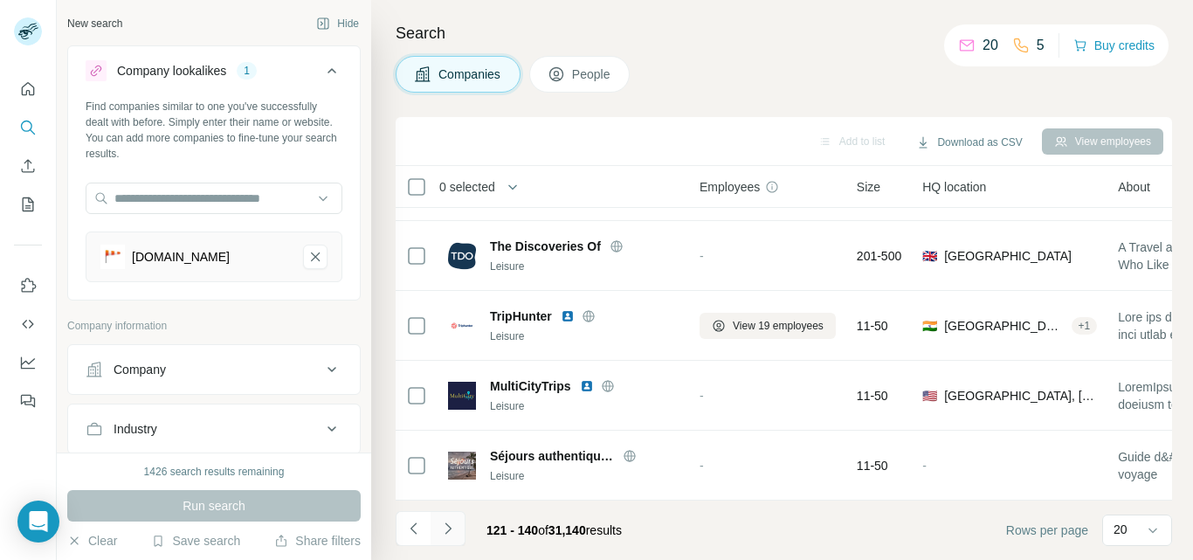
click at [439, 532] on icon "Navigate to next page" at bounding box center [447, 528] width 17 height 17
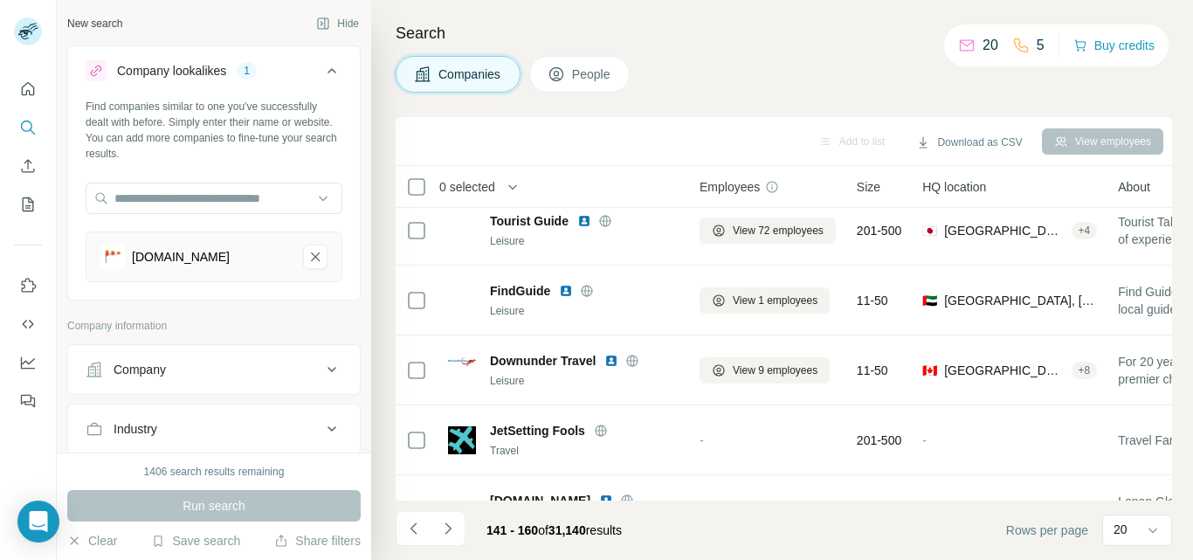
scroll to position [0, 0]
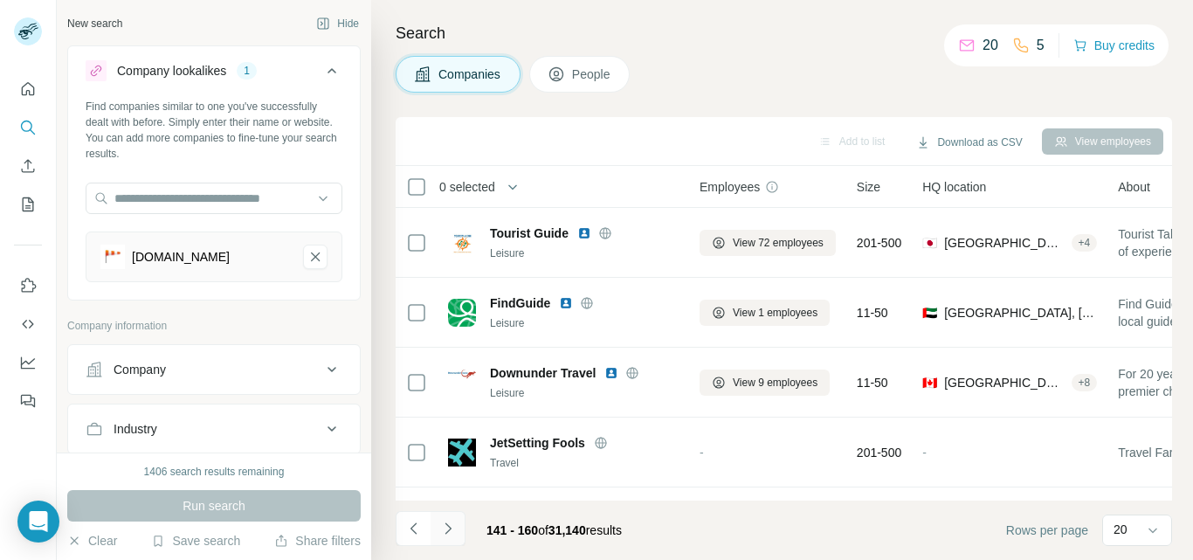
click at [440, 527] on icon "Navigate to next page" at bounding box center [447, 528] width 17 height 17
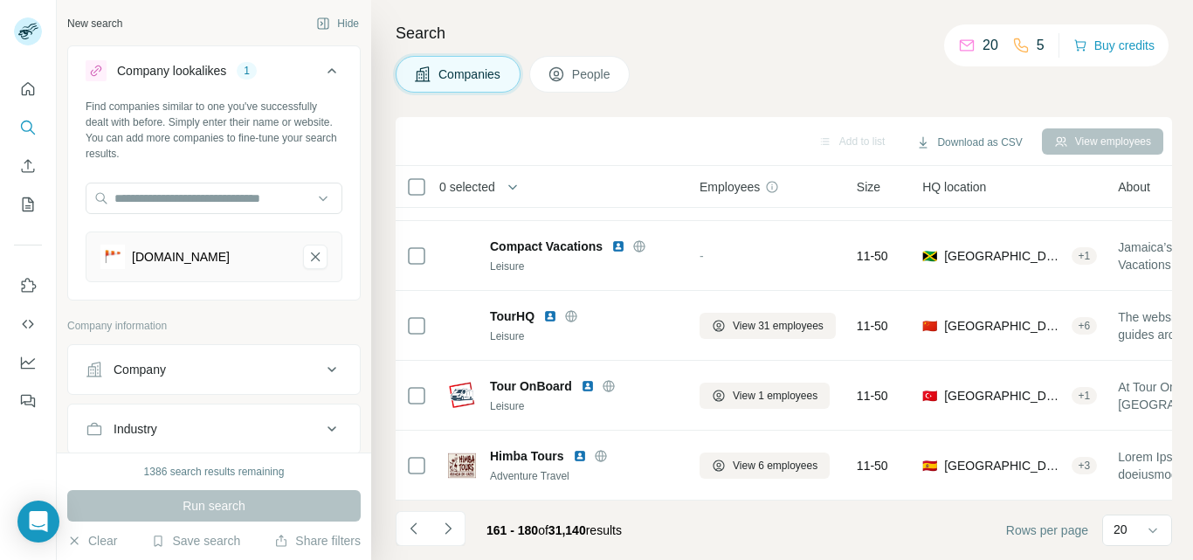
scroll to position [1114, 0]
click at [429, 528] on button "Navigate to previous page" at bounding box center [413, 528] width 35 height 35
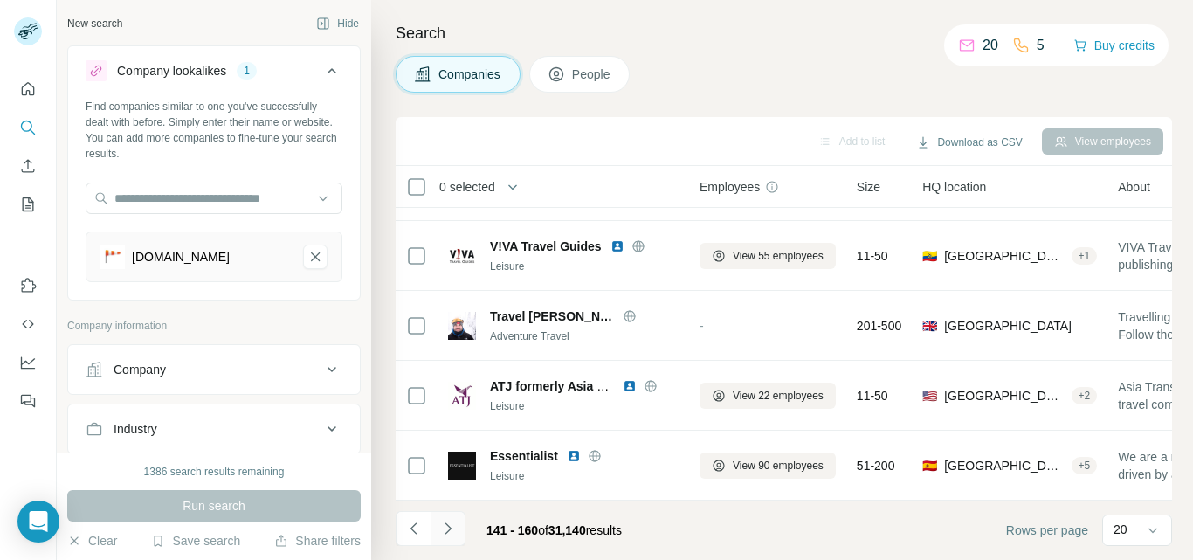
click at [450, 528] on icon "Navigate to next page" at bounding box center [448, 527] width 6 height 11
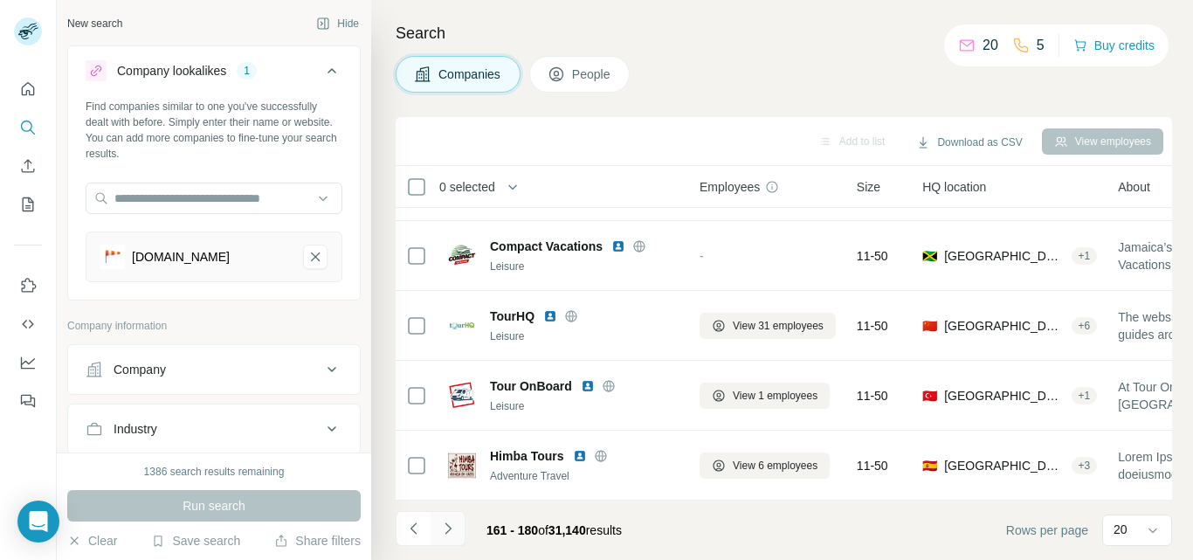
click at [450, 528] on icon "Navigate to next page" at bounding box center [448, 527] width 6 height 11
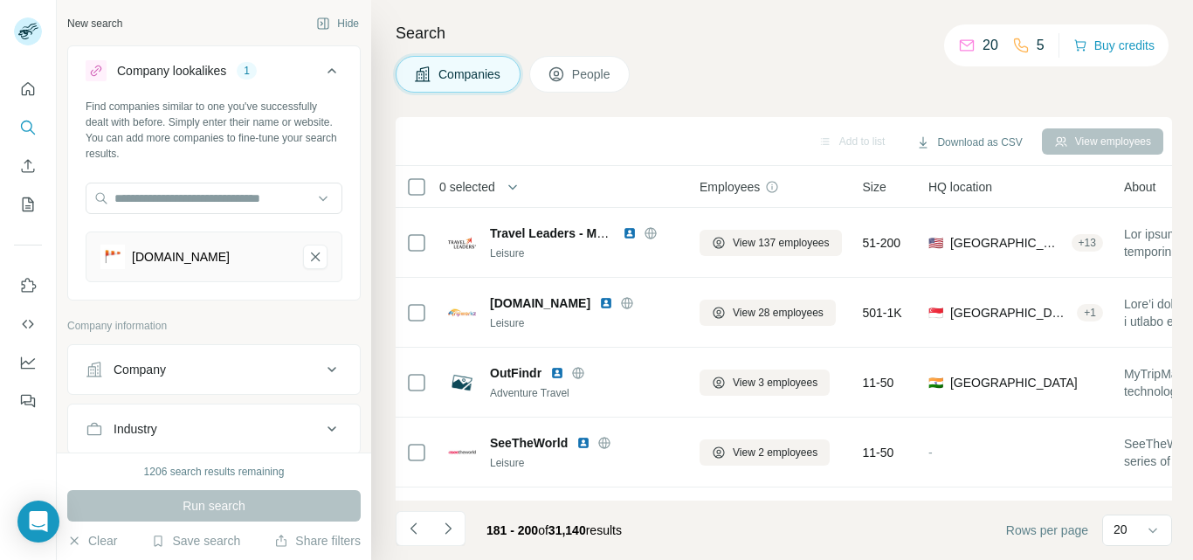
scroll to position [4, 0]
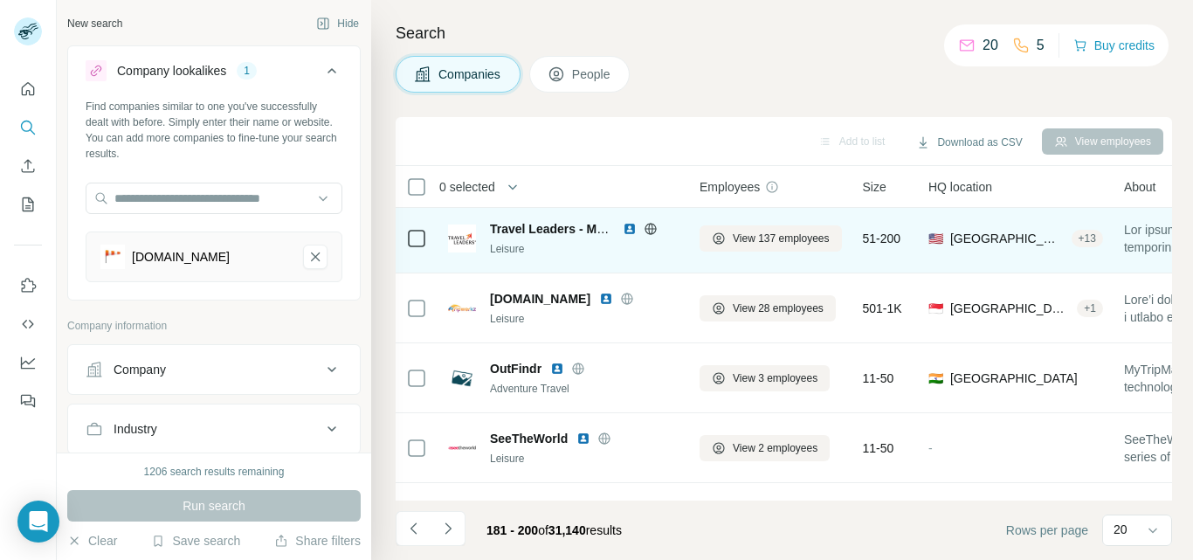
click at [1074, 236] on div "+ 13" at bounding box center [1087, 239] width 31 height 16
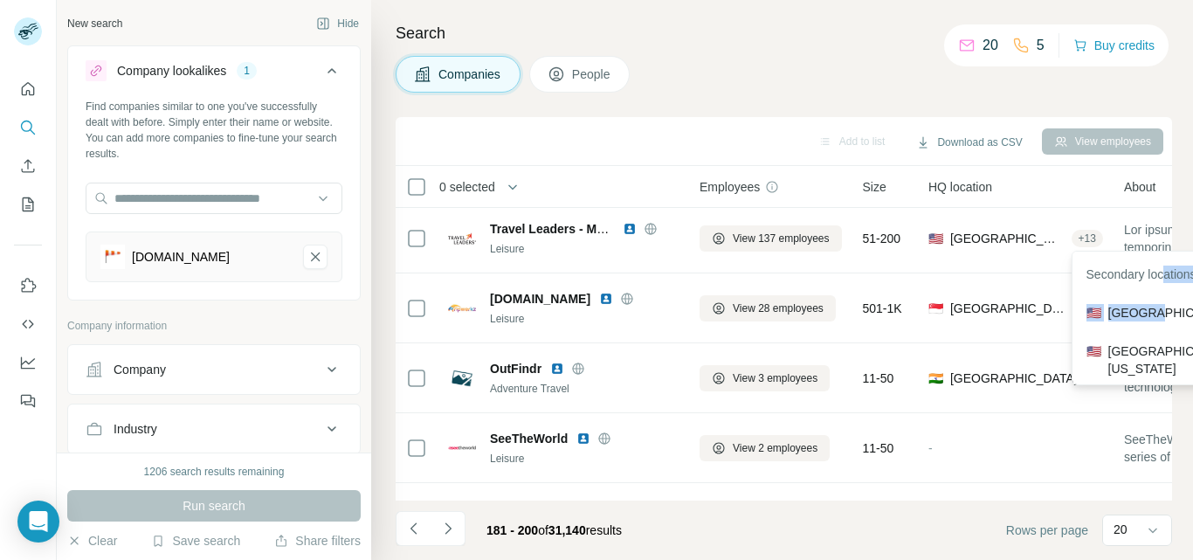
drag, startPoint x: 1164, startPoint y: 287, endPoint x: 1147, endPoint y: 299, distance: 20.1
click at [1146, 299] on div "Secondary locations 🇺🇸 [GEOGRAPHIC_DATA] 🇺🇸 [GEOGRAPHIC_DATA], [US_STATE] 🇺🇸 [G…" at bounding box center [1170, 318] width 196 height 135
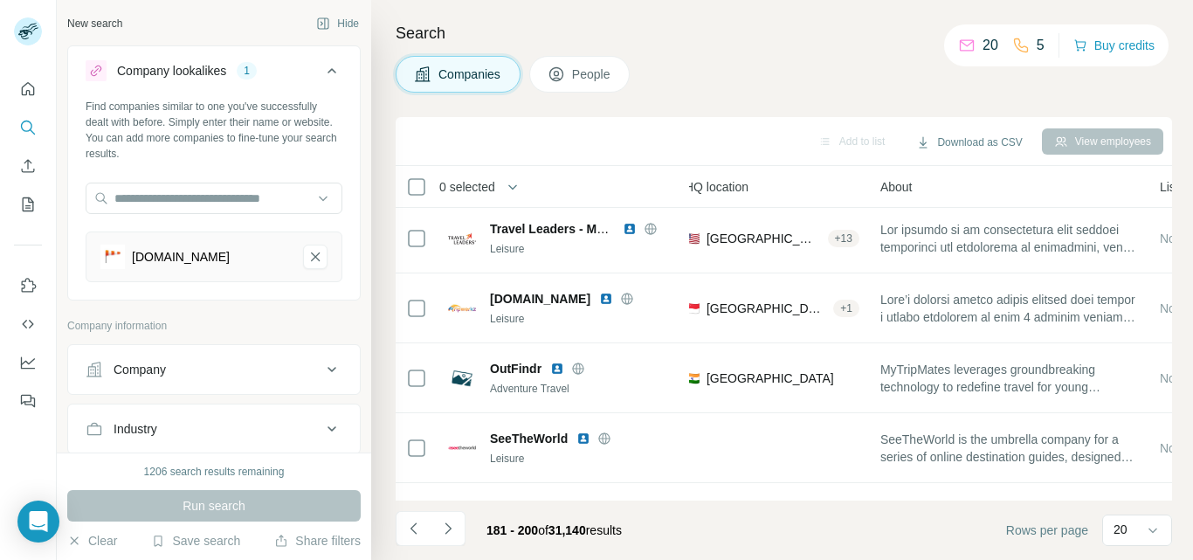
scroll to position [4, 246]
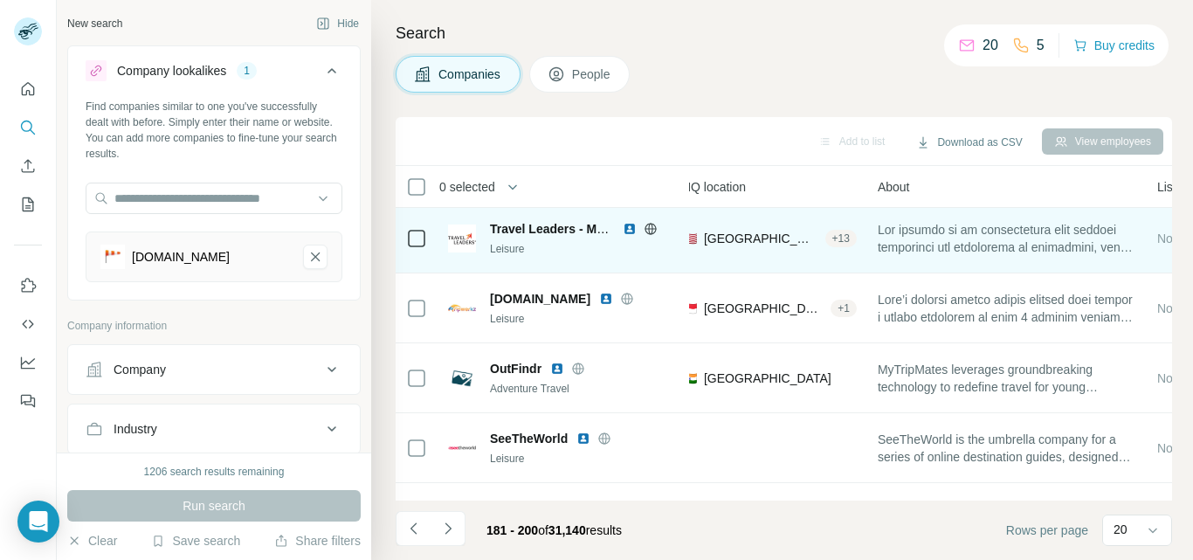
click at [797, 245] on span "[GEOGRAPHIC_DATA], [US_STATE]" at bounding box center [761, 238] width 114 height 17
click at [821, 240] on span "🇺🇸 [GEOGRAPHIC_DATA], [US_STATE] + 13" at bounding box center [769, 238] width 175 height 17
click at [832, 237] on div "+ 13" at bounding box center [841, 239] width 31 height 16
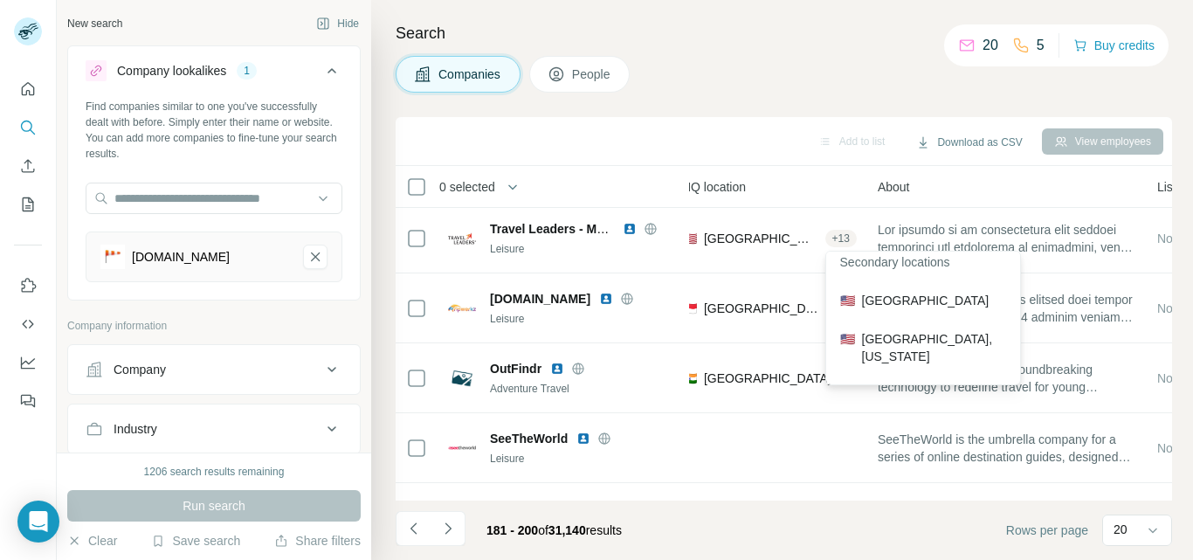
scroll to position [0, 0]
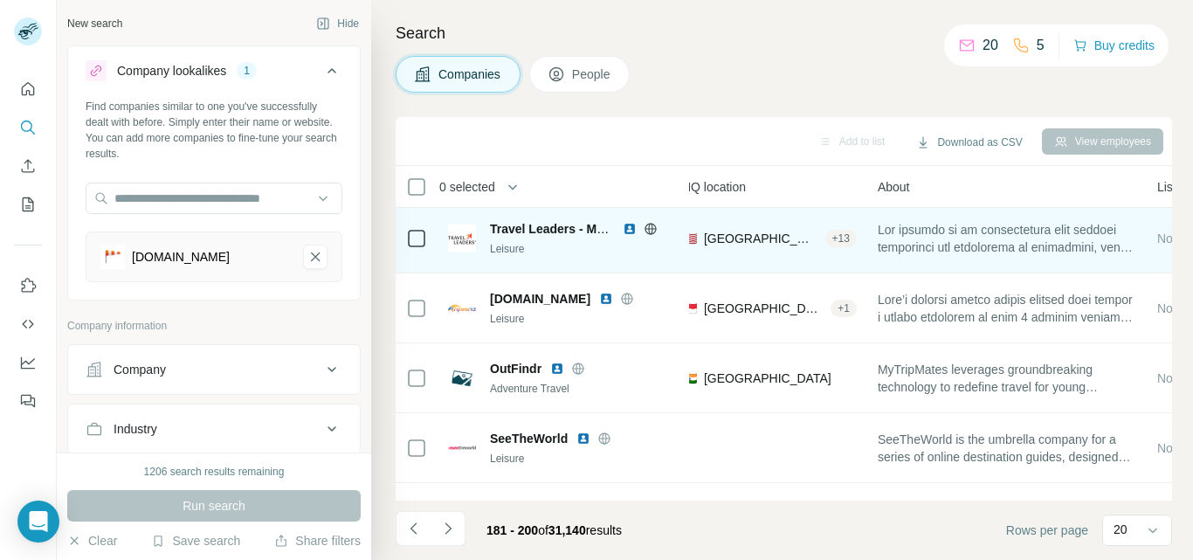
click at [812, 219] on div "🇺🇸 [GEOGRAPHIC_DATA], [US_STATE] + 13" at bounding box center [769, 238] width 175 height 48
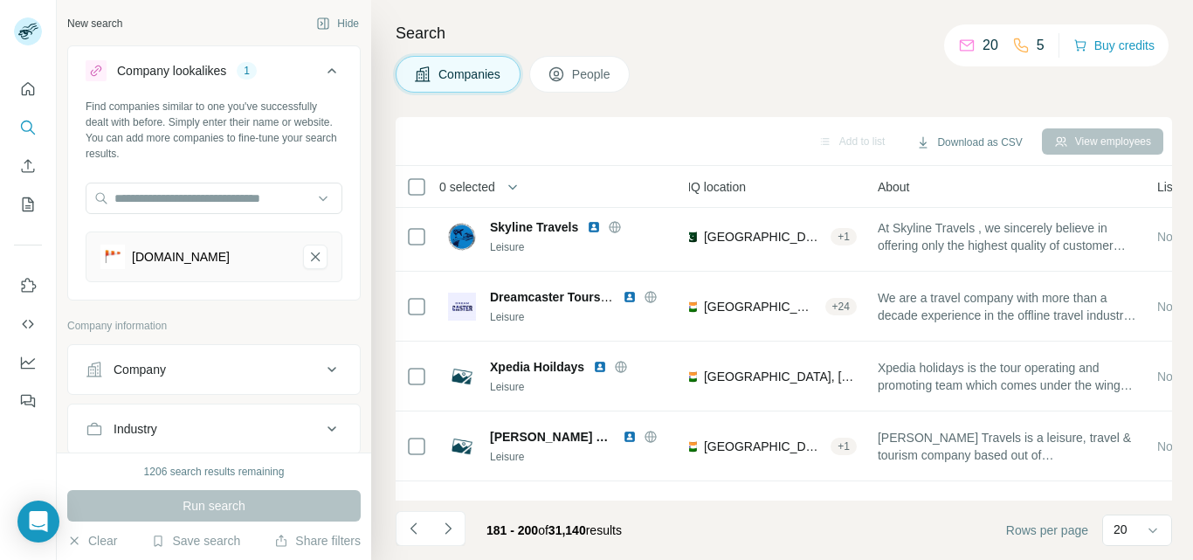
scroll to position [714, 246]
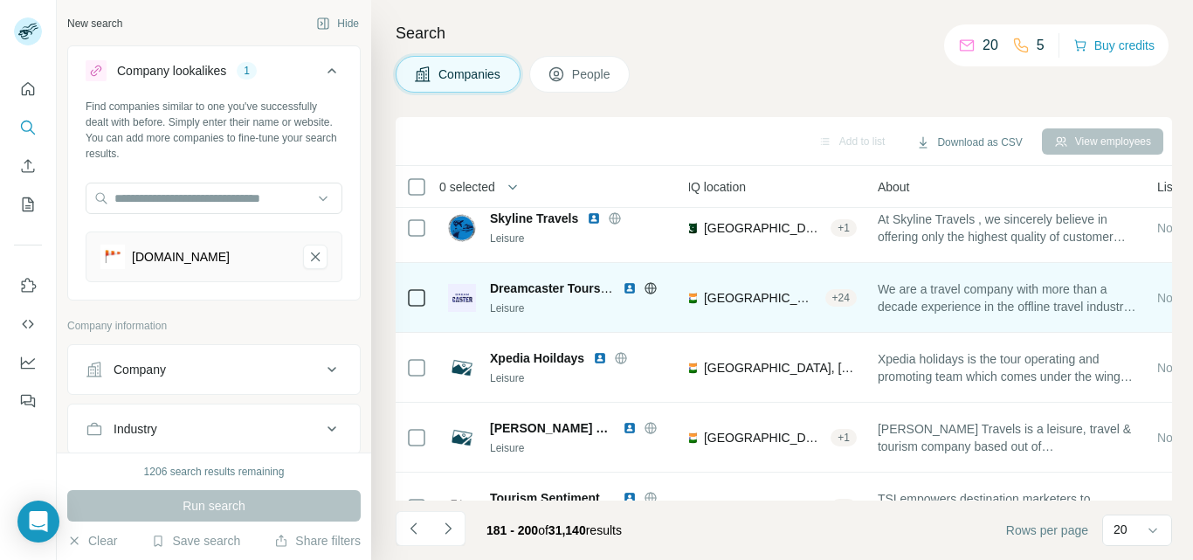
click at [826, 299] on div "+ 24" at bounding box center [841, 298] width 31 height 16
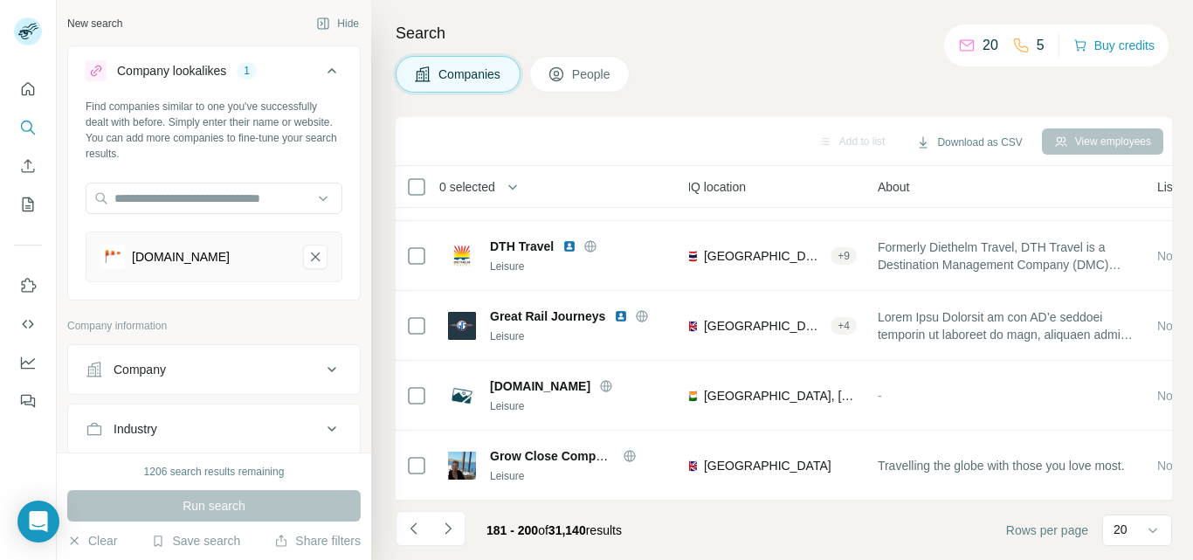
scroll to position [1114, 246]
click at [311, 254] on icon "rove.me-remove-button" at bounding box center [315, 256] width 9 height 9
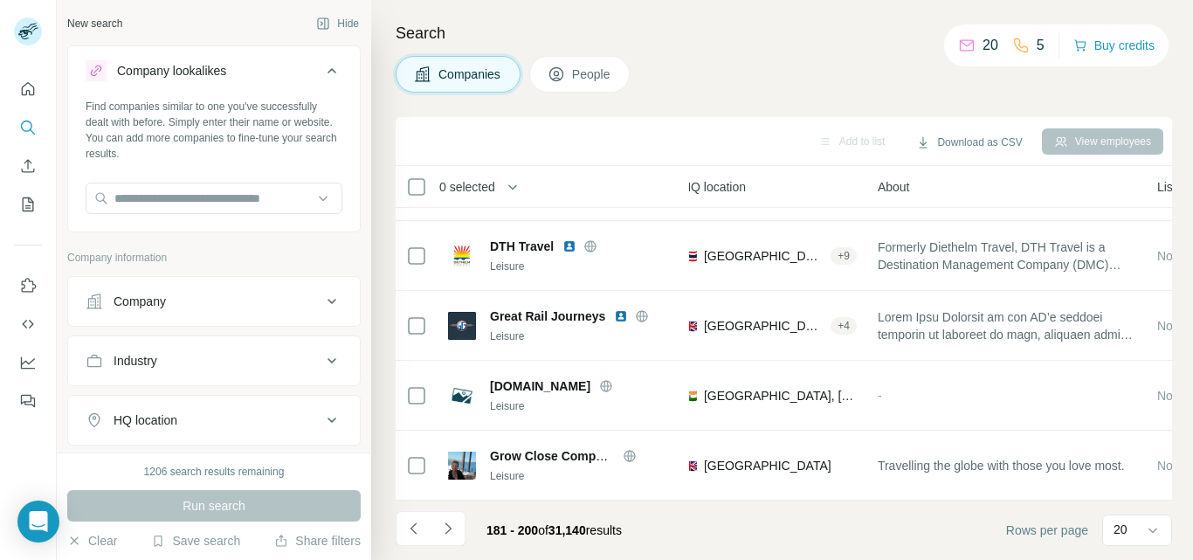
click at [244, 314] on button "Company" at bounding box center [214, 301] width 292 height 42
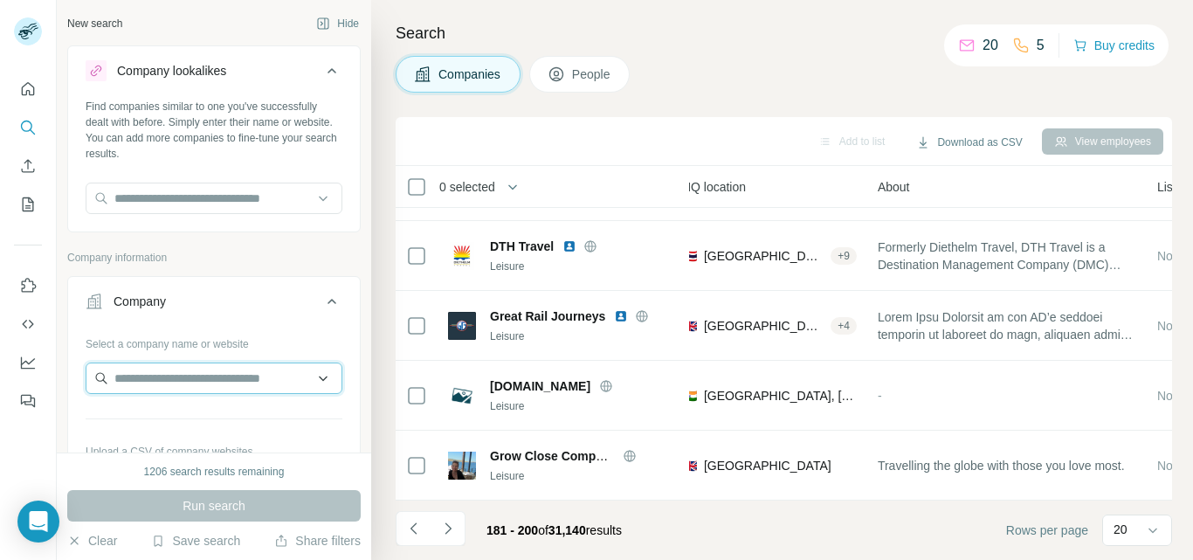
click at [201, 377] on input "text" at bounding box center [214, 378] width 257 height 31
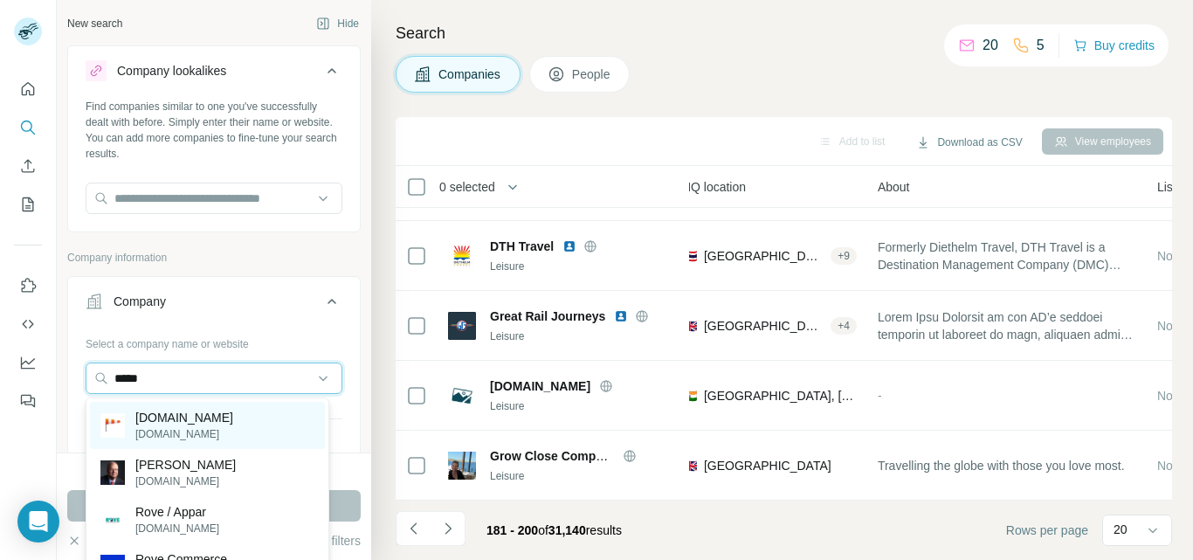
type input "*****"
click at [119, 426] on img at bounding box center [112, 425] width 24 height 24
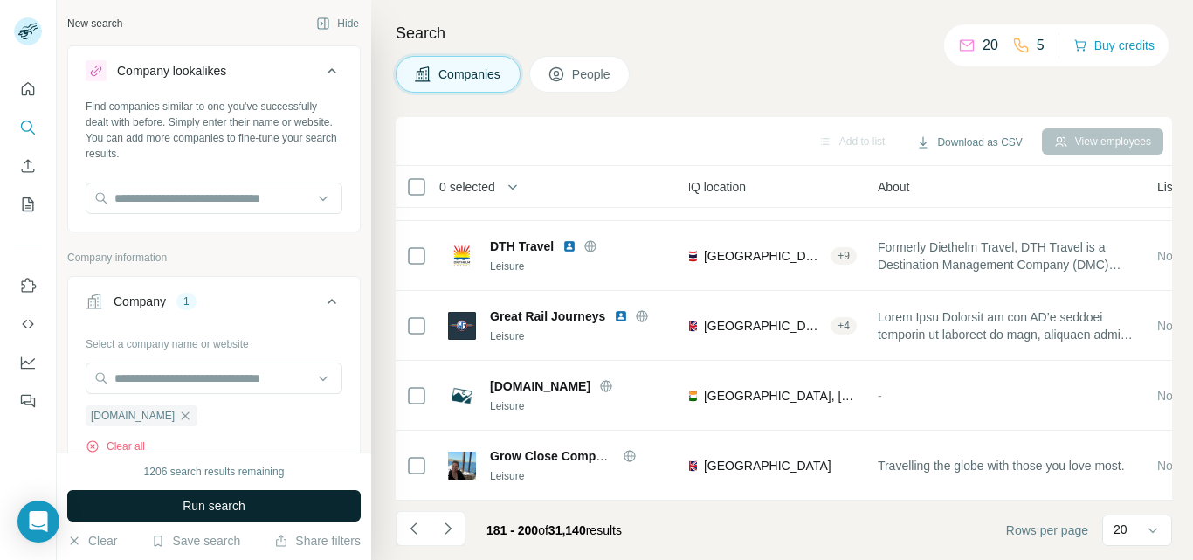
click at [167, 507] on button "Run search" at bounding box center [214, 505] width 294 height 31
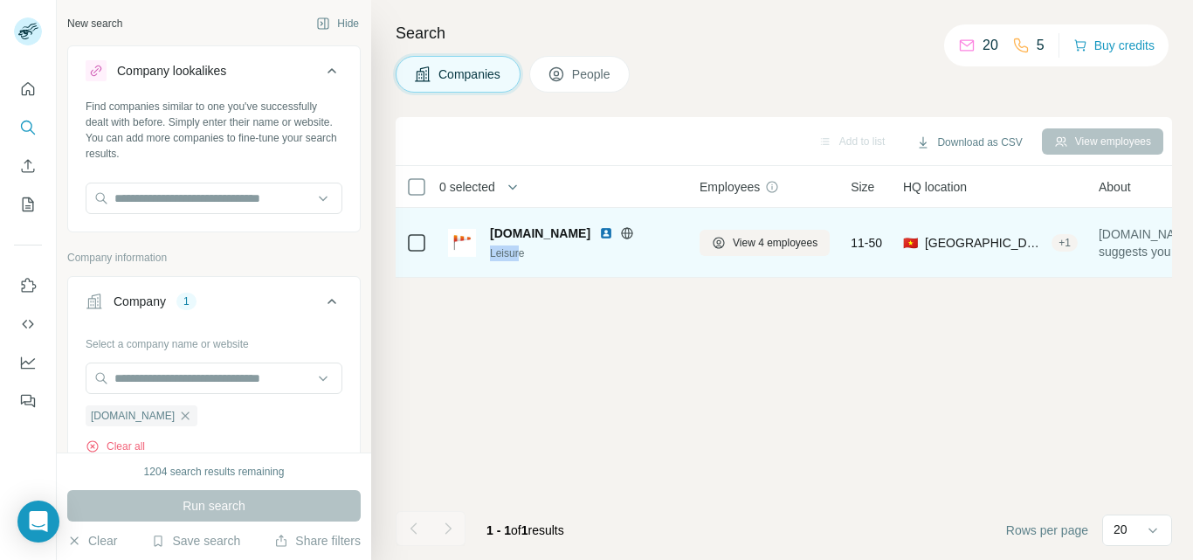
drag, startPoint x: 520, startPoint y: 253, endPoint x: 488, endPoint y: 254, distance: 31.5
click at [488, 254] on div "[DOMAIN_NAME] Leisure" at bounding box center [563, 243] width 231 height 37
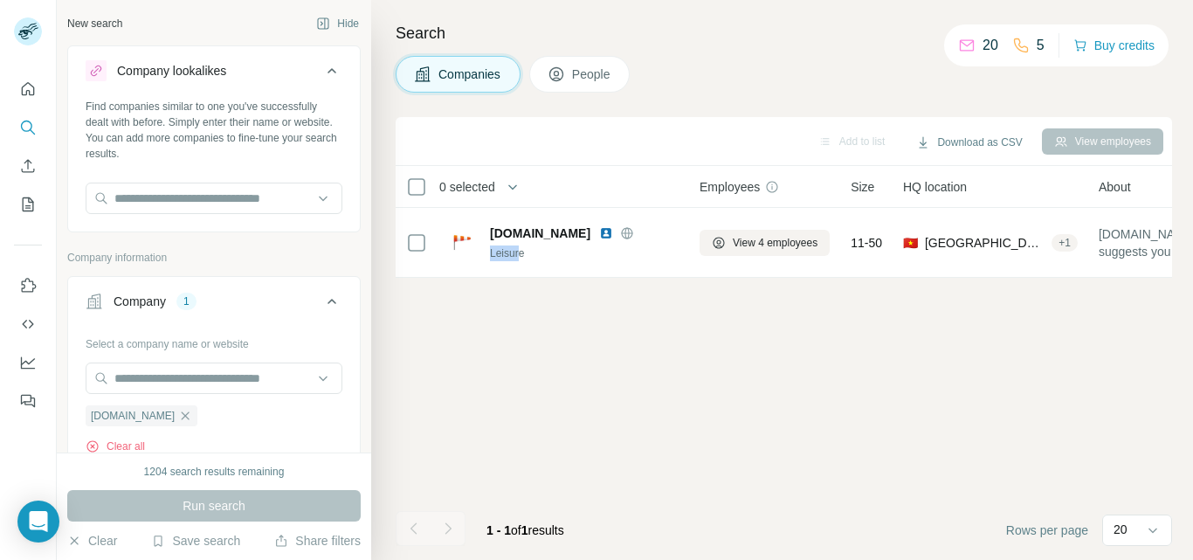
scroll to position [396, 0]
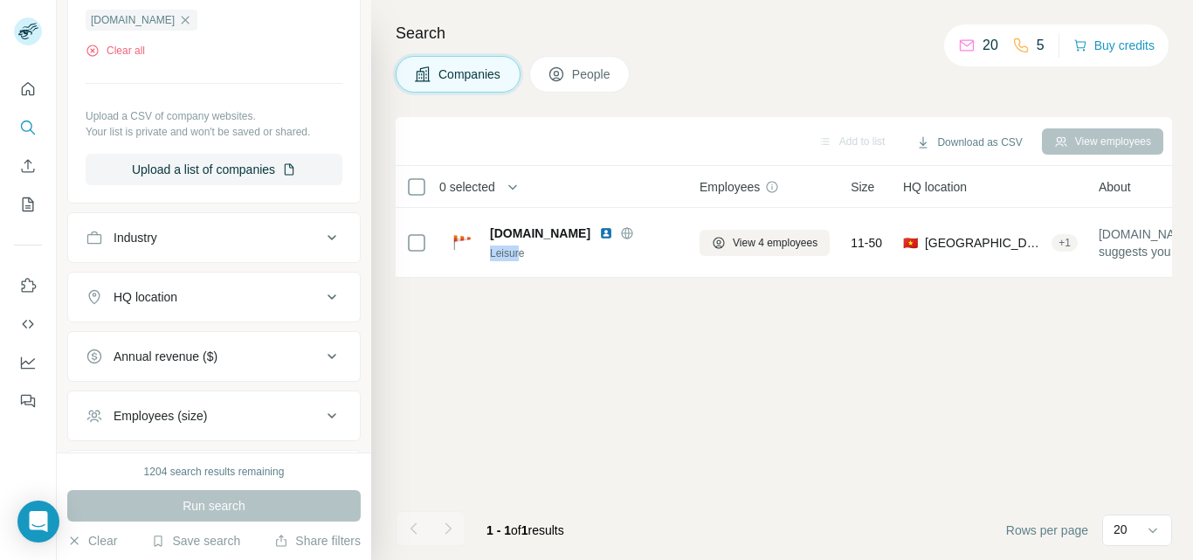
click at [299, 247] on button "Industry" at bounding box center [214, 238] width 292 height 42
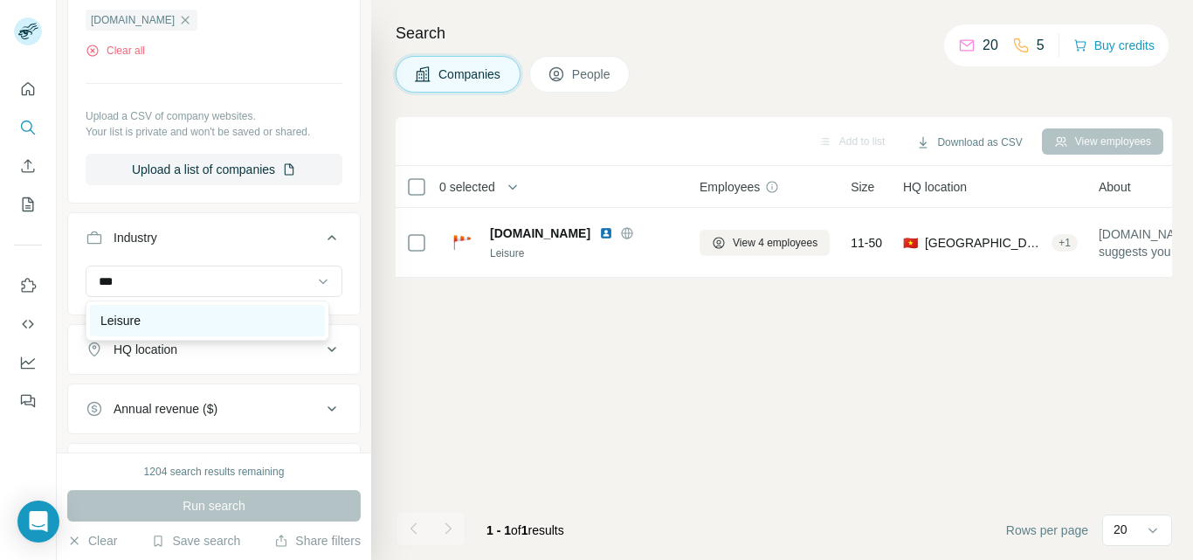
type input "***"
click at [194, 322] on div "Leisure" at bounding box center [207, 320] width 214 height 17
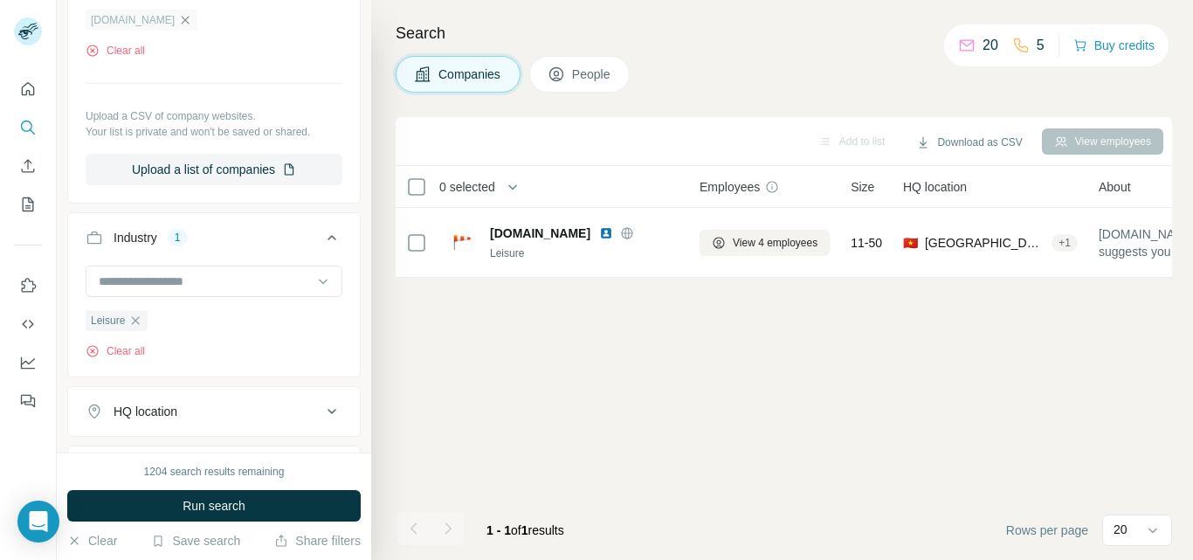
click at [178, 17] on icon "button" at bounding box center [185, 20] width 14 height 14
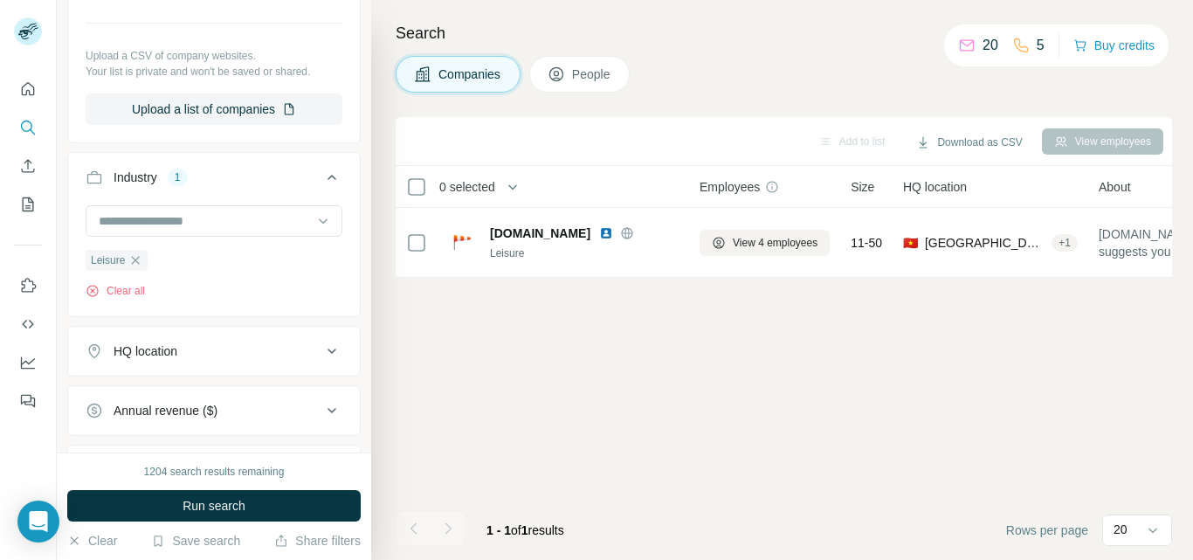
scroll to position [587, 0]
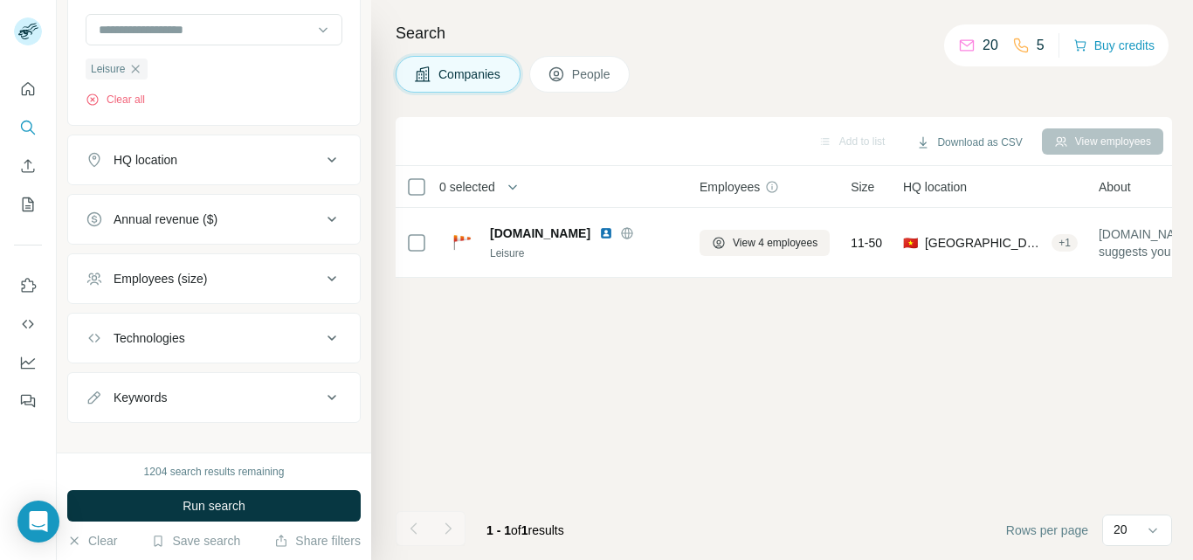
click at [323, 276] on icon at bounding box center [331, 278] width 21 height 21
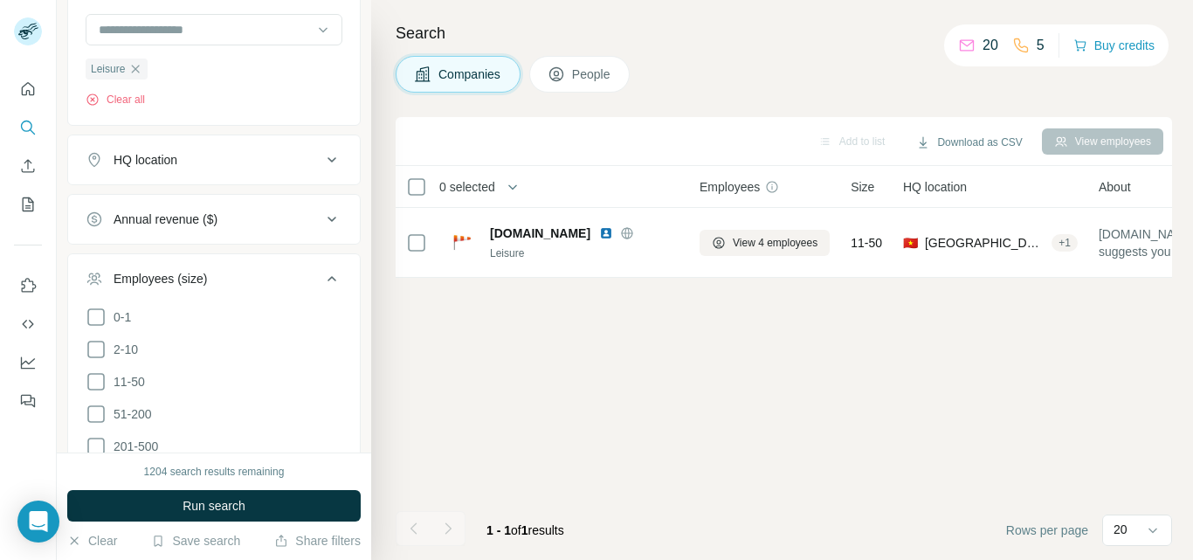
click at [189, 386] on li "11-50" at bounding box center [214, 382] width 257 height 22
click at [93, 380] on icon at bounding box center [96, 381] width 21 height 21
click at [266, 158] on div "HQ location" at bounding box center [204, 159] width 236 height 17
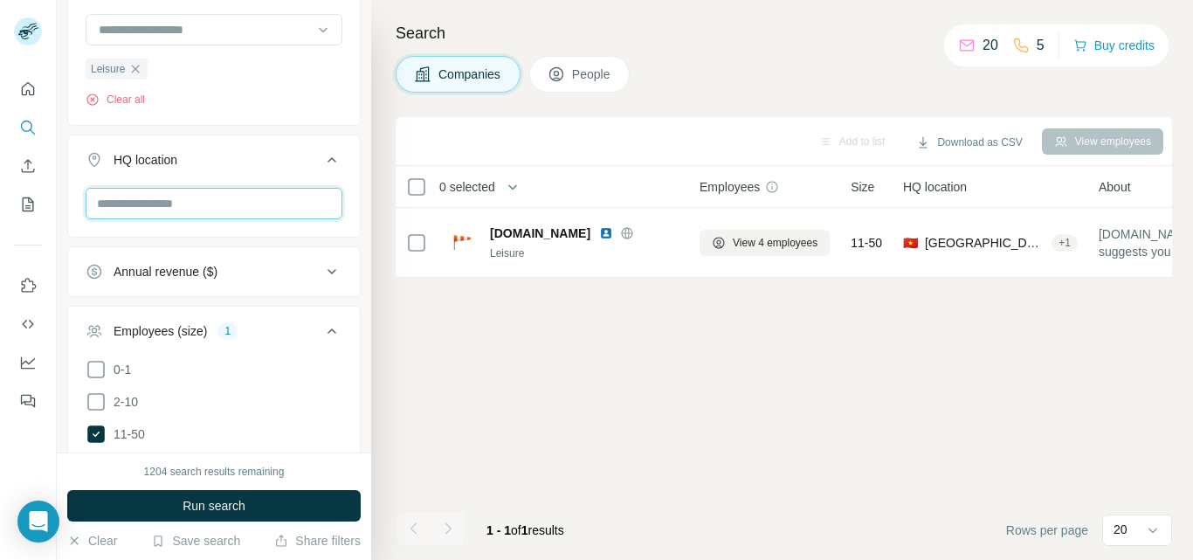
click at [240, 200] on input "text" at bounding box center [214, 203] width 257 height 31
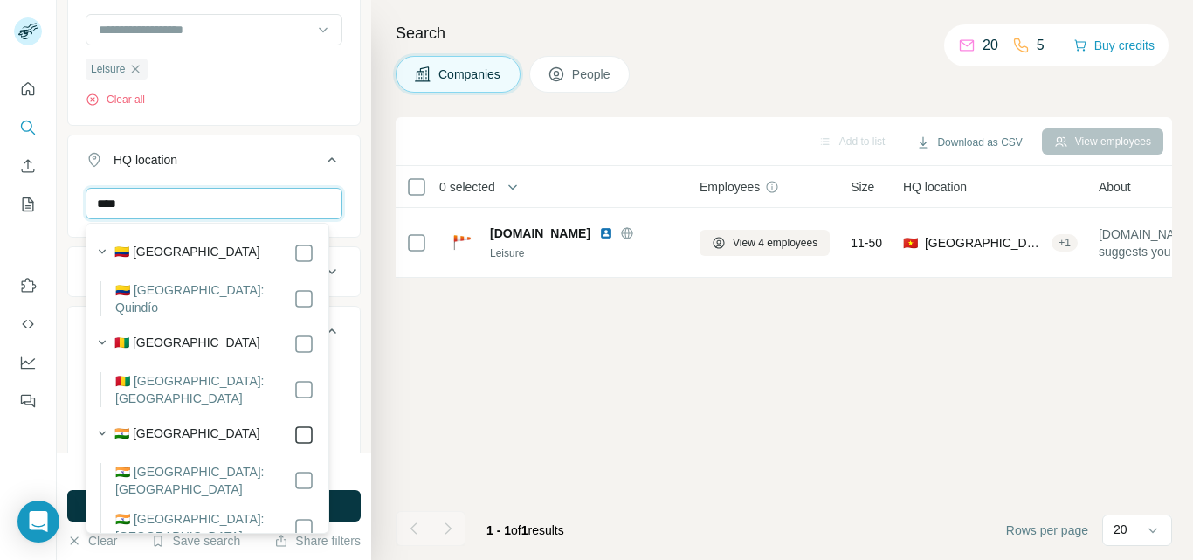
type input "****"
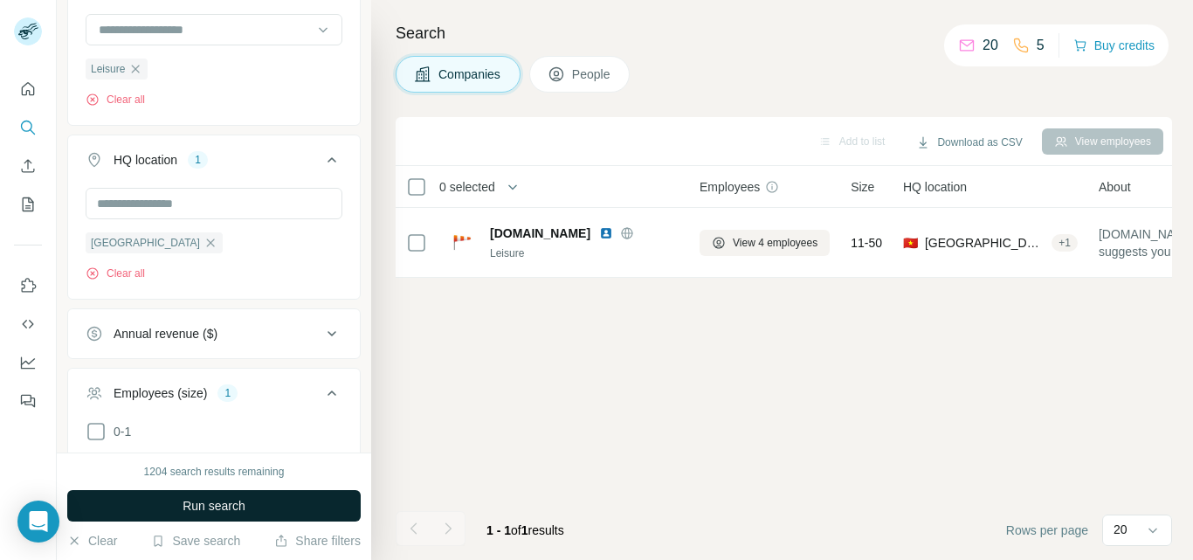
click at [346, 504] on button "Run search" at bounding box center [214, 505] width 294 height 31
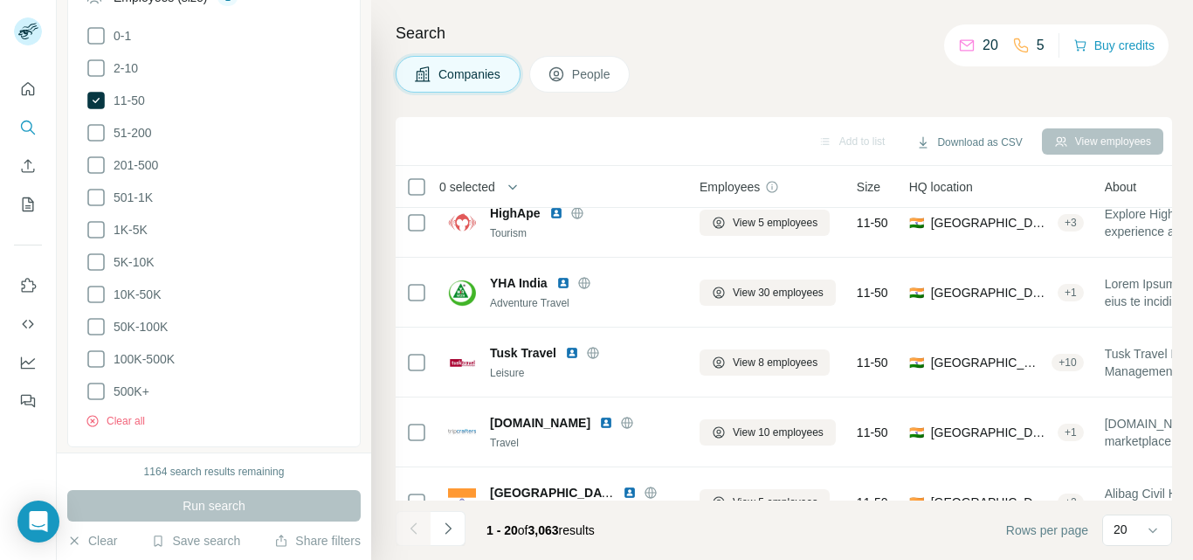
scroll to position [1006, 0]
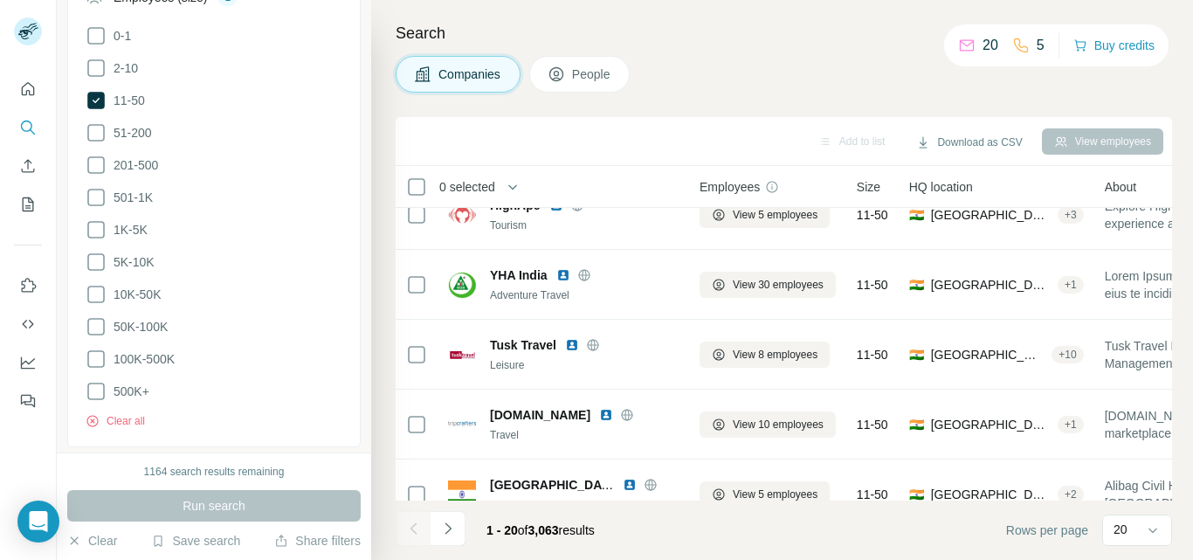
click at [1192, 439] on div "Search Companies People Add to list Download as CSV View employees 0 selected C…" at bounding box center [782, 280] width 822 height 560
drag, startPoint x: 1192, startPoint y: 443, endPoint x: 1192, endPoint y: 460, distance: 17.5
click at [1192, 460] on div "Search Companies People Add to list Download as CSV View employees 0 selected C…" at bounding box center [782, 280] width 822 height 560
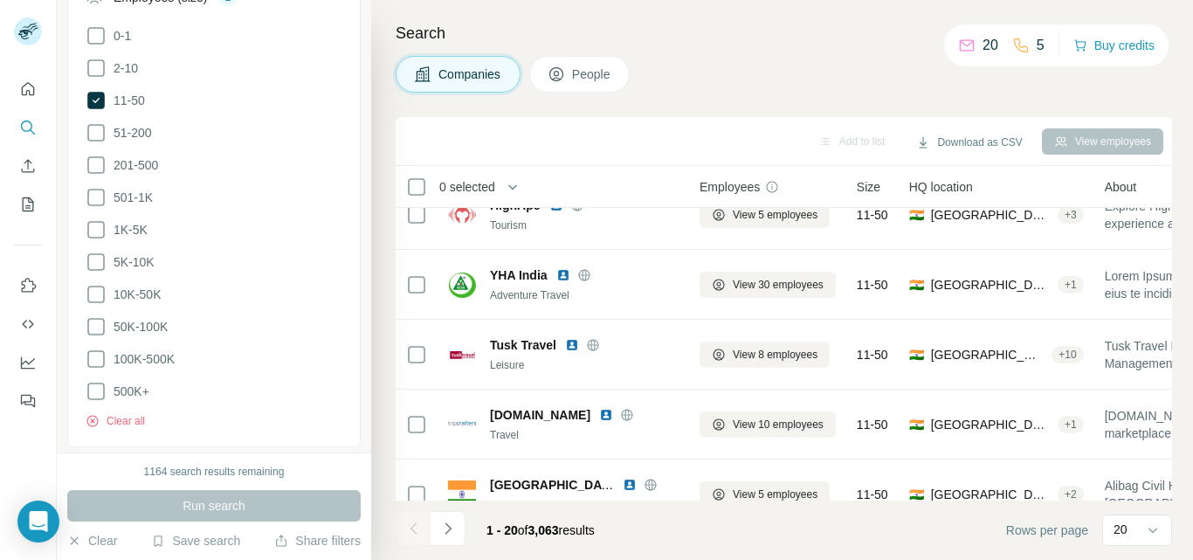
click at [1192, 460] on div "Search Companies People Add to list Download as CSV View employees 0 selected C…" at bounding box center [782, 280] width 822 height 560
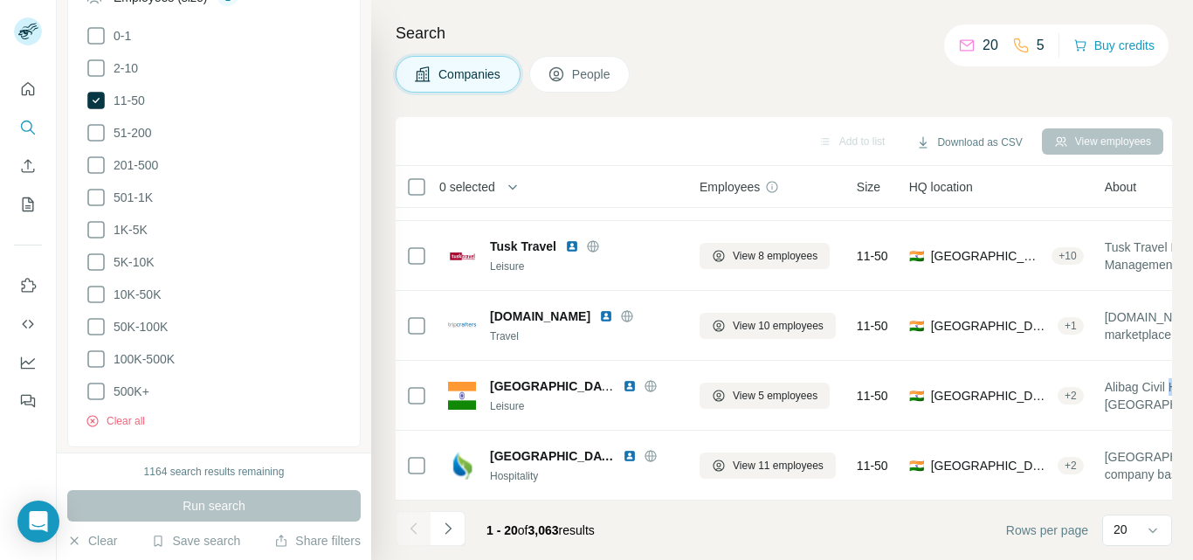
scroll to position [1114, 0]
click at [446, 528] on icon "Navigate to next page" at bounding box center [447, 528] width 17 height 17
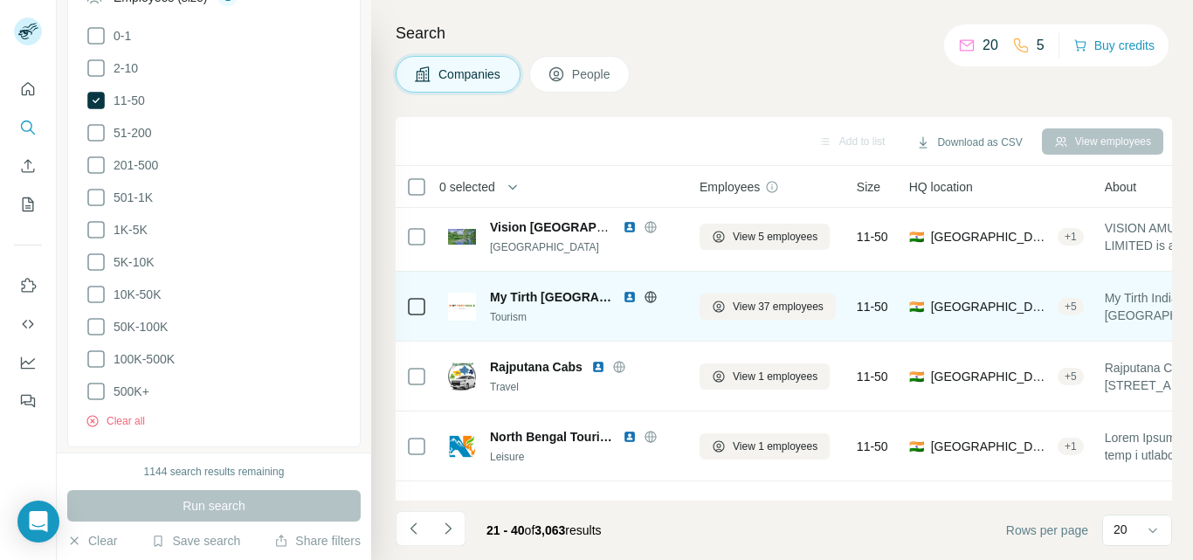
scroll to position [561, 0]
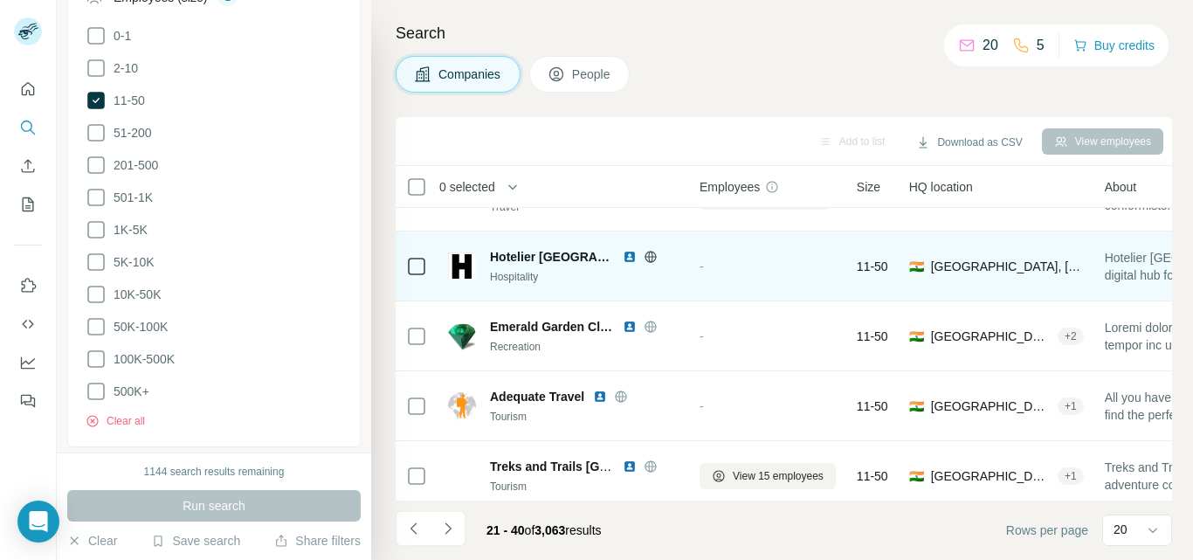
drag, startPoint x: 1166, startPoint y: 333, endPoint x: 1157, endPoint y: 249, distance: 84.3
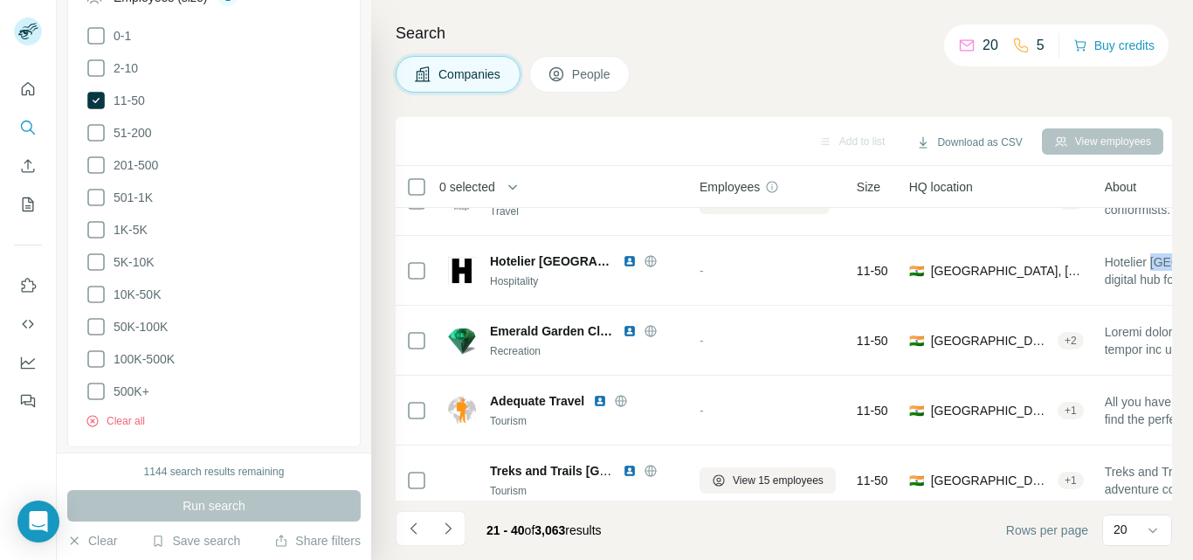
scroll to position [74, 0]
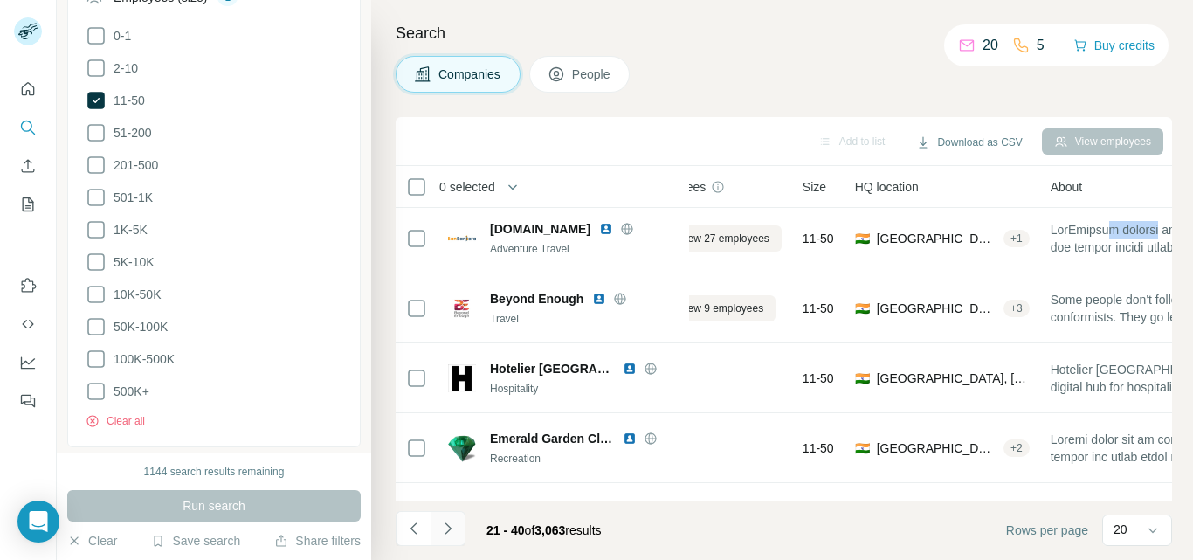
click at [459, 526] on button "Navigate to next page" at bounding box center [448, 528] width 35 height 35
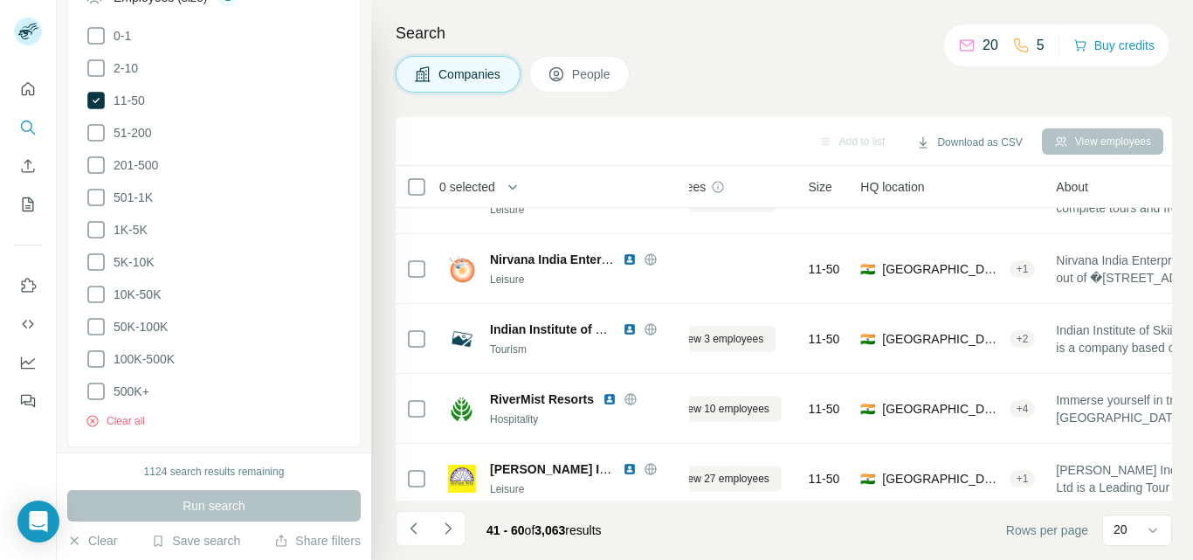
scroll to position [838, 54]
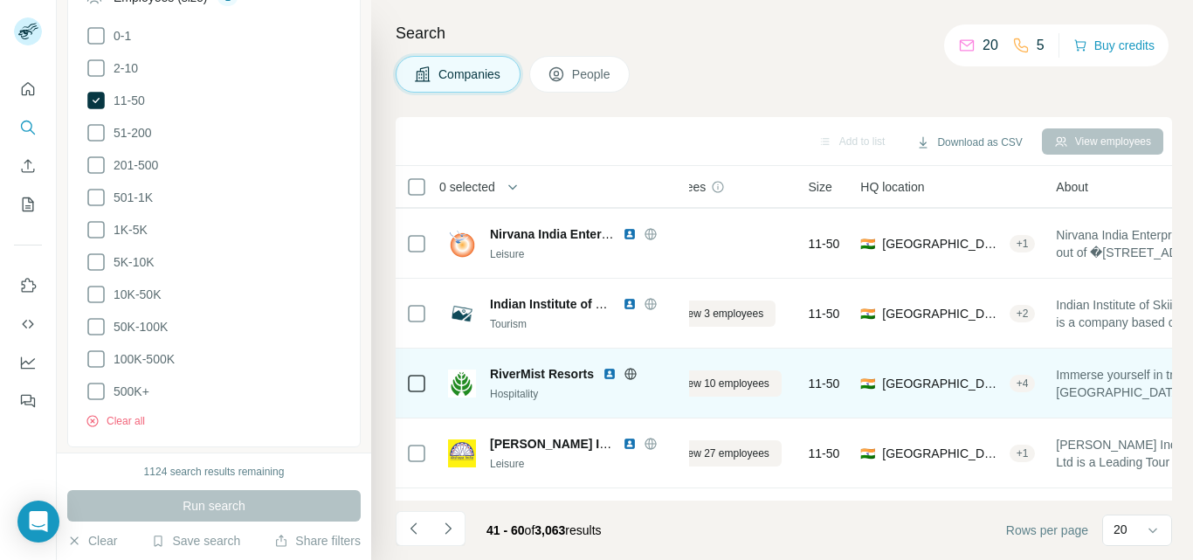
click at [1141, 402] on div "Immerse yourself in tranquility at [GEOGRAPHIC_DATA], a stunning nature sanctua…" at bounding box center [1185, 383] width 259 height 48
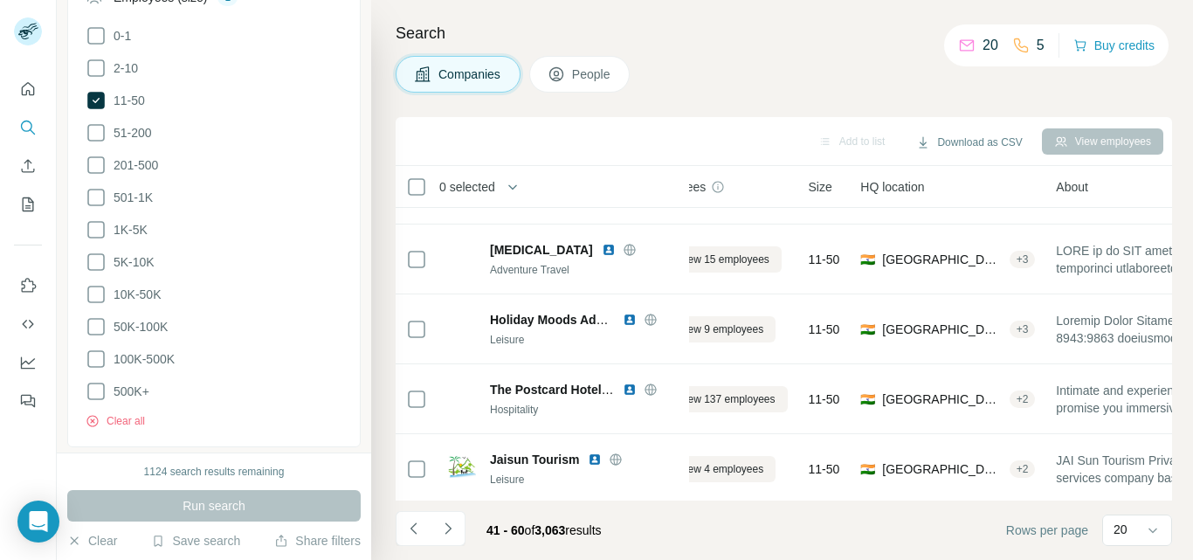
scroll to position [1114, 54]
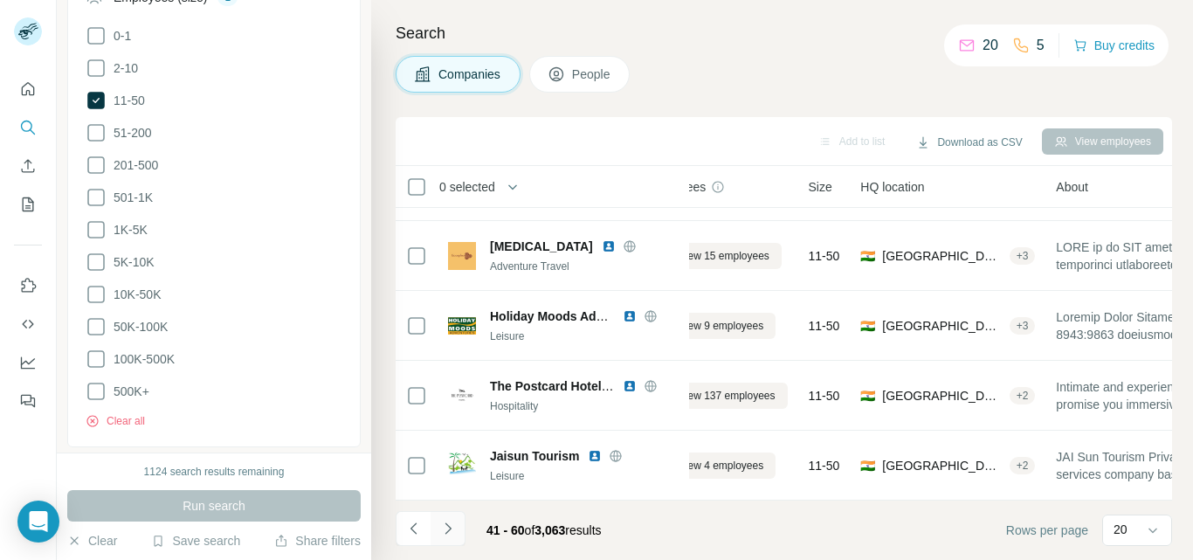
click at [446, 534] on icon "Navigate to next page" at bounding box center [448, 527] width 6 height 11
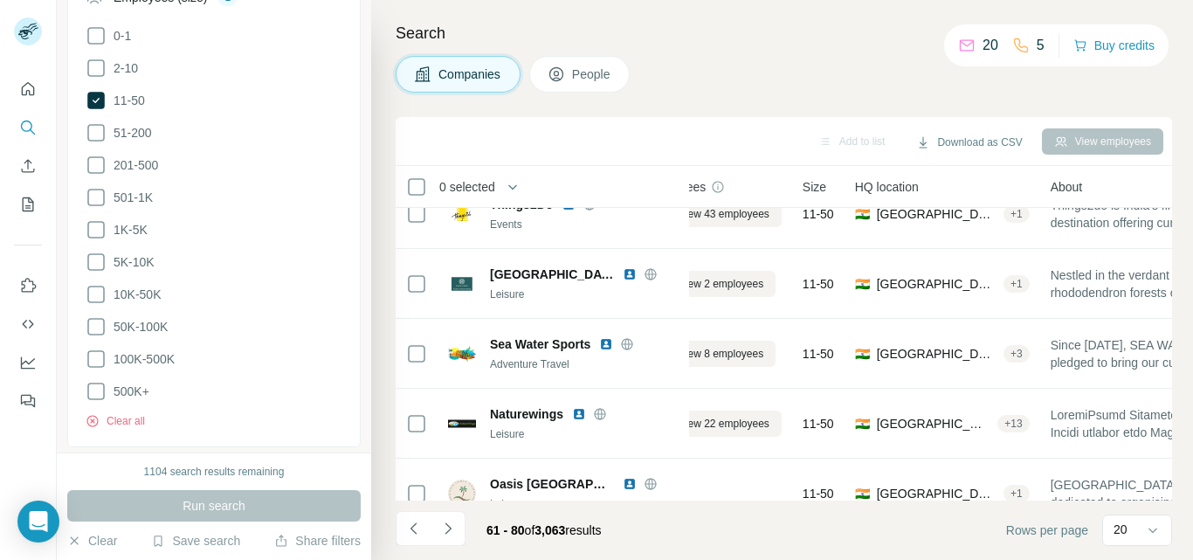
scroll to position [0, 54]
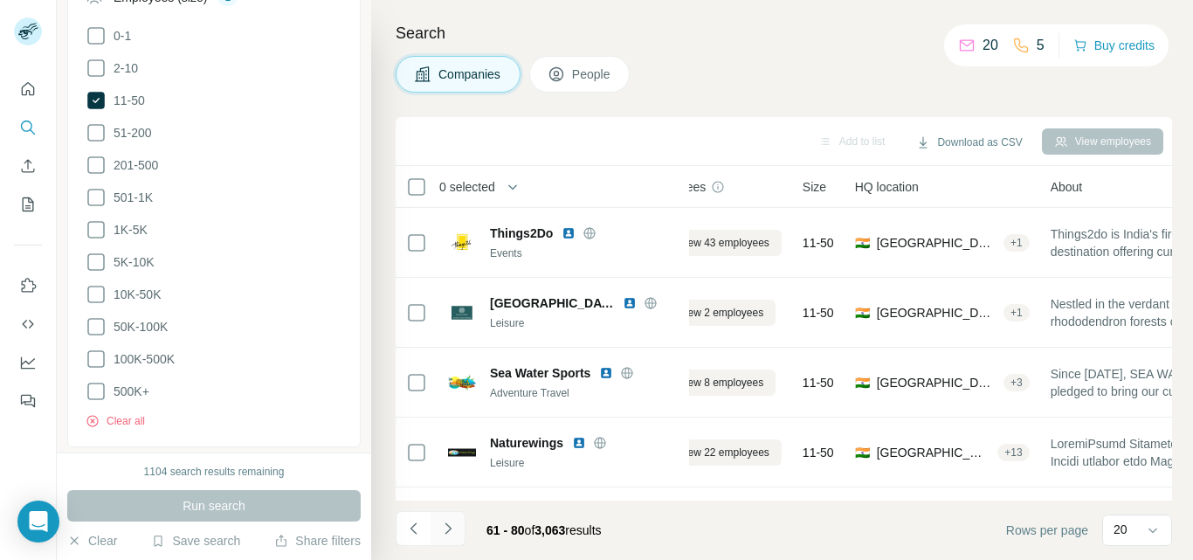
click at [448, 529] on icon "Navigate to next page" at bounding box center [447, 528] width 17 height 17
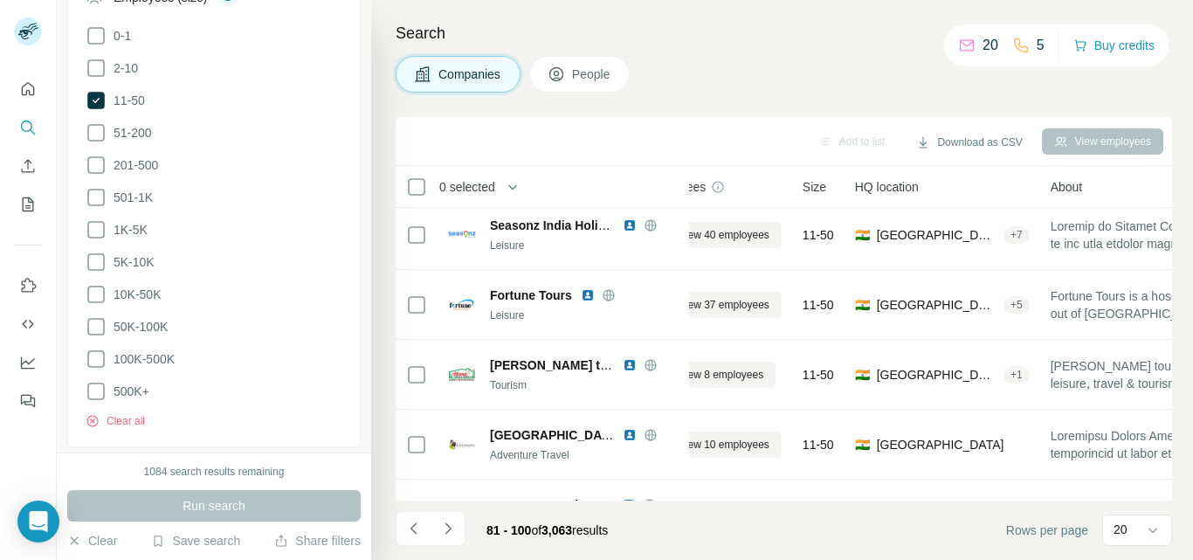
scroll to position [1114, 54]
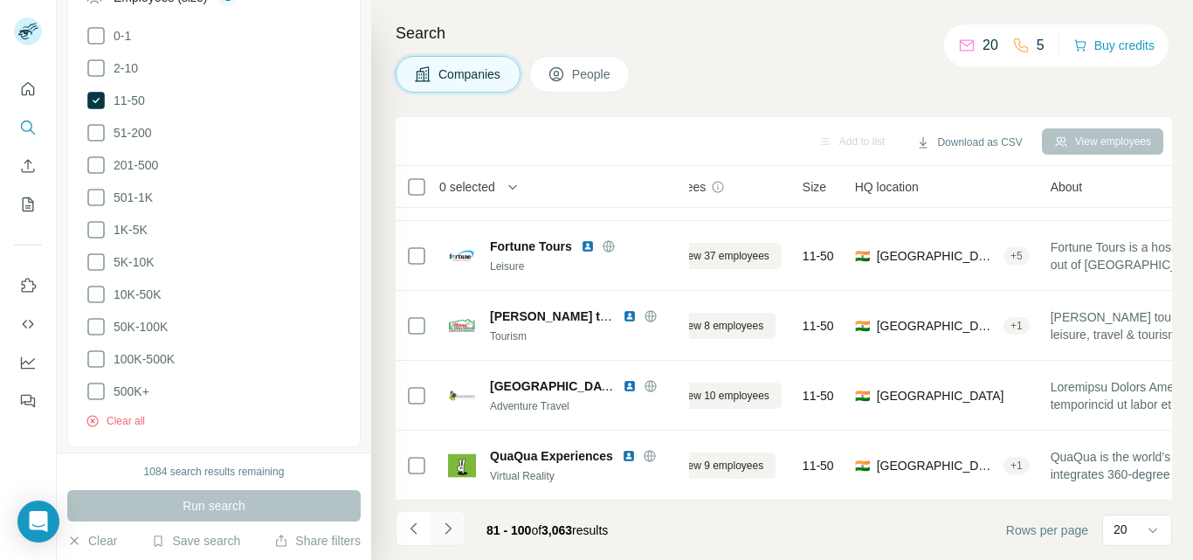
click at [453, 522] on icon "Navigate to next page" at bounding box center [447, 528] width 17 height 17
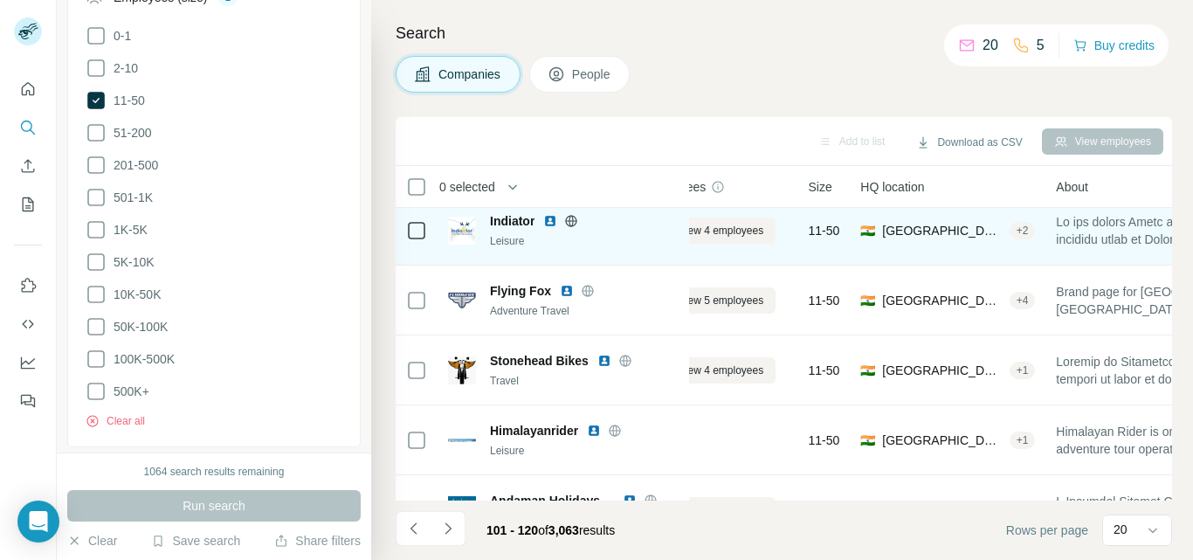
scroll to position [0, 54]
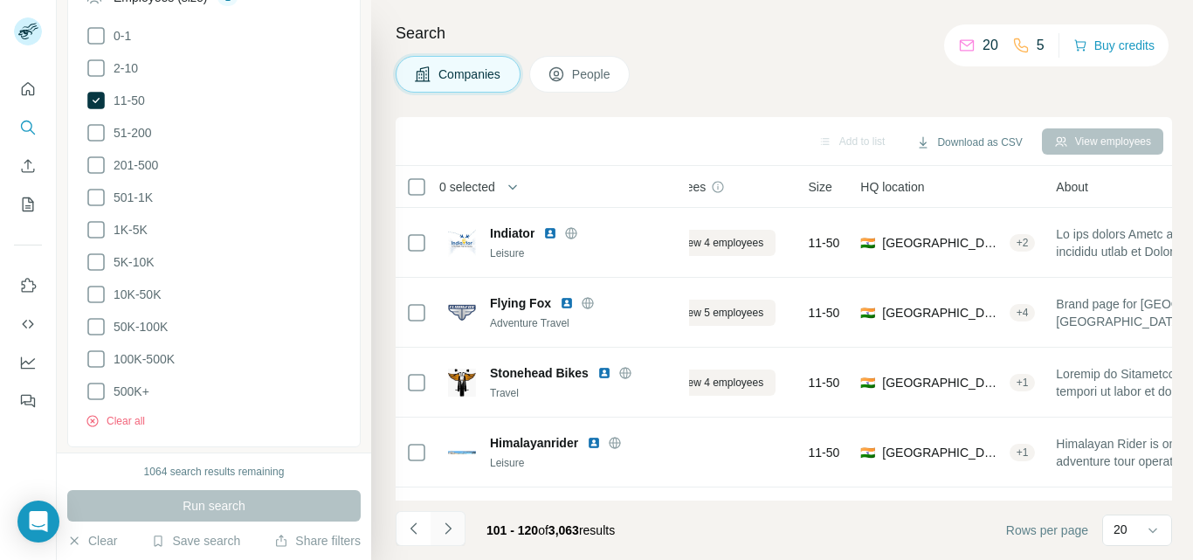
click at [441, 526] on icon "Navigate to next page" at bounding box center [447, 528] width 17 height 17
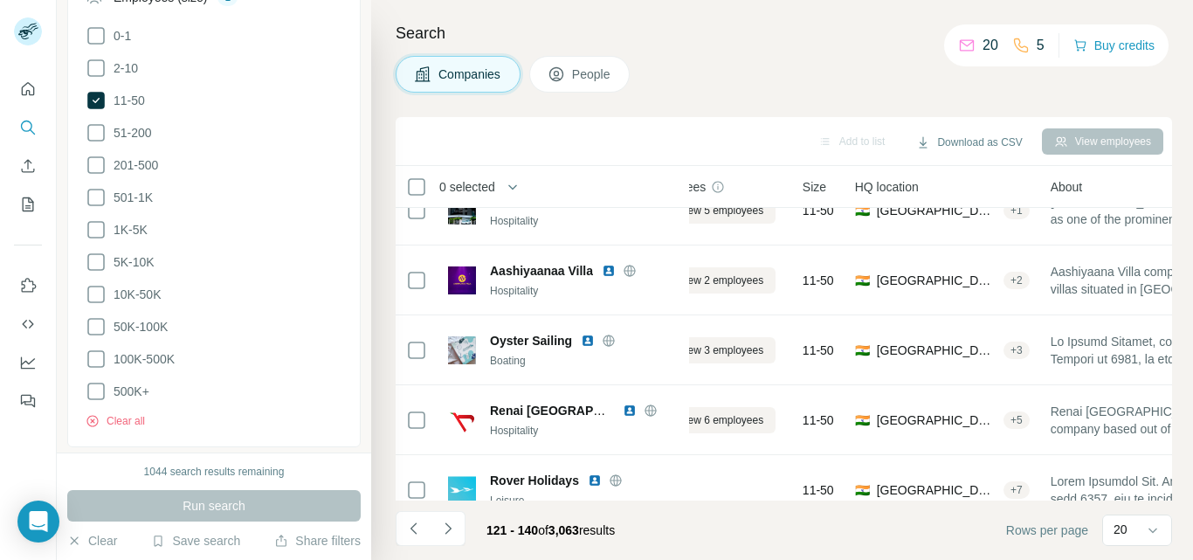
scroll to position [1114, 54]
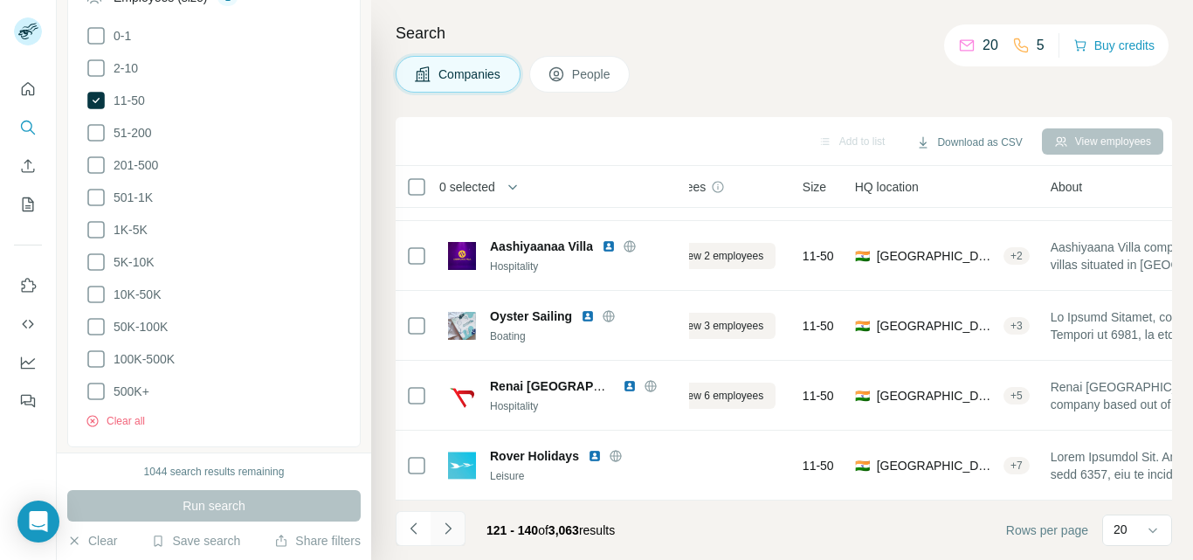
click at [446, 524] on icon "Navigate to next page" at bounding box center [448, 527] width 6 height 11
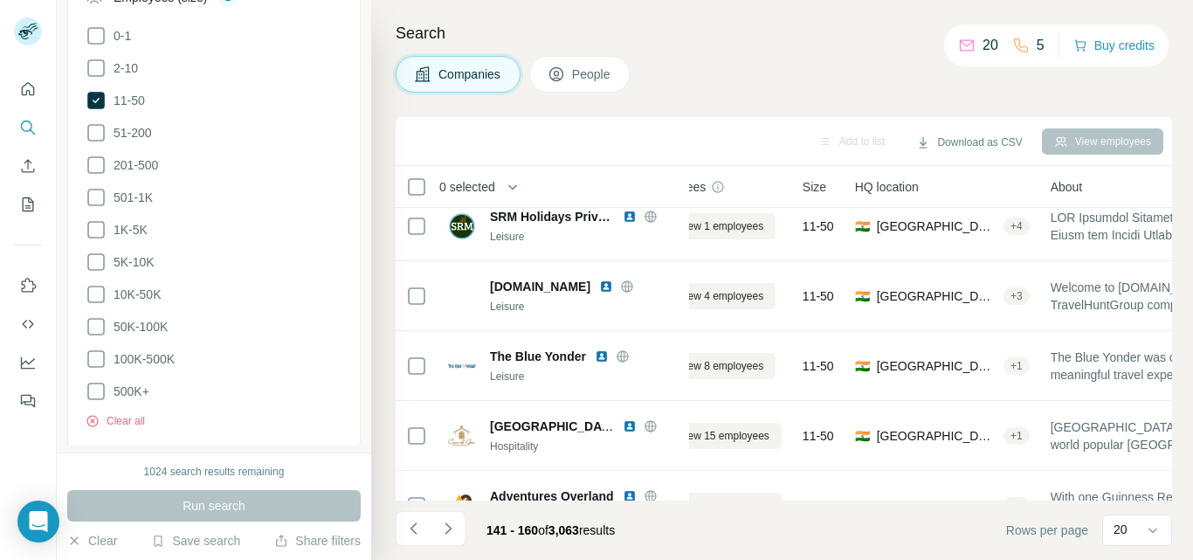
scroll to position [0, 54]
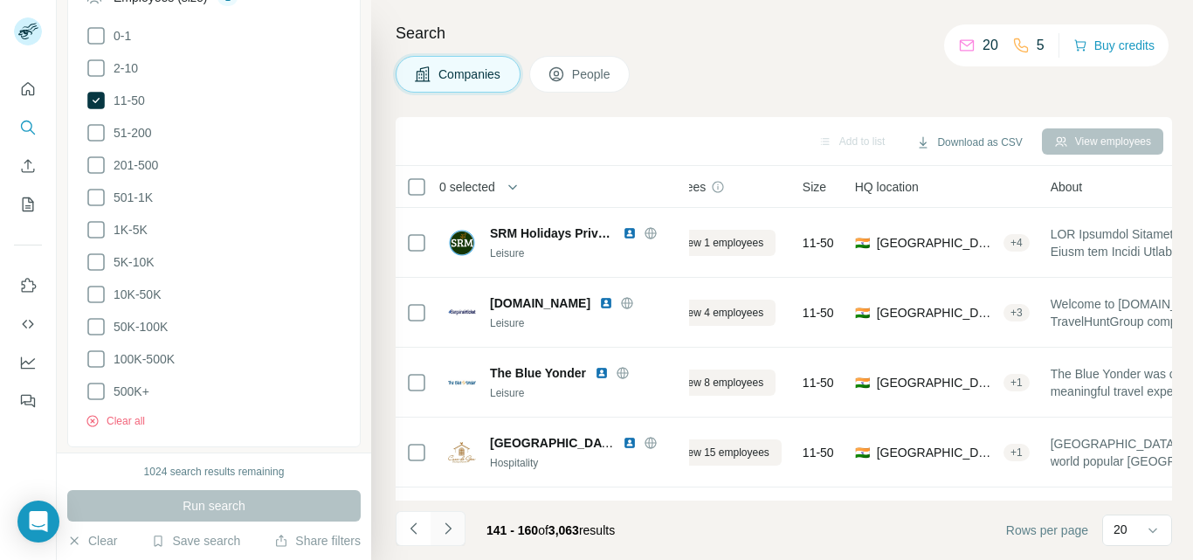
click at [449, 535] on icon "Navigate to next page" at bounding box center [447, 528] width 17 height 17
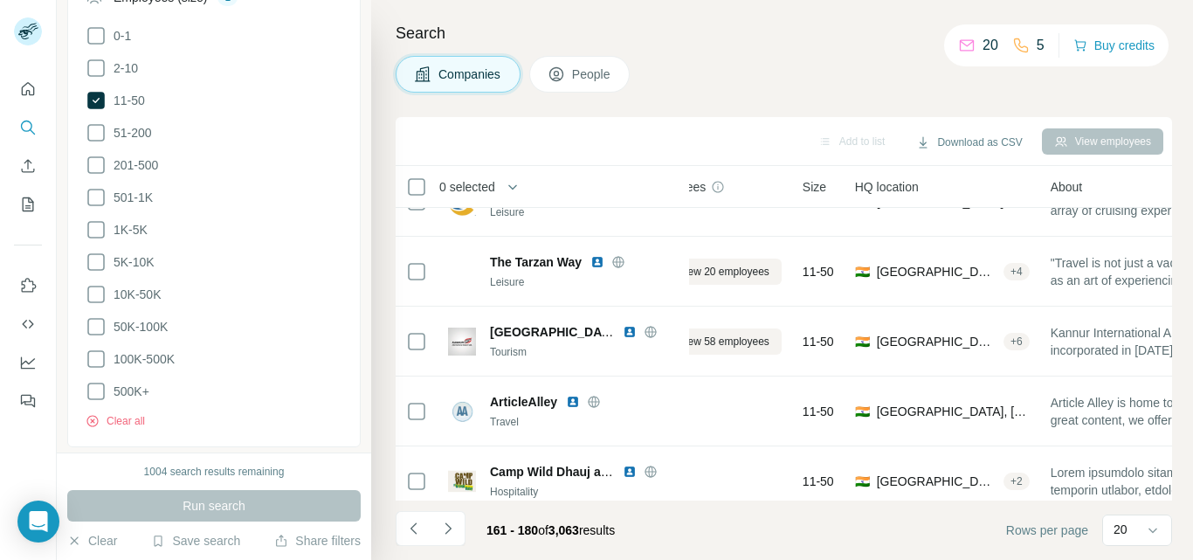
scroll to position [1114, 54]
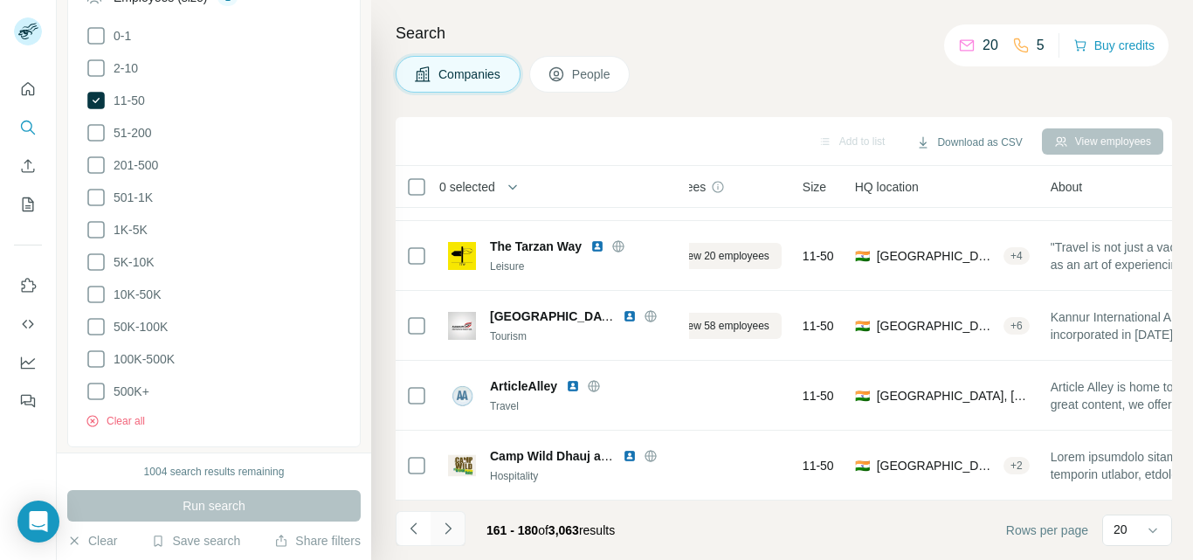
click at [449, 526] on icon "Navigate to next page" at bounding box center [447, 528] width 17 height 17
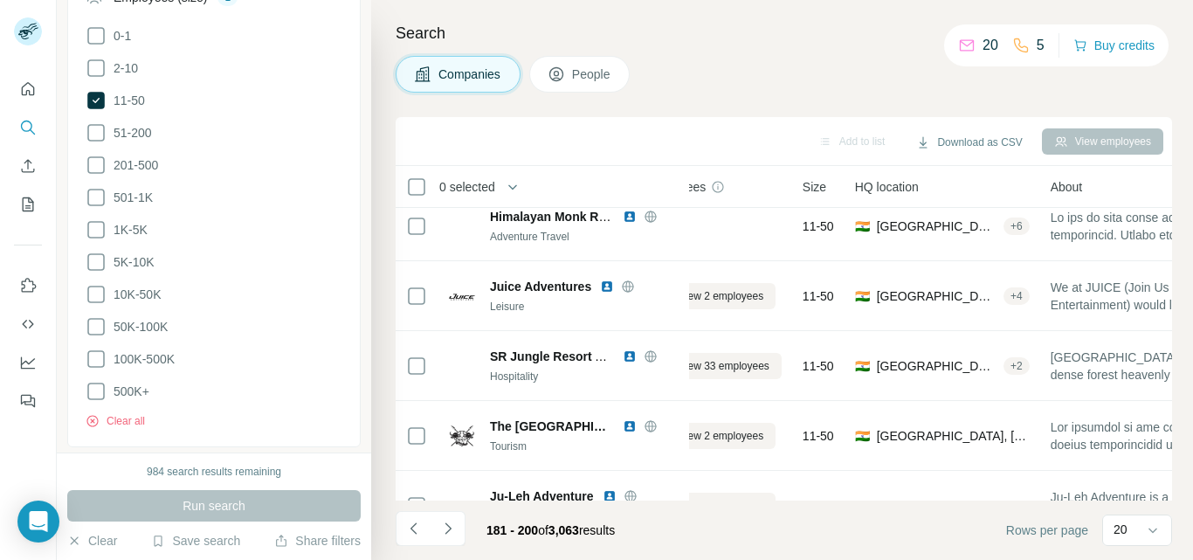
scroll to position [0, 54]
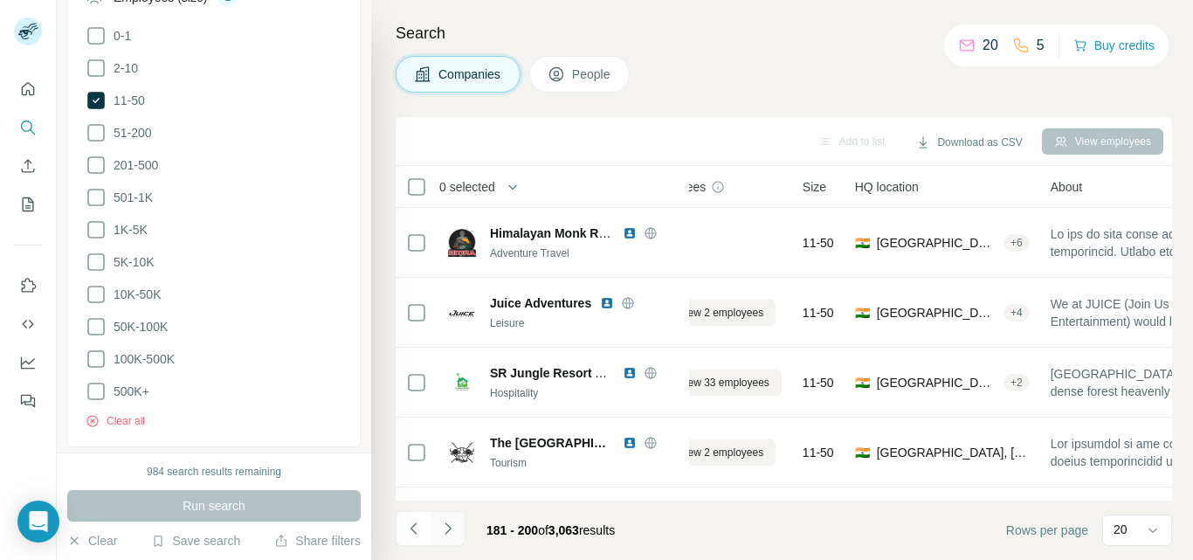
click at [444, 526] on icon "Navigate to next page" at bounding box center [447, 528] width 17 height 17
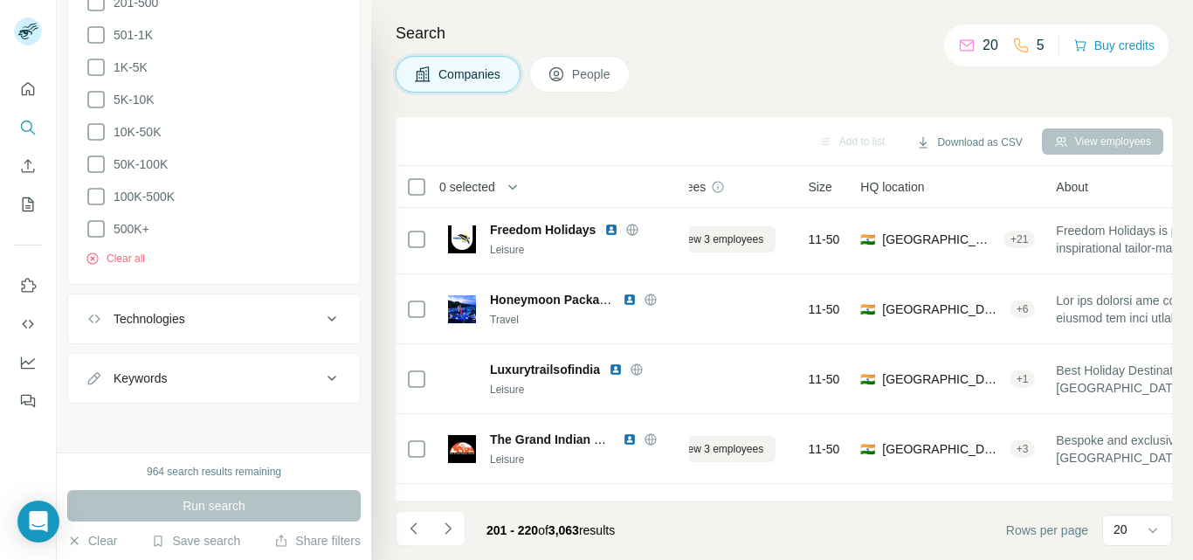
scroll to position [1114, 54]
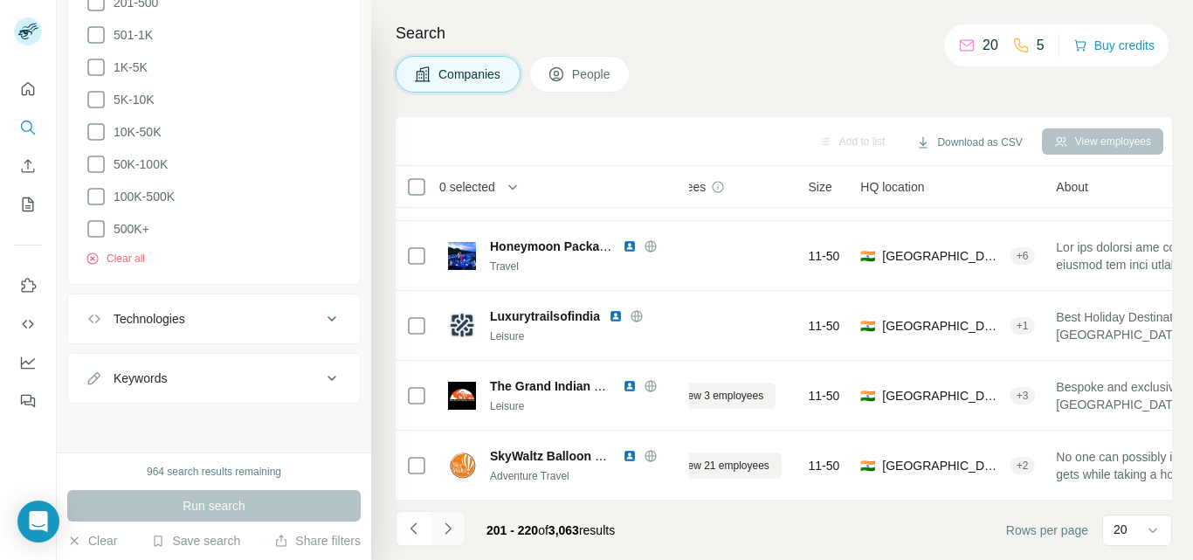
click at [456, 519] on button "Navigate to next page" at bounding box center [448, 528] width 35 height 35
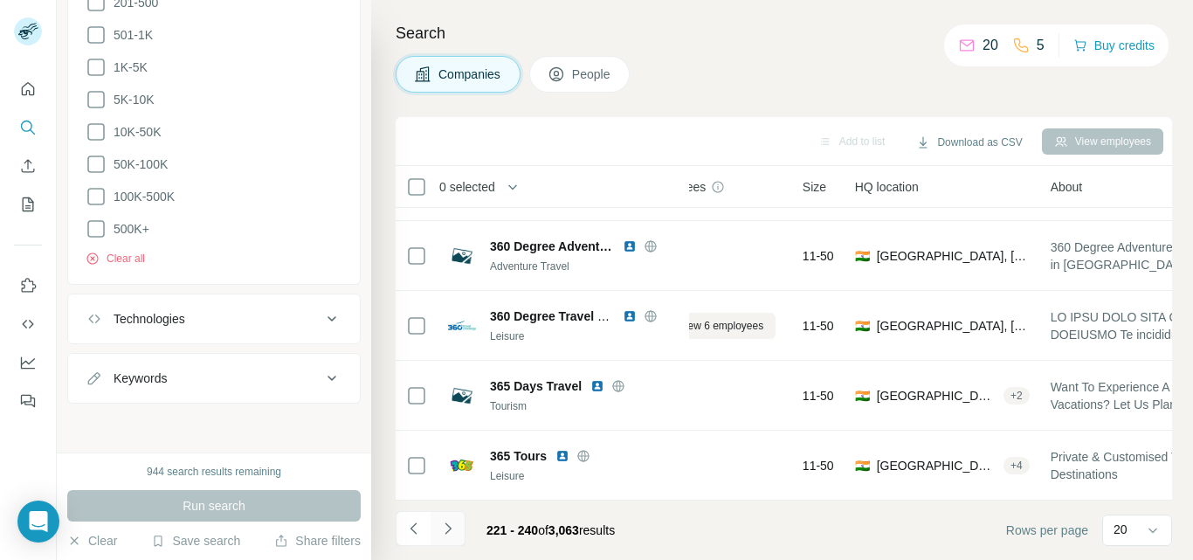
click at [441, 523] on icon "Navigate to next page" at bounding box center [447, 528] width 17 height 17
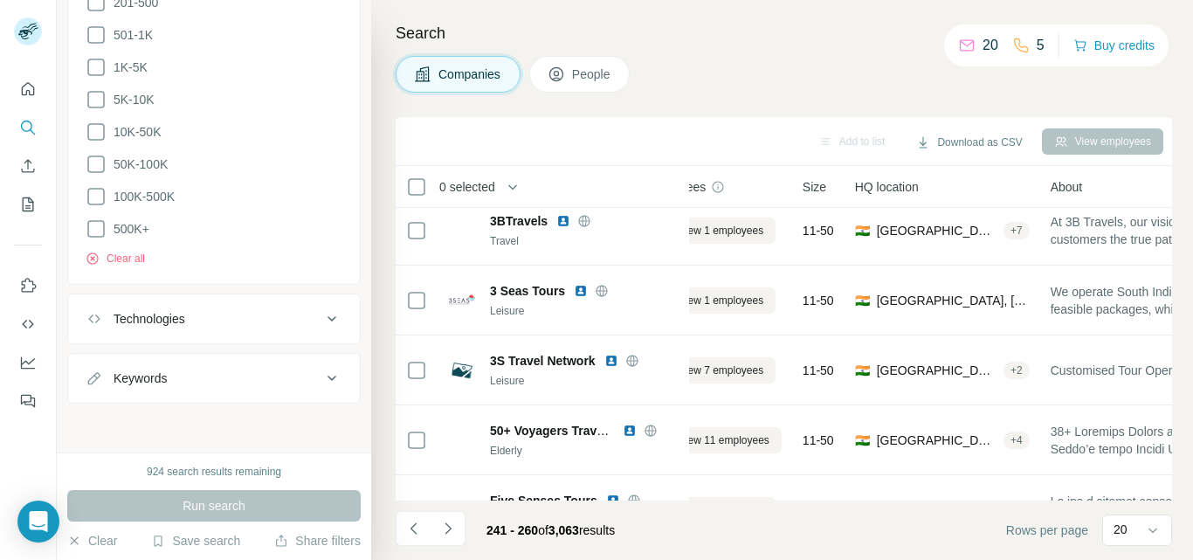
scroll to position [0, 54]
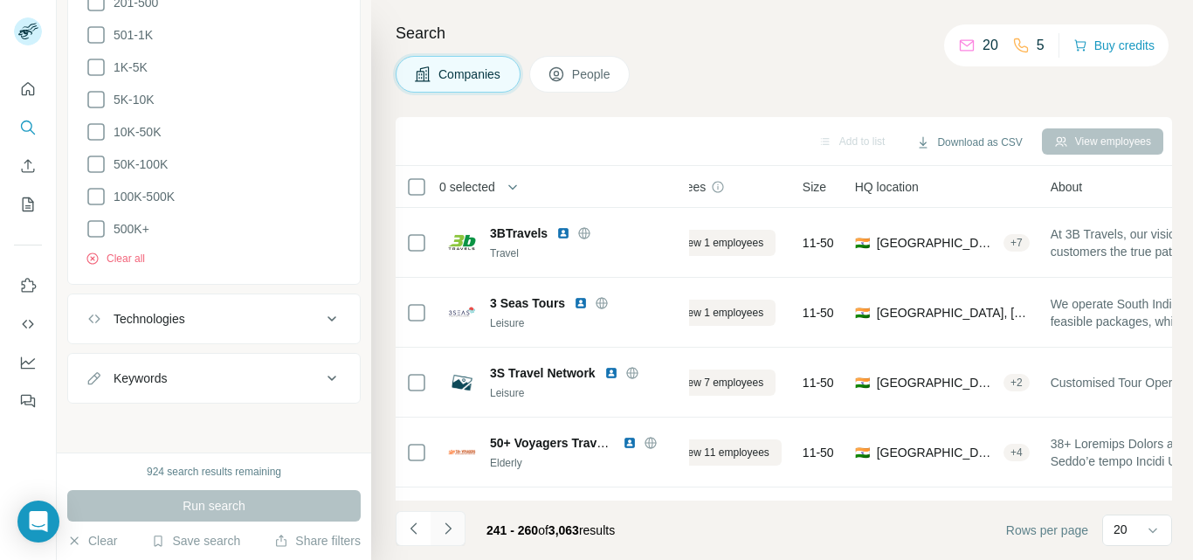
click at [453, 525] on icon "Navigate to next page" at bounding box center [447, 528] width 17 height 17
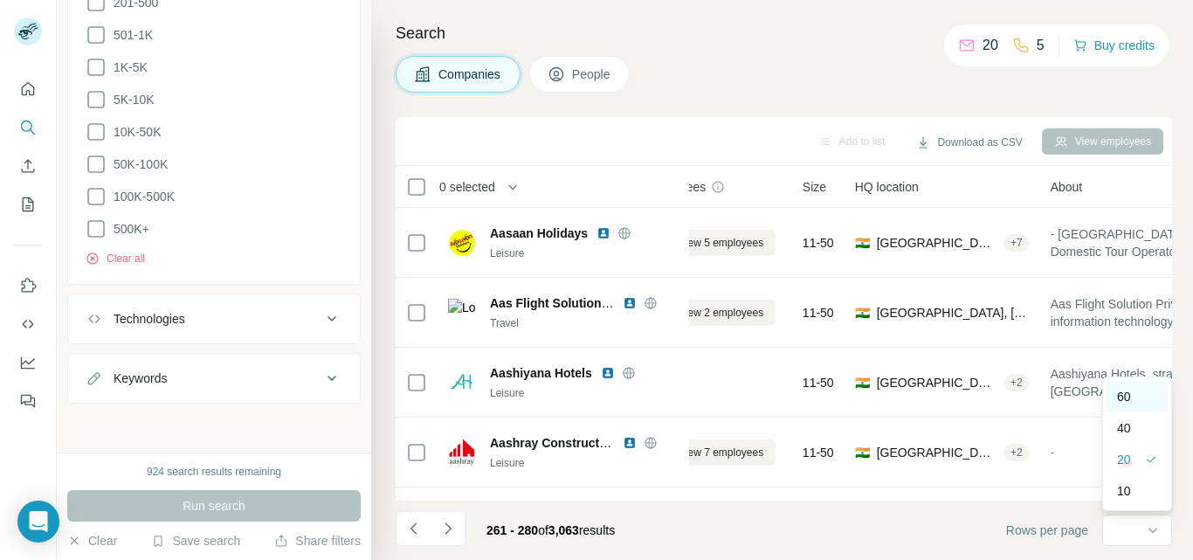
click at [1145, 390] on div "60" at bounding box center [1137, 396] width 40 height 17
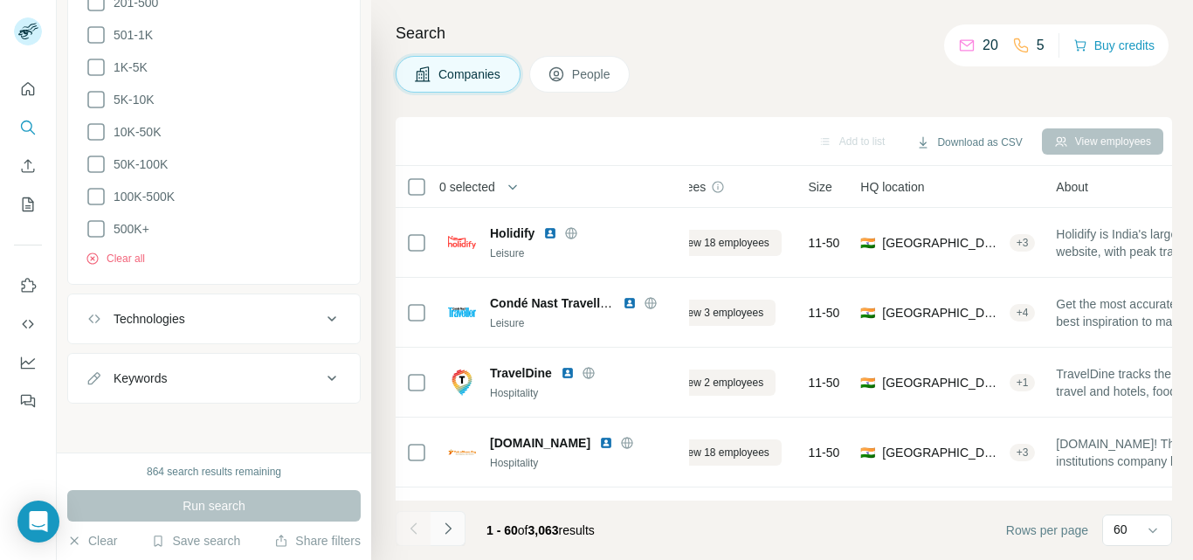
click at [455, 524] on icon "Navigate to next page" at bounding box center [447, 528] width 17 height 17
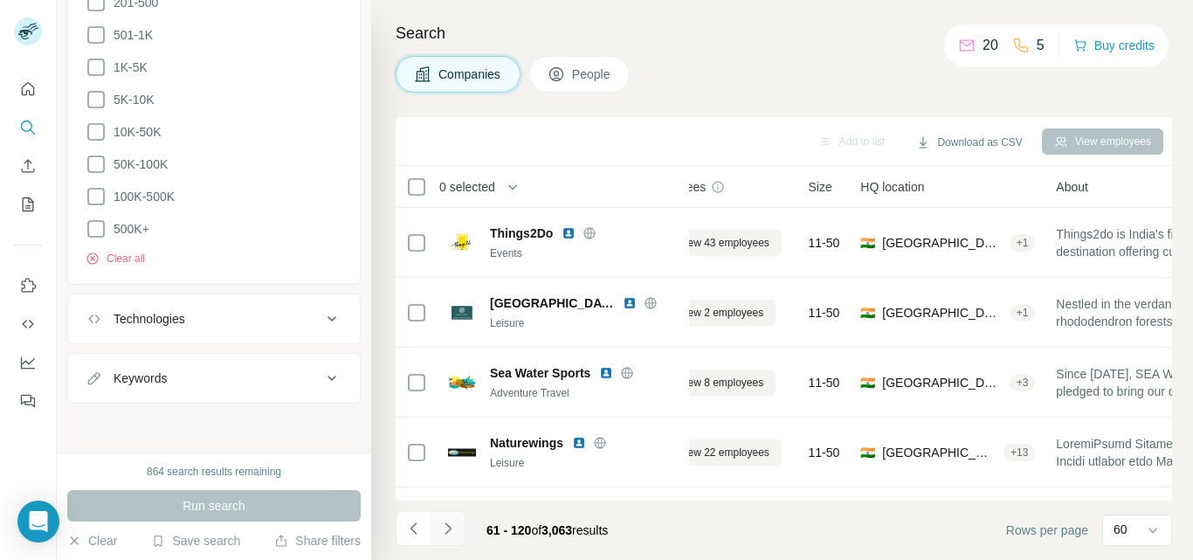
click at [450, 526] on icon "Navigate to next page" at bounding box center [447, 528] width 17 height 17
click at [450, 526] on div at bounding box center [448, 528] width 35 height 35
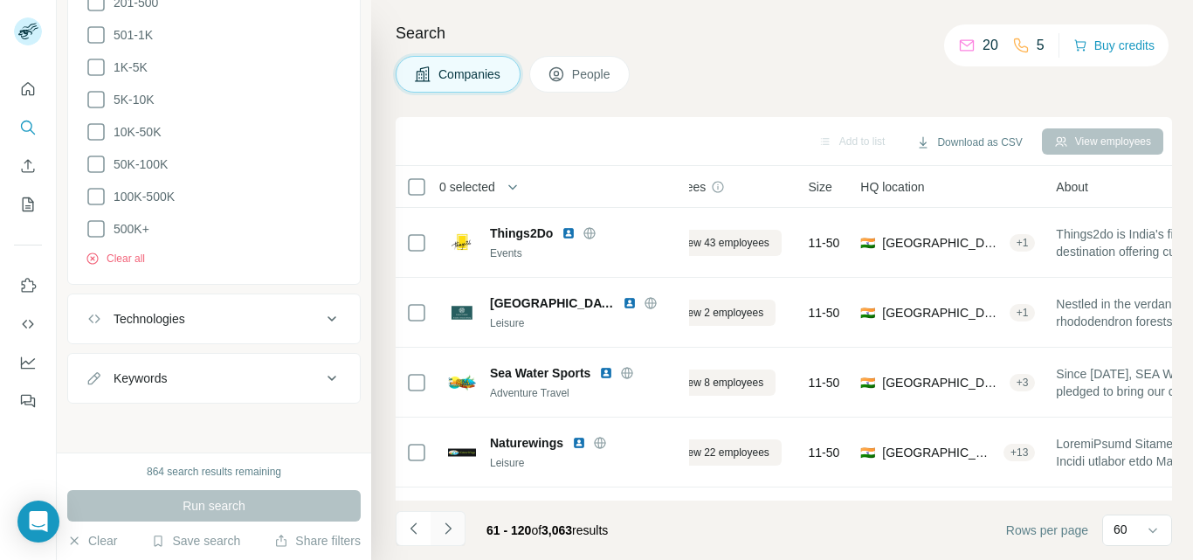
click at [450, 526] on div at bounding box center [448, 528] width 35 height 35
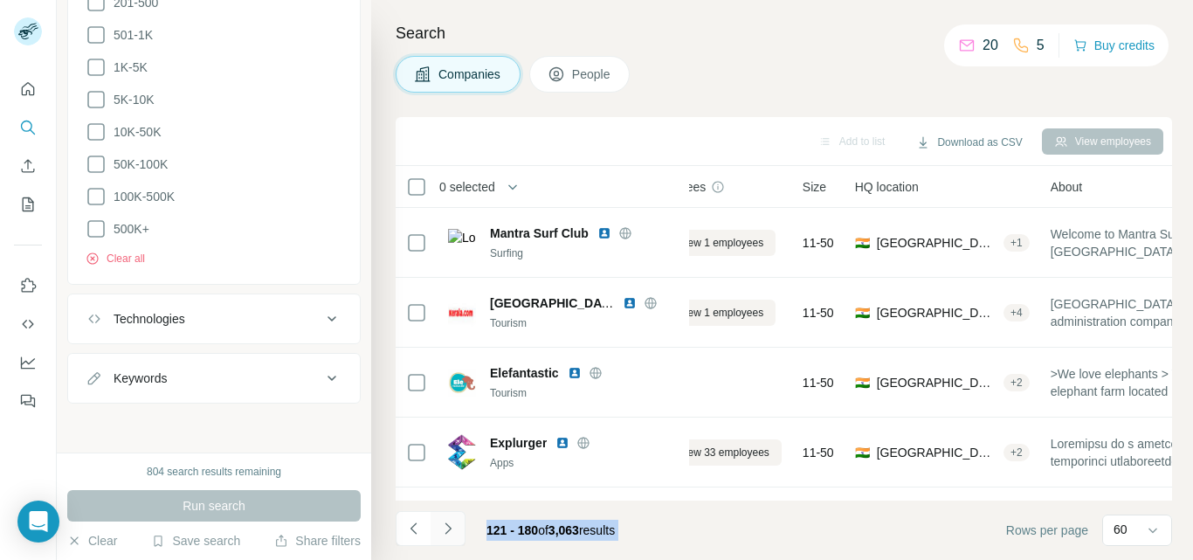
click at [450, 526] on icon "Navigate to next page" at bounding box center [447, 528] width 17 height 17
click at [450, 526] on div at bounding box center [448, 528] width 35 height 35
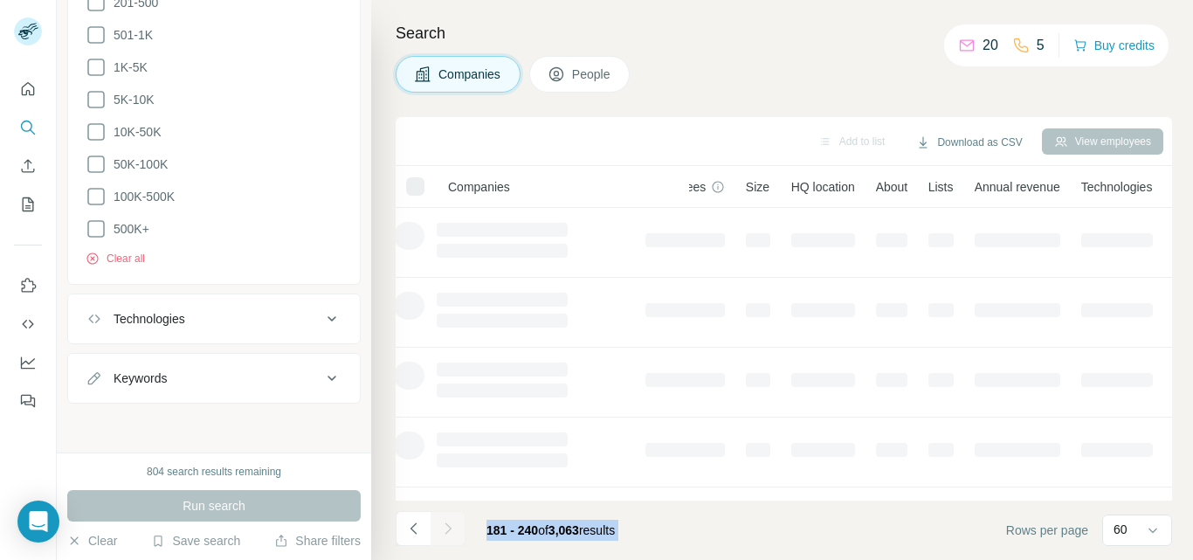
click at [450, 526] on div at bounding box center [448, 528] width 35 height 35
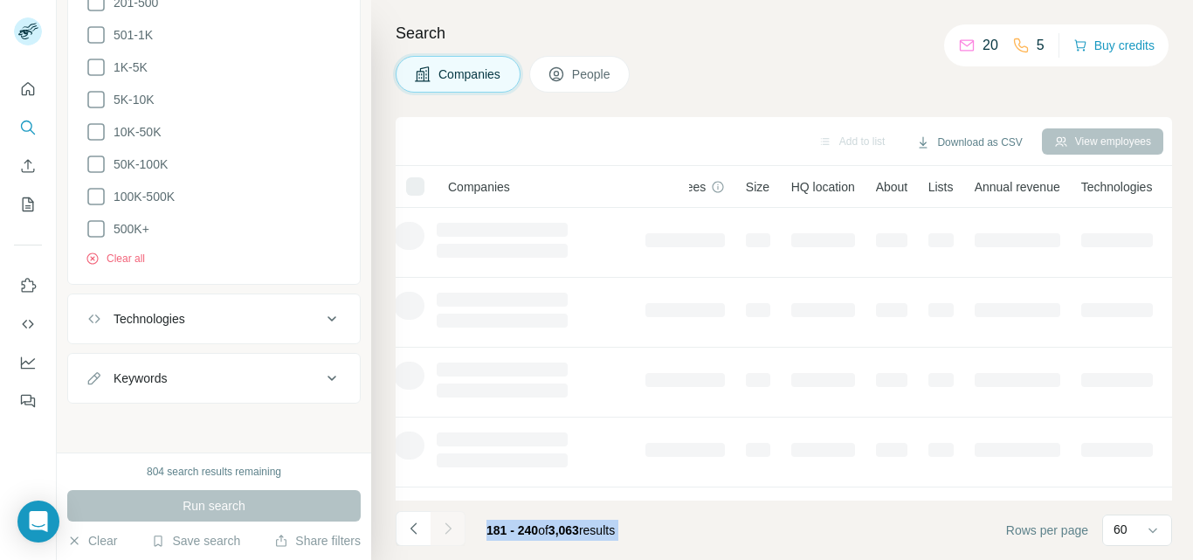
click at [450, 526] on div at bounding box center [448, 528] width 35 height 35
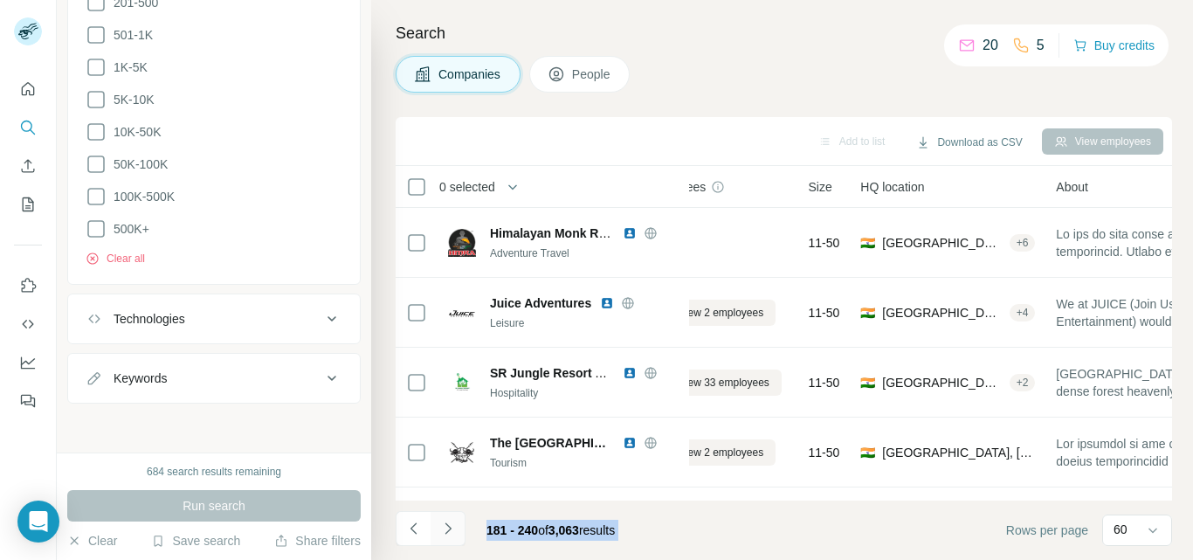
click at [450, 526] on icon "Navigate to next page" at bounding box center [447, 528] width 17 height 17
click at [450, 526] on div at bounding box center [448, 528] width 35 height 35
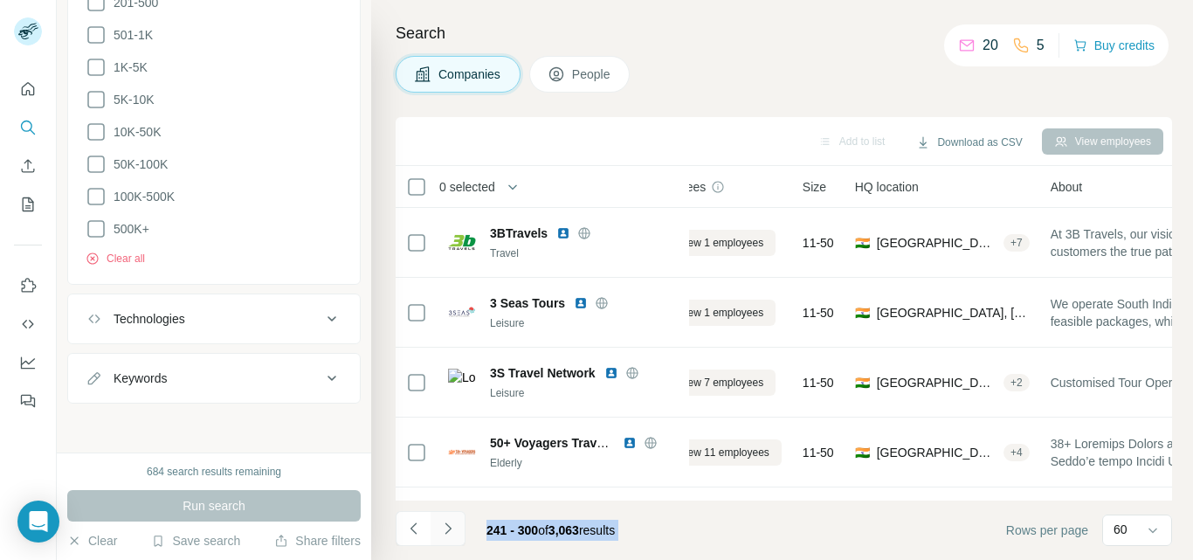
click at [450, 526] on icon "Navigate to next page" at bounding box center [447, 528] width 17 height 17
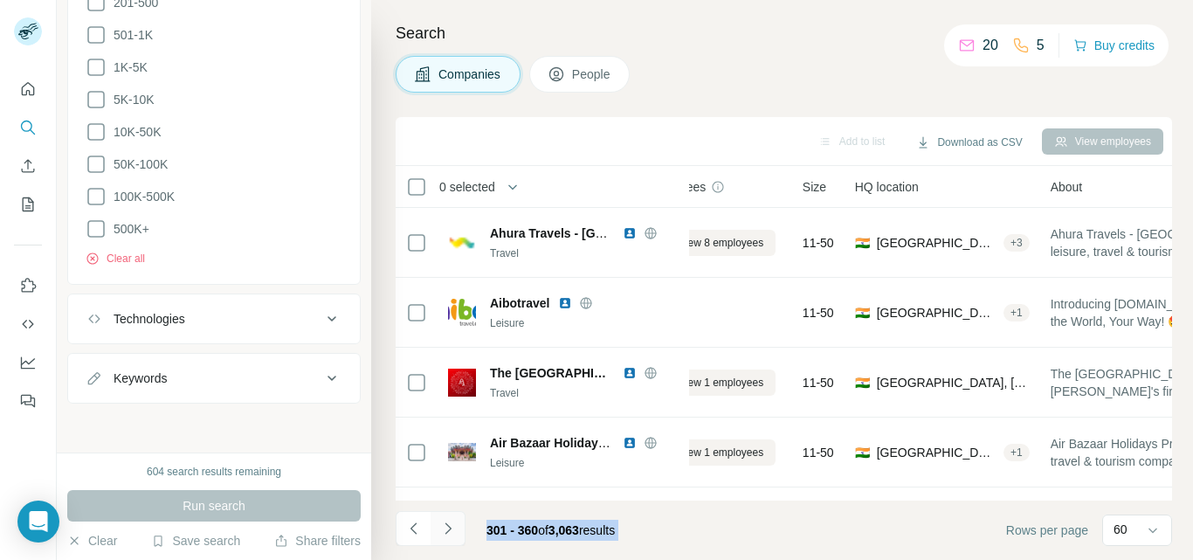
click at [450, 526] on icon "Navigate to next page" at bounding box center [447, 528] width 17 height 17
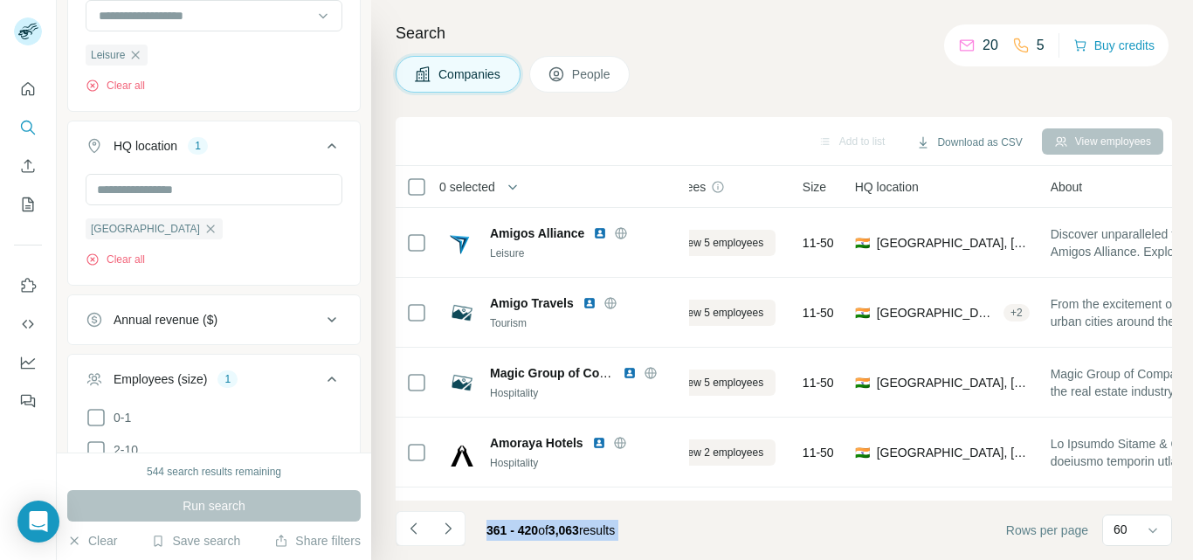
scroll to position [574, 0]
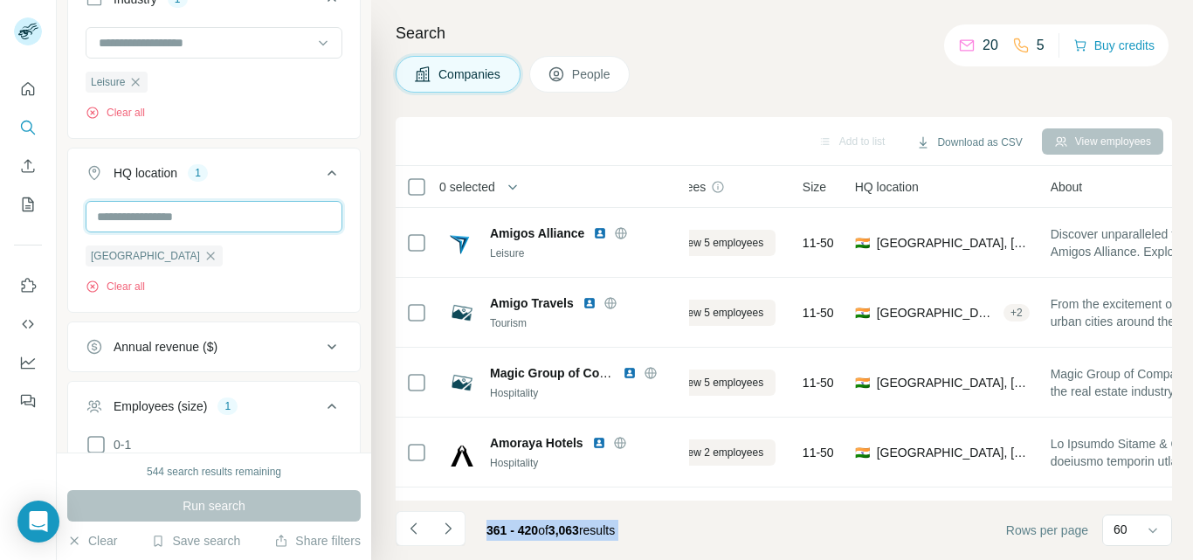
click at [273, 212] on input "text" at bounding box center [214, 216] width 257 height 31
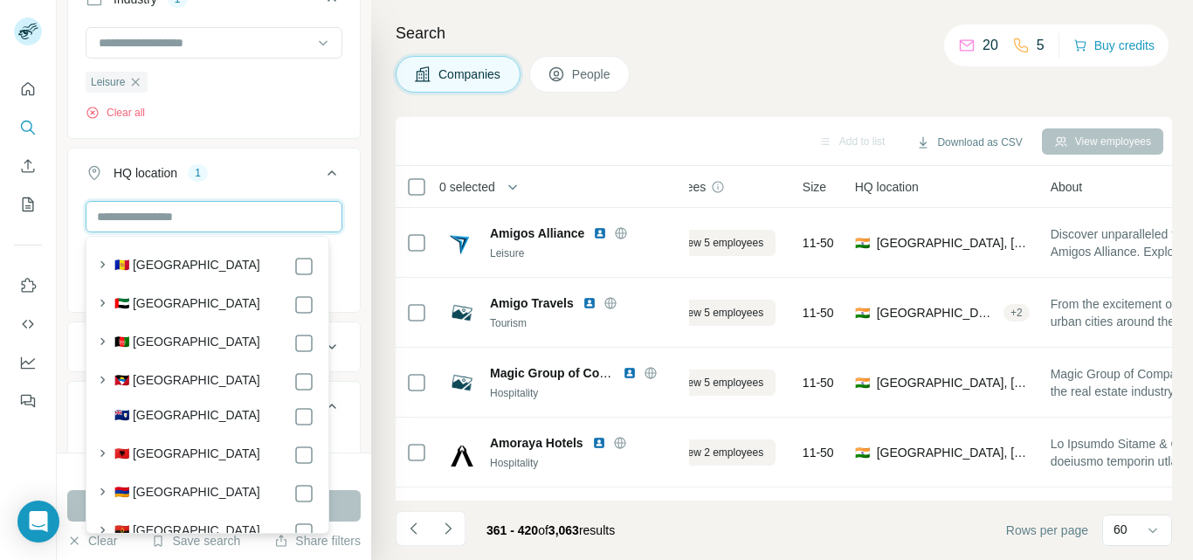
type input "*"
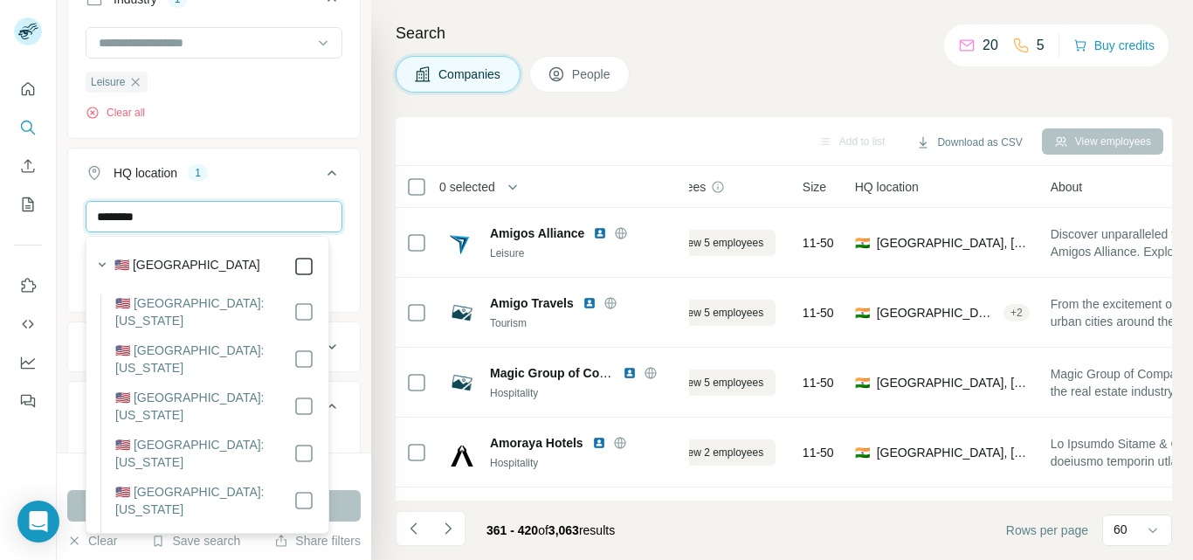
type input "********"
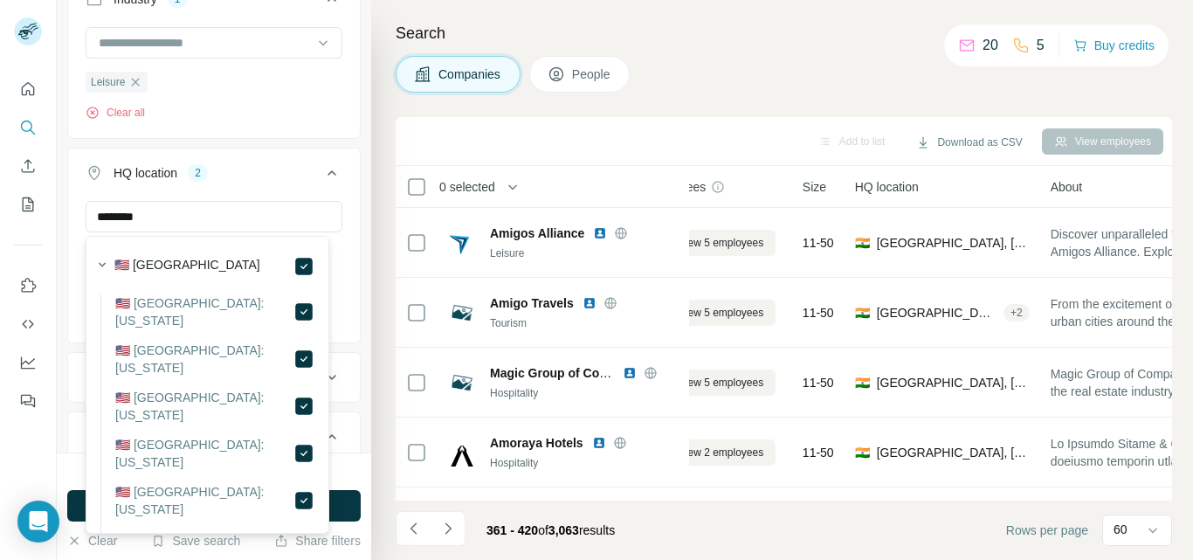
click at [307, 183] on button "HQ location 2" at bounding box center [214, 176] width 292 height 49
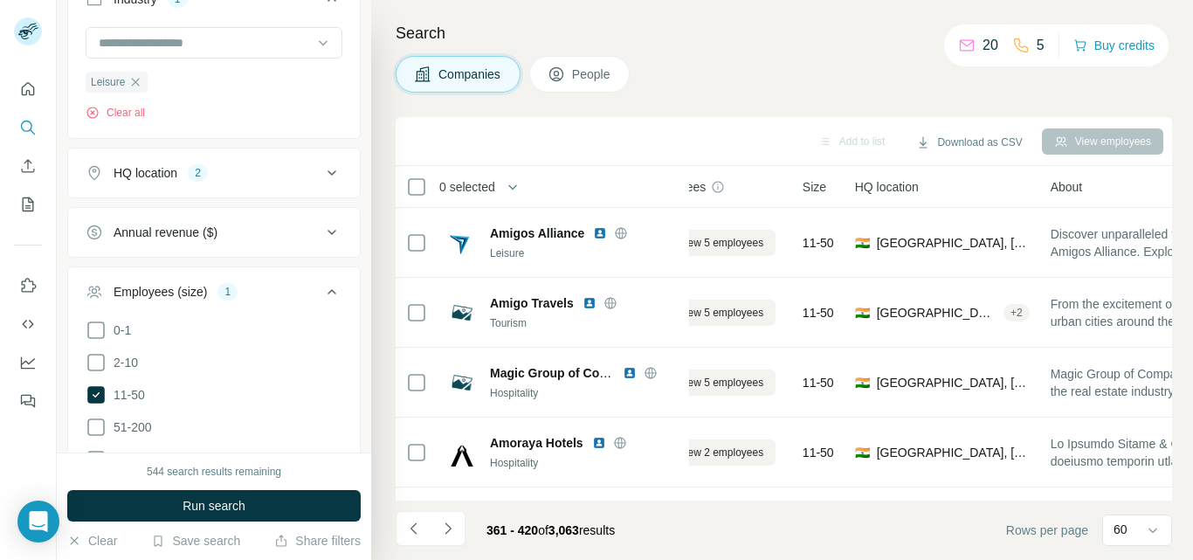
click at [321, 178] on icon at bounding box center [331, 172] width 21 height 21
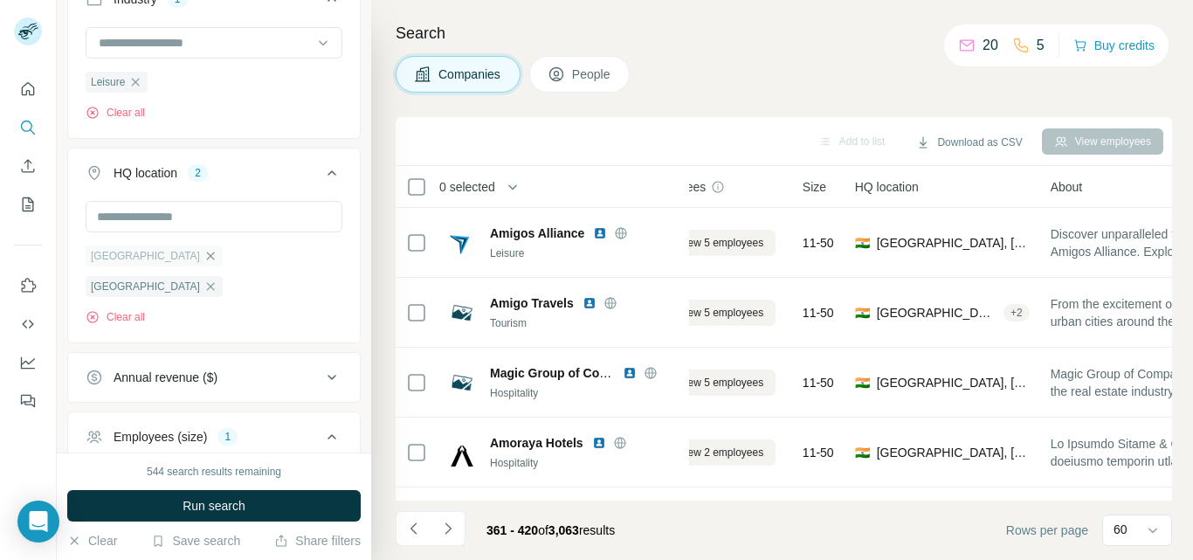
click at [204, 257] on icon "button" at bounding box center [211, 256] width 14 height 14
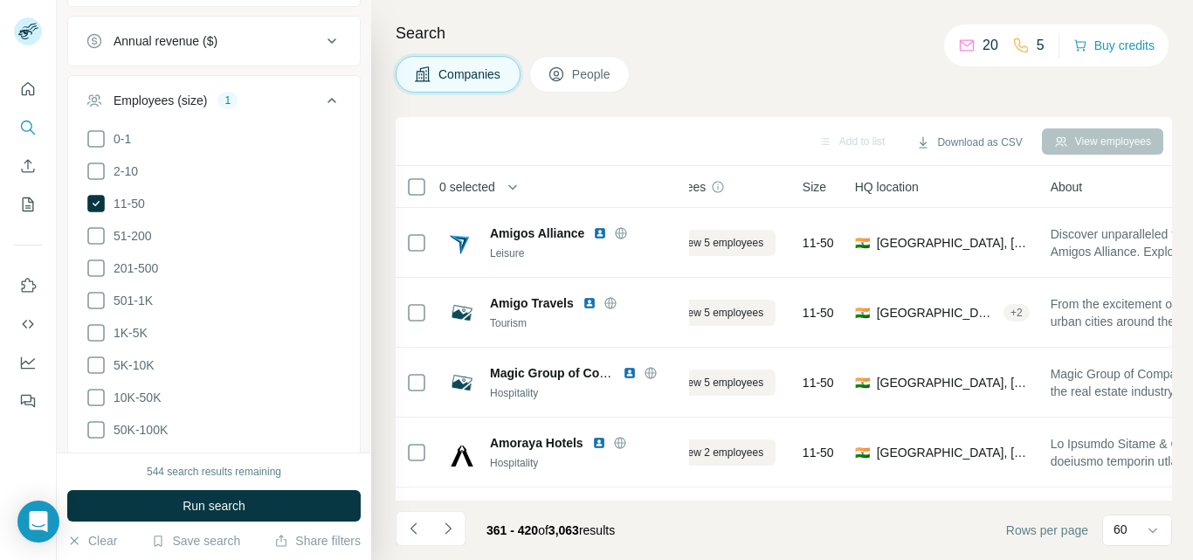
scroll to position [889, 0]
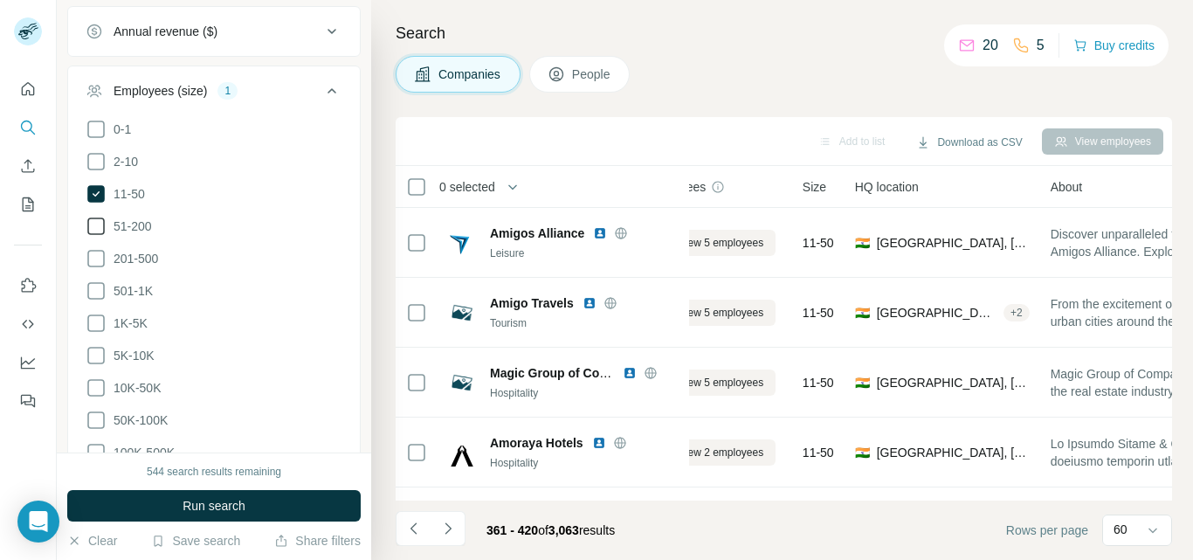
click at [93, 224] on icon at bounding box center [96, 226] width 21 height 21
click at [94, 252] on icon at bounding box center [96, 258] width 21 height 21
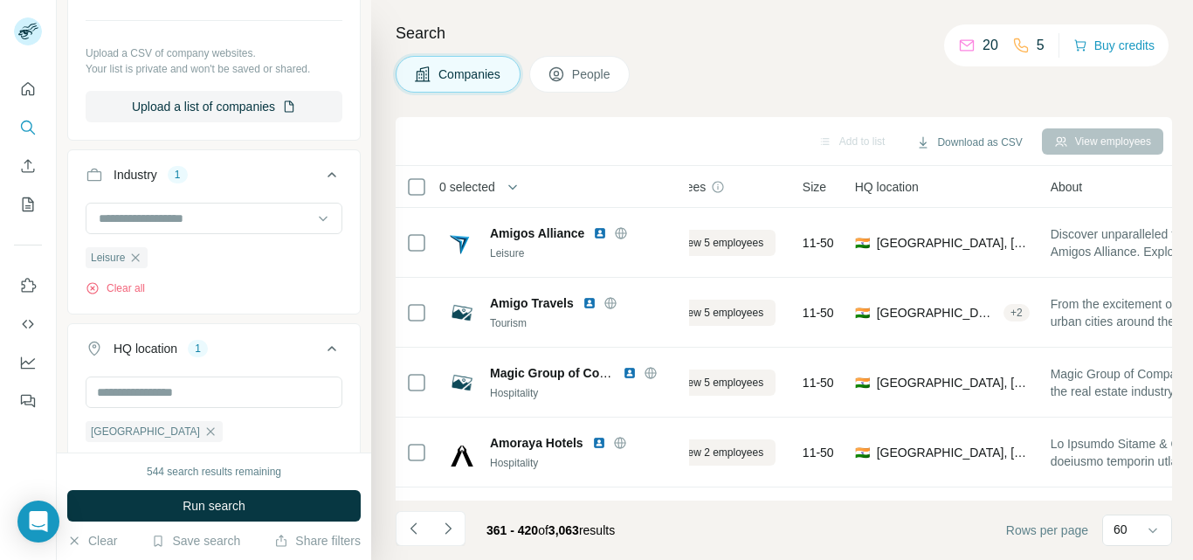
scroll to position [389, 0]
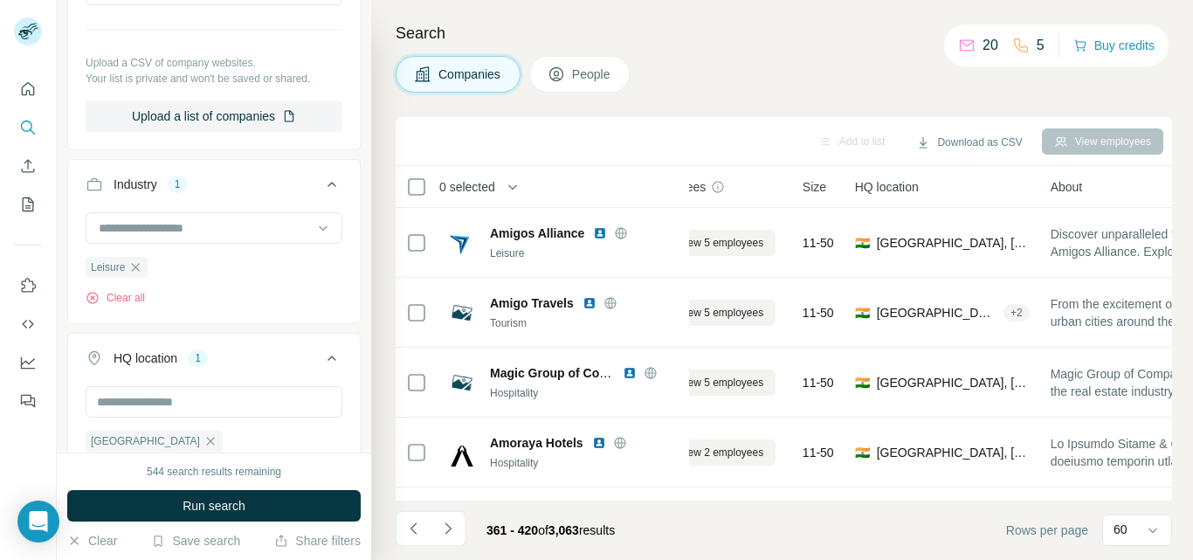
click at [341, 181] on button "Industry 1" at bounding box center [214, 187] width 292 height 49
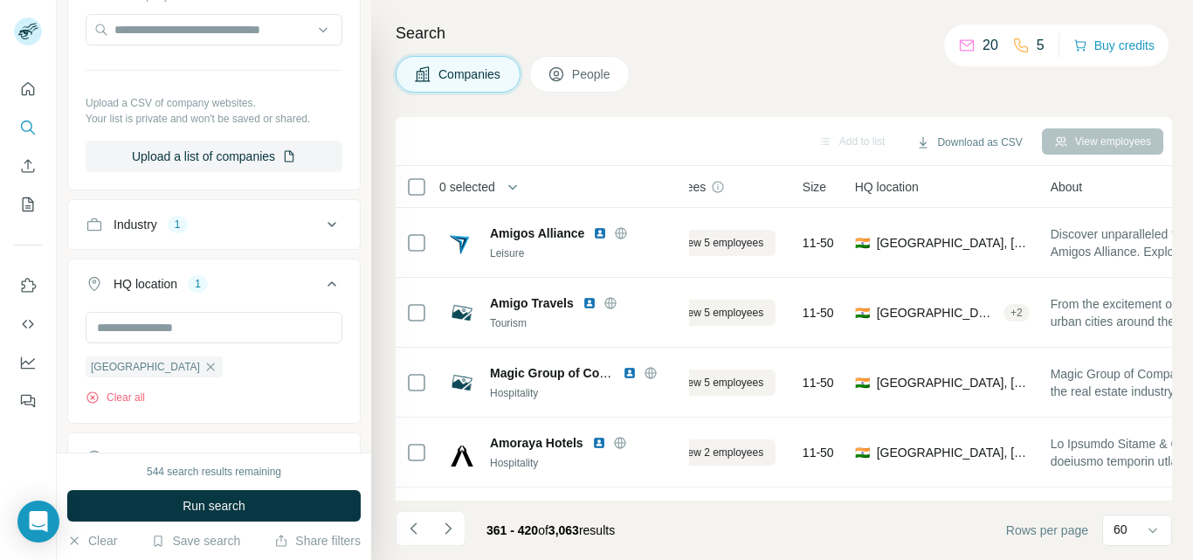
scroll to position [262, 0]
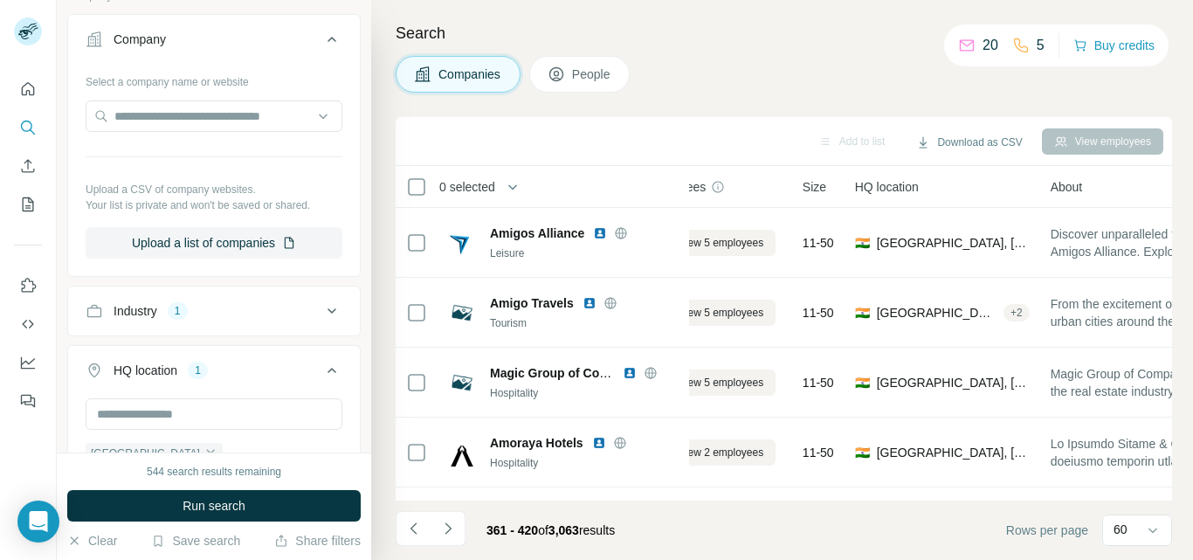
click at [578, 73] on span "People" at bounding box center [592, 74] width 40 height 17
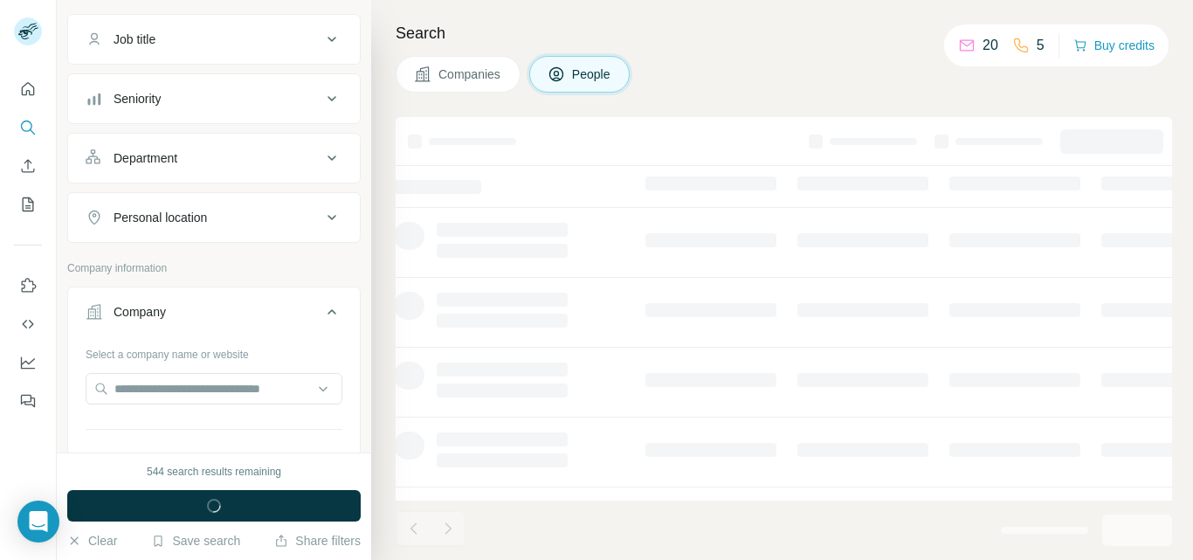
scroll to position [535, 0]
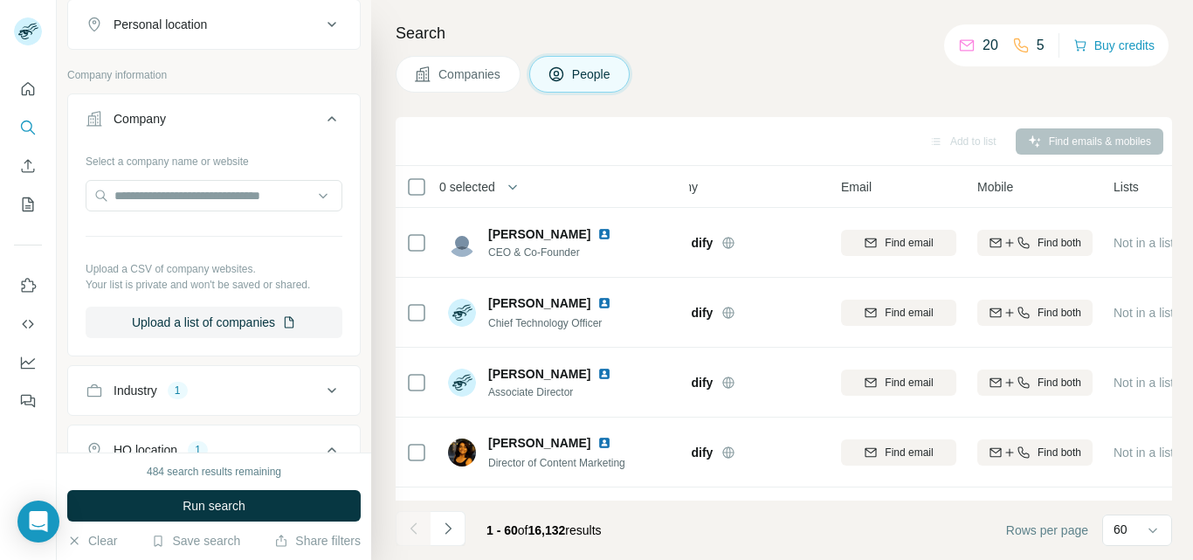
scroll to position [433, 0]
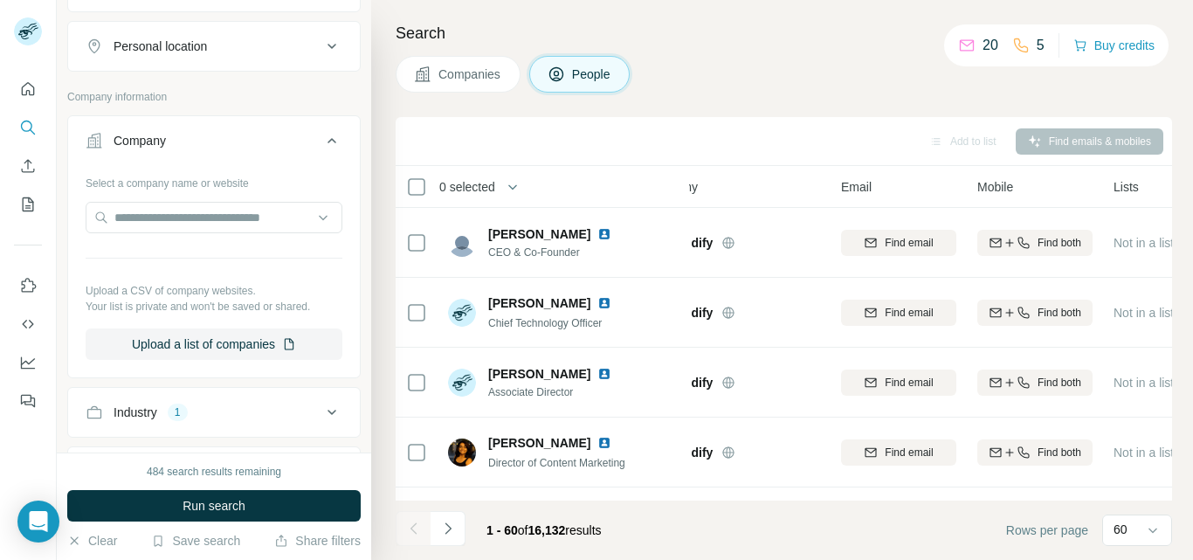
click at [1179, 338] on div "Search Companies People Add to list Find emails & mobiles 0 selected People Com…" at bounding box center [782, 280] width 822 height 560
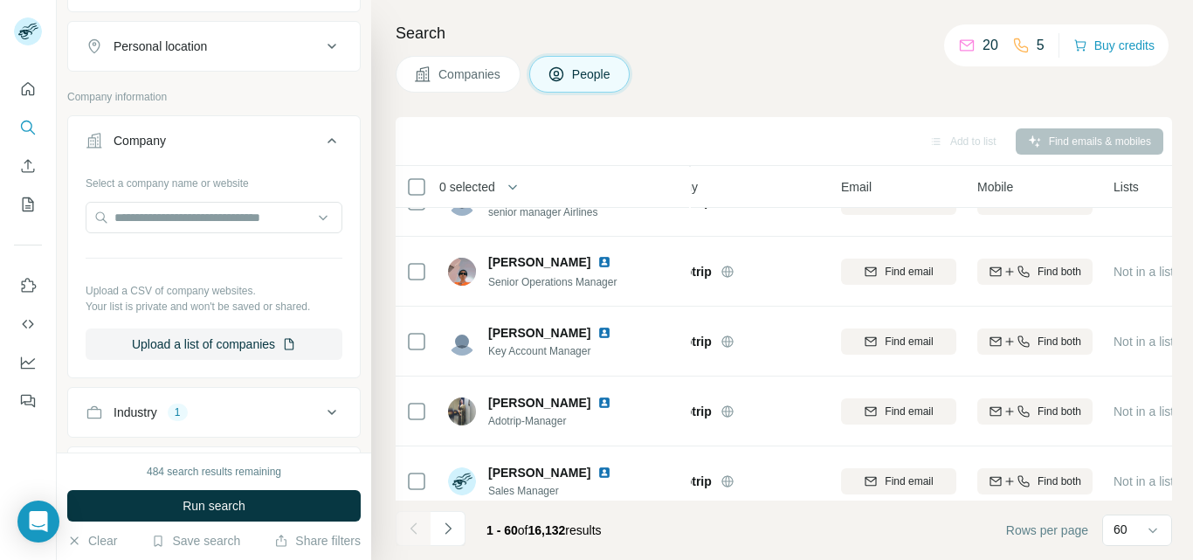
scroll to position [3909, 54]
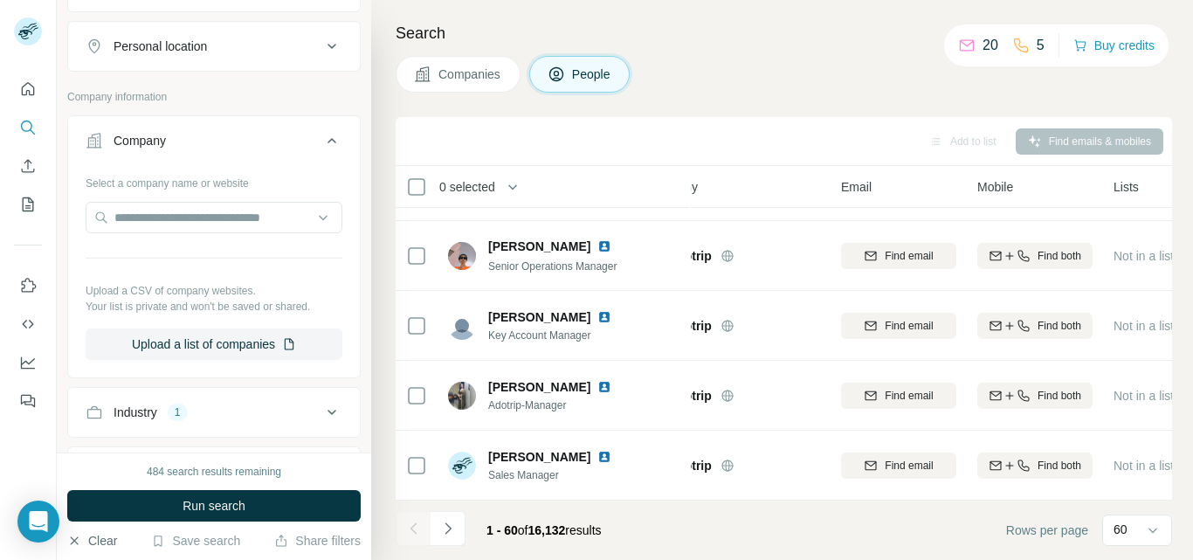
click at [93, 533] on button "Clear" at bounding box center [92, 540] width 50 height 17
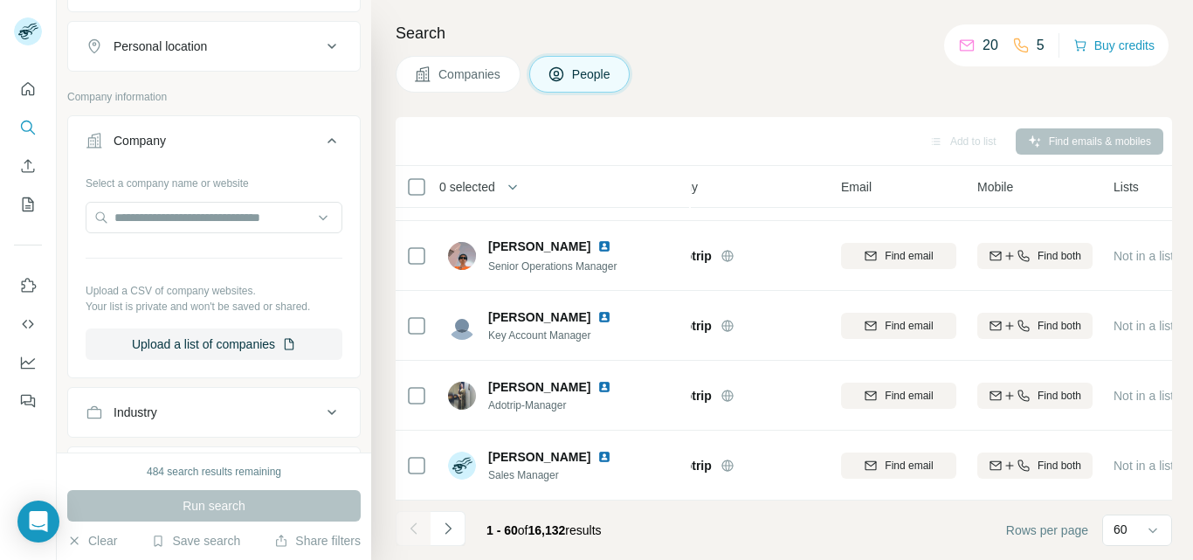
click at [234, 54] on div "Personal location" at bounding box center [204, 46] width 236 height 17
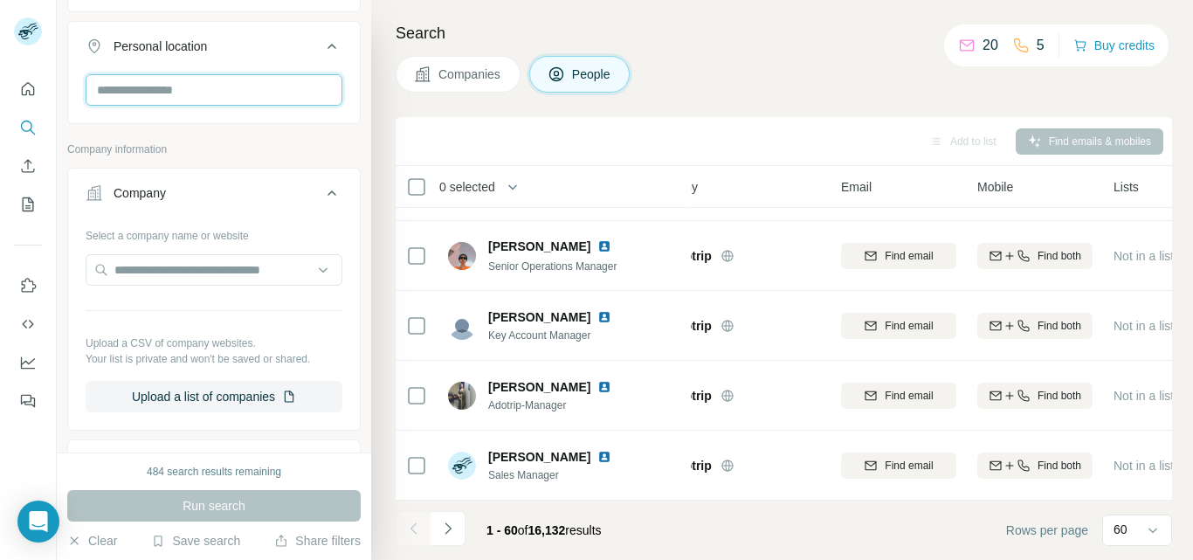
click at [219, 96] on input "text" at bounding box center [214, 89] width 257 height 31
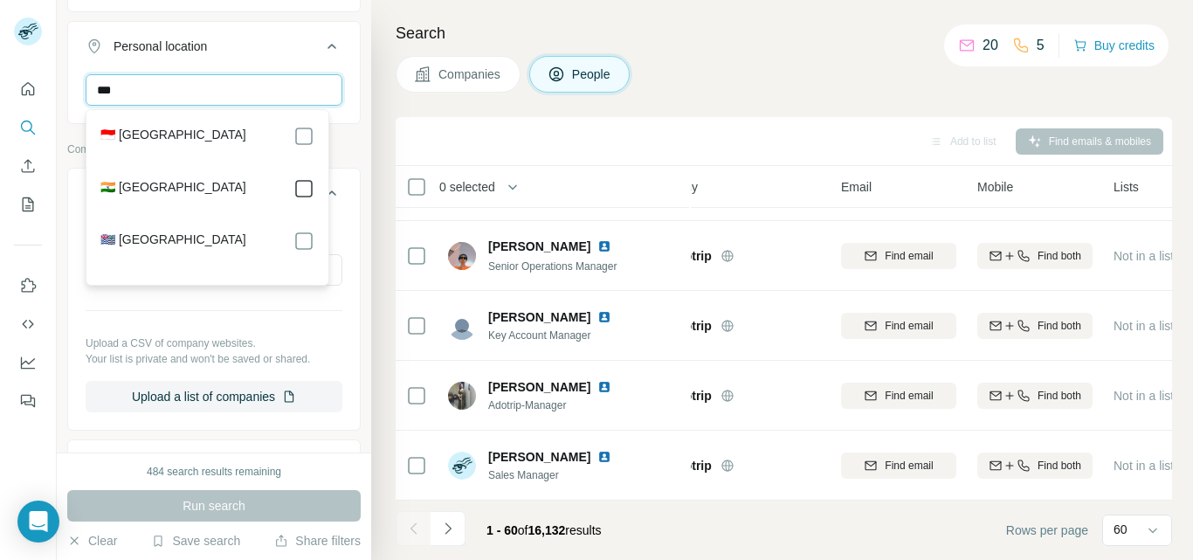
type input "***"
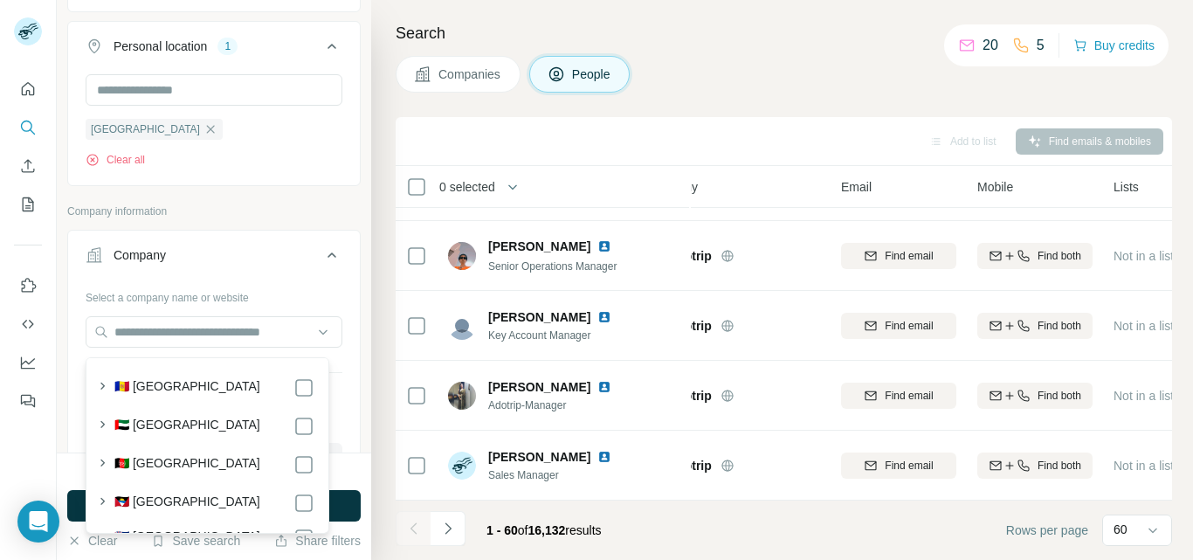
scroll to position [725, 0]
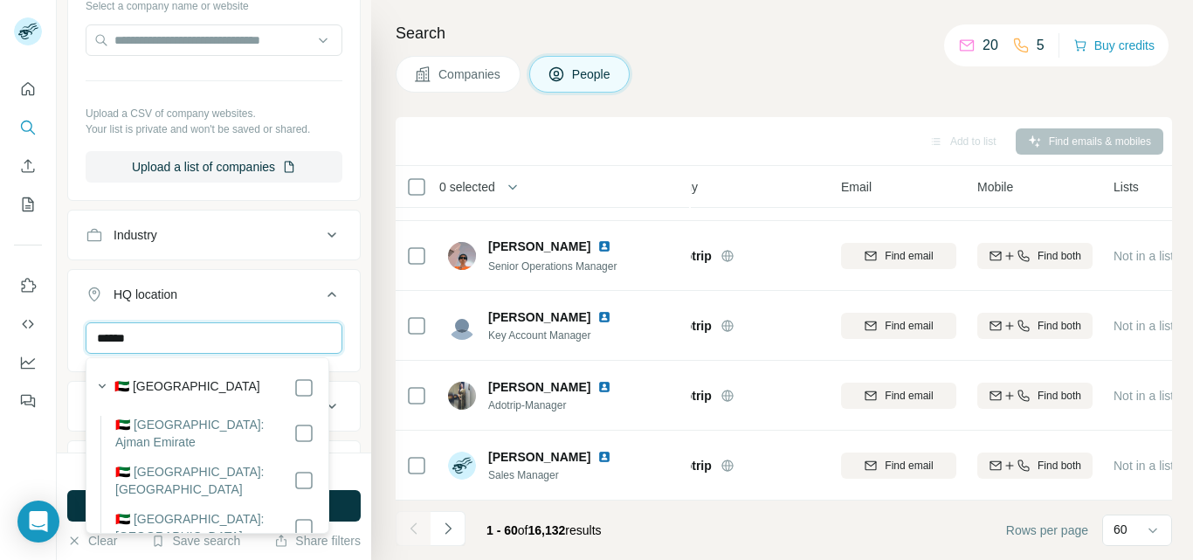
type input "******"
